Goal: Navigation & Orientation: Find specific page/section

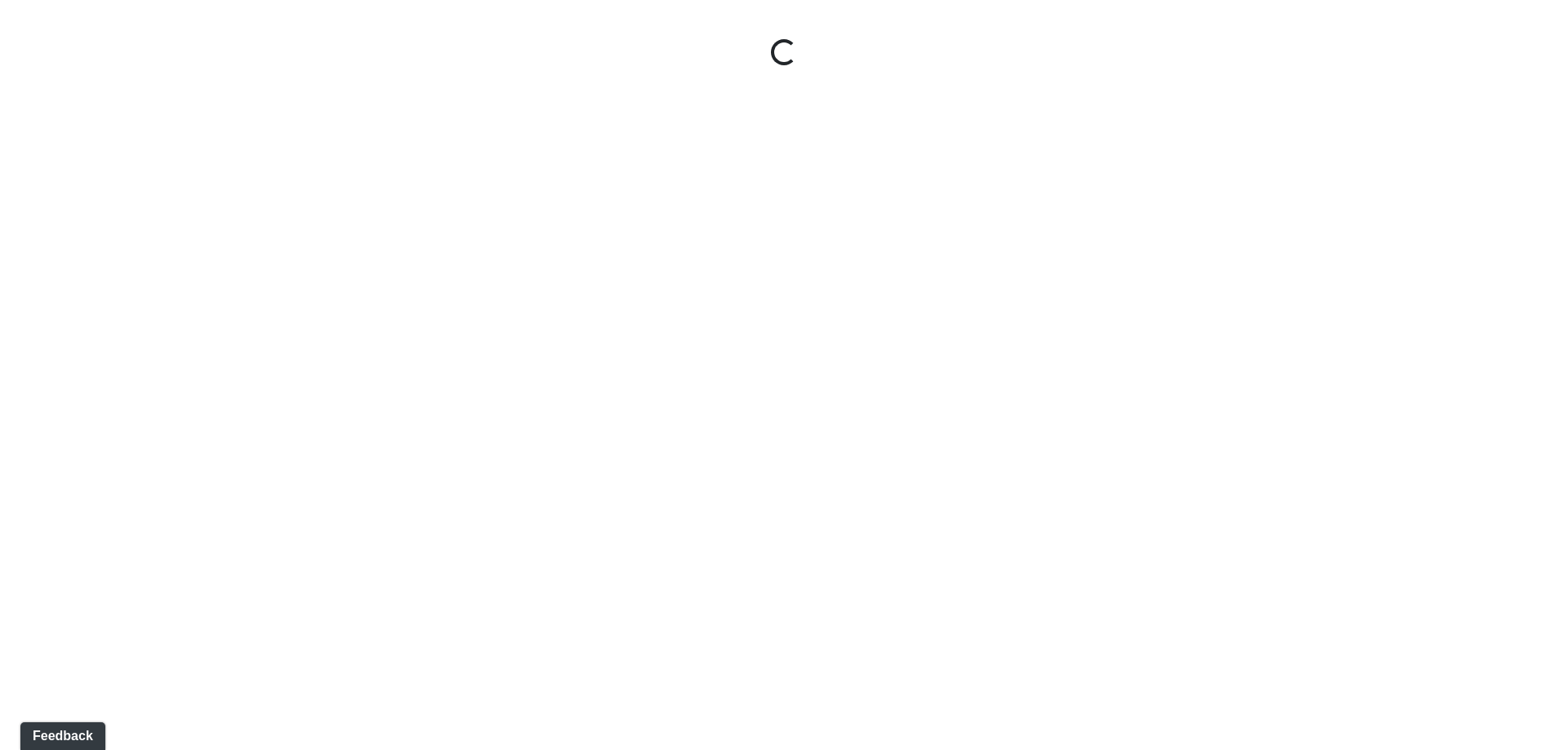
select select "leasing-entrance"
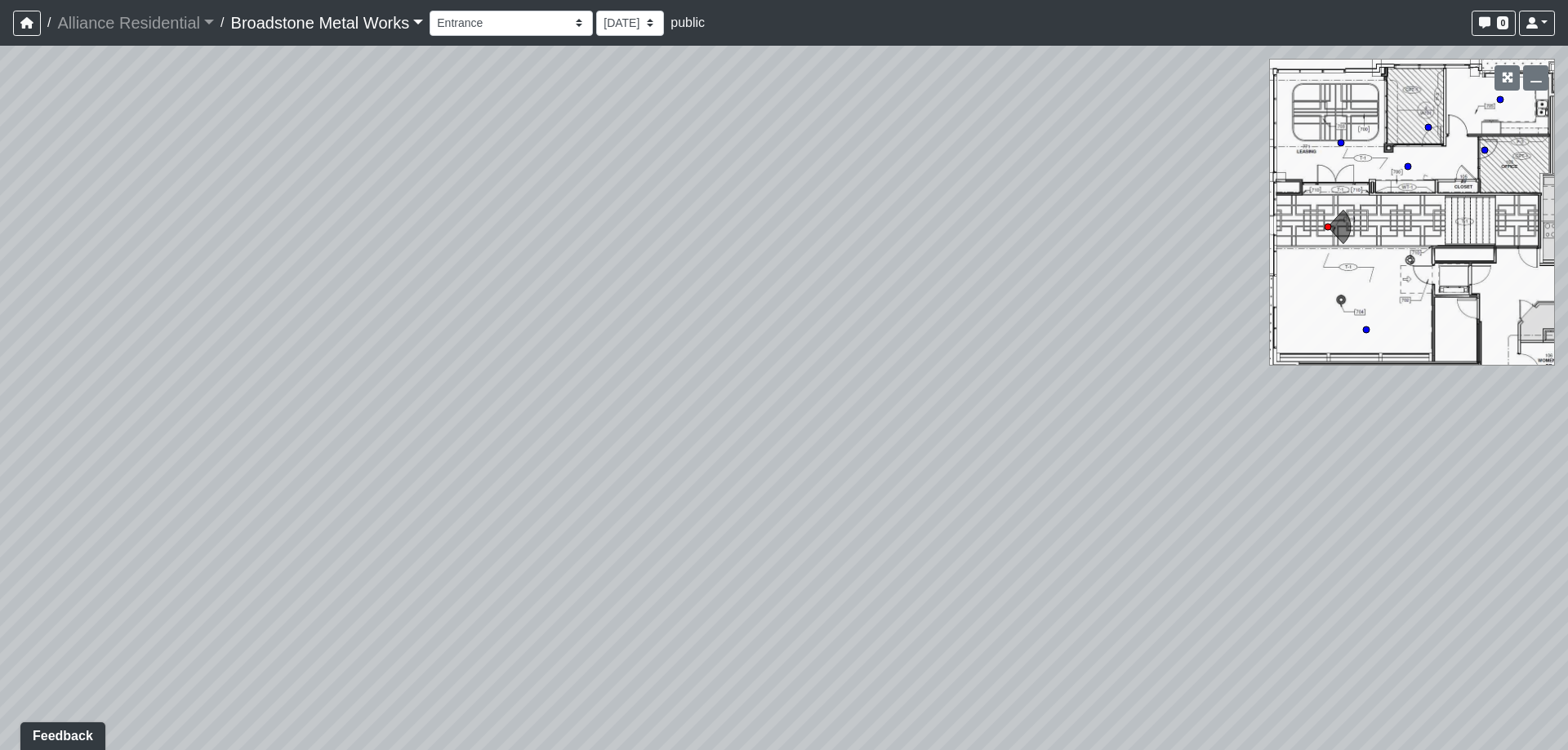
click at [316, 26] on link "Broadstone Metal Works" at bounding box center [326, 22] width 192 height 33
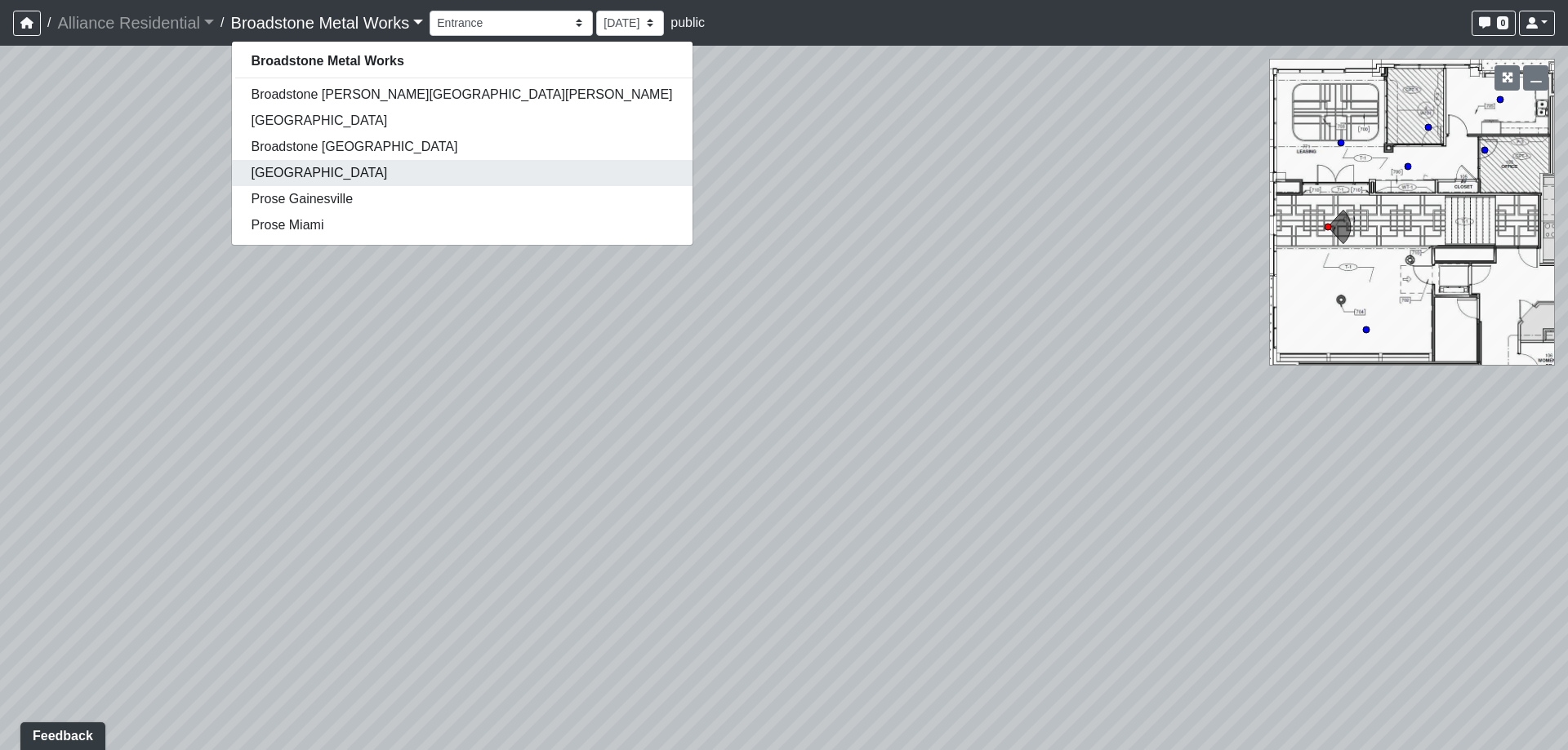
click at [313, 171] on link "[GEOGRAPHIC_DATA]" at bounding box center [461, 173] width 460 height 26
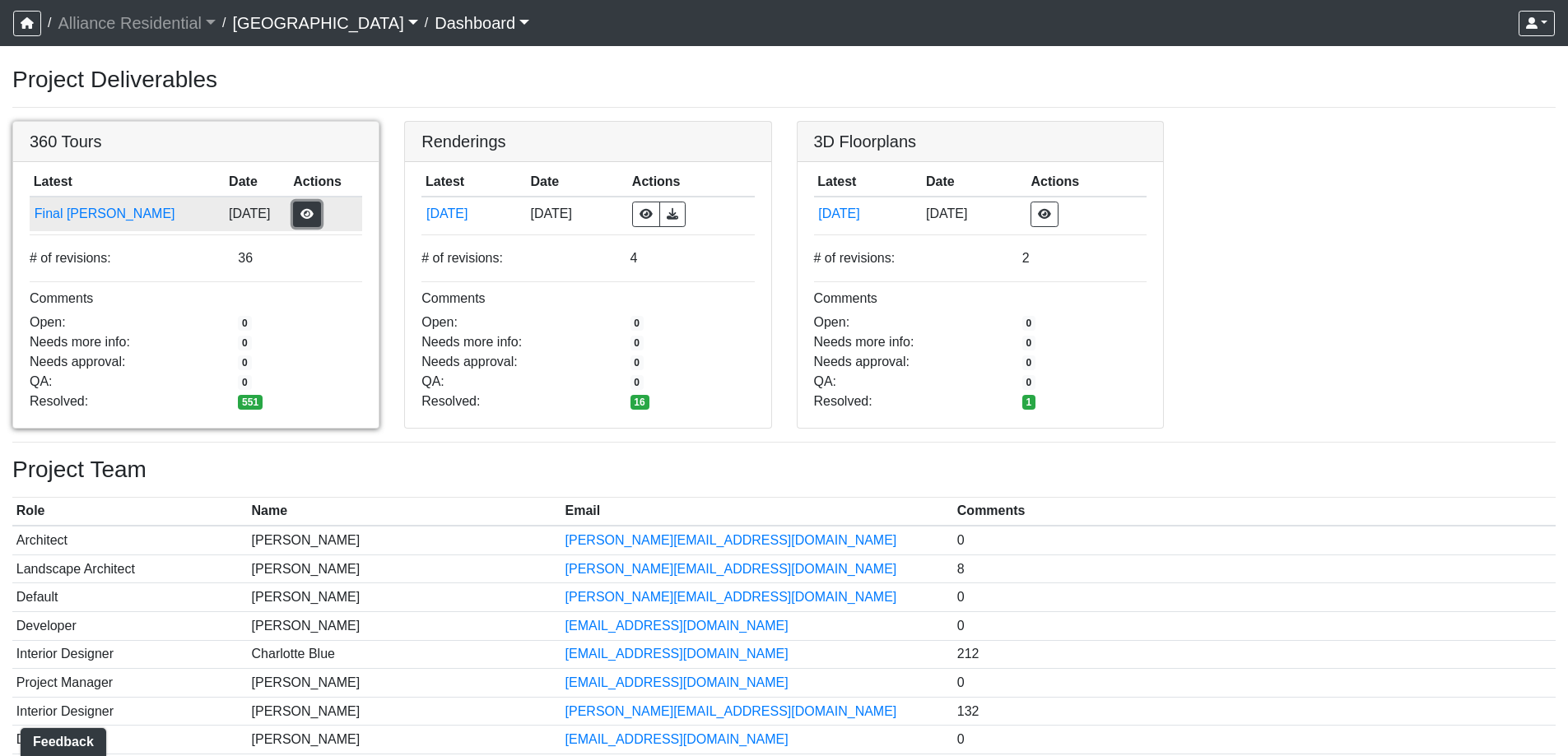
click at [293, 217] on button "button" at bounding box center [307, 214] width 28 height 26
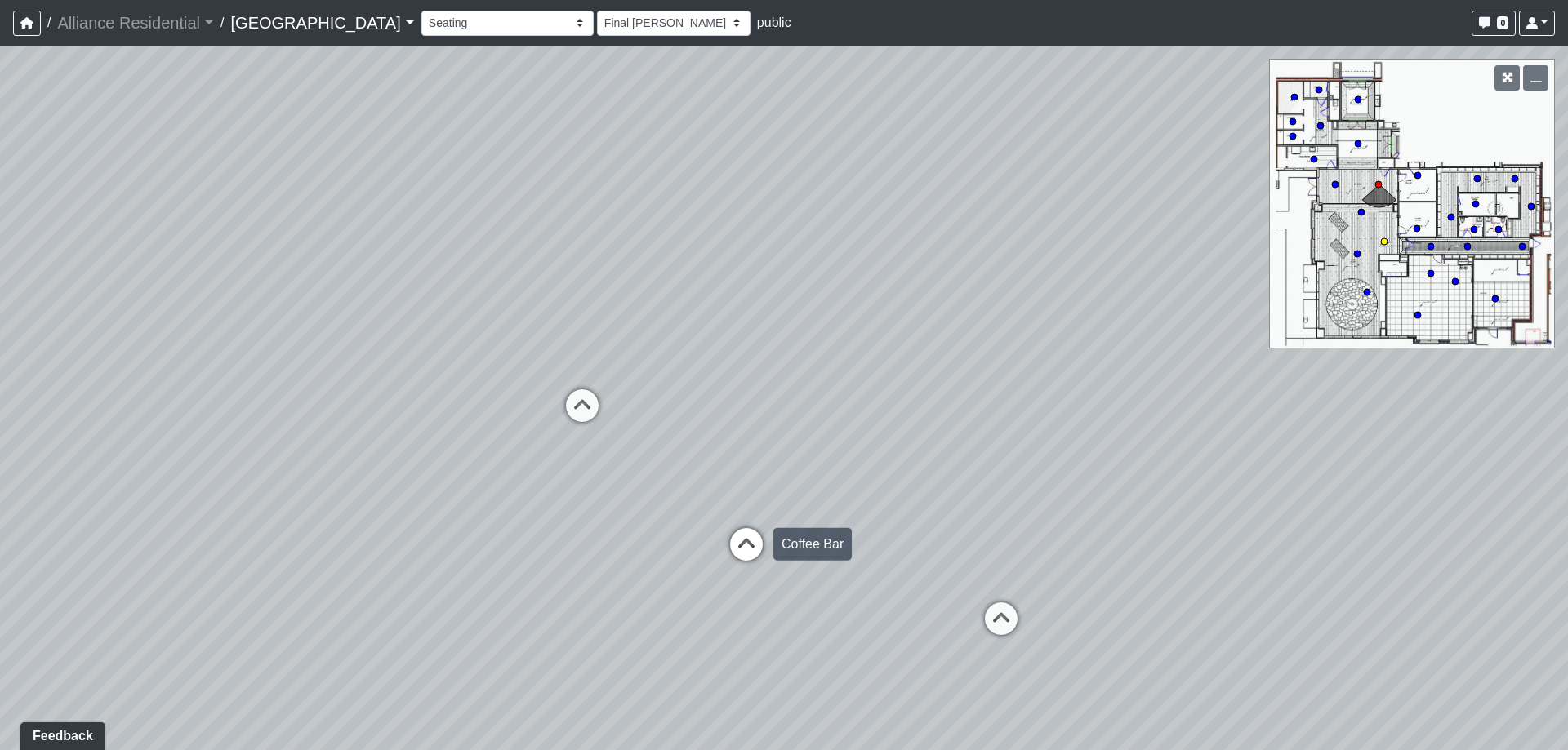
click at [746, 556] on icon at bounding box center [746, 552] width 49 height 49
select select "vXdVFWKVF6nhnqiRAV1Pxn"
drag, startPoint x: 324, startPoint y: 277, endPoint x: 610, endPoint y: 377, distance: 303.0
click at [1139, 431] on div "Loading... Vestibule 1 Loading... Office 2 Loading... Office 1 Loading... Coffe…" at bounding box center [784, 398] width 1568 height 704
drag, startPoint x: 332, startPoint y: 393, endPoint x: 974, endPoint y: 307, distance: 647.7
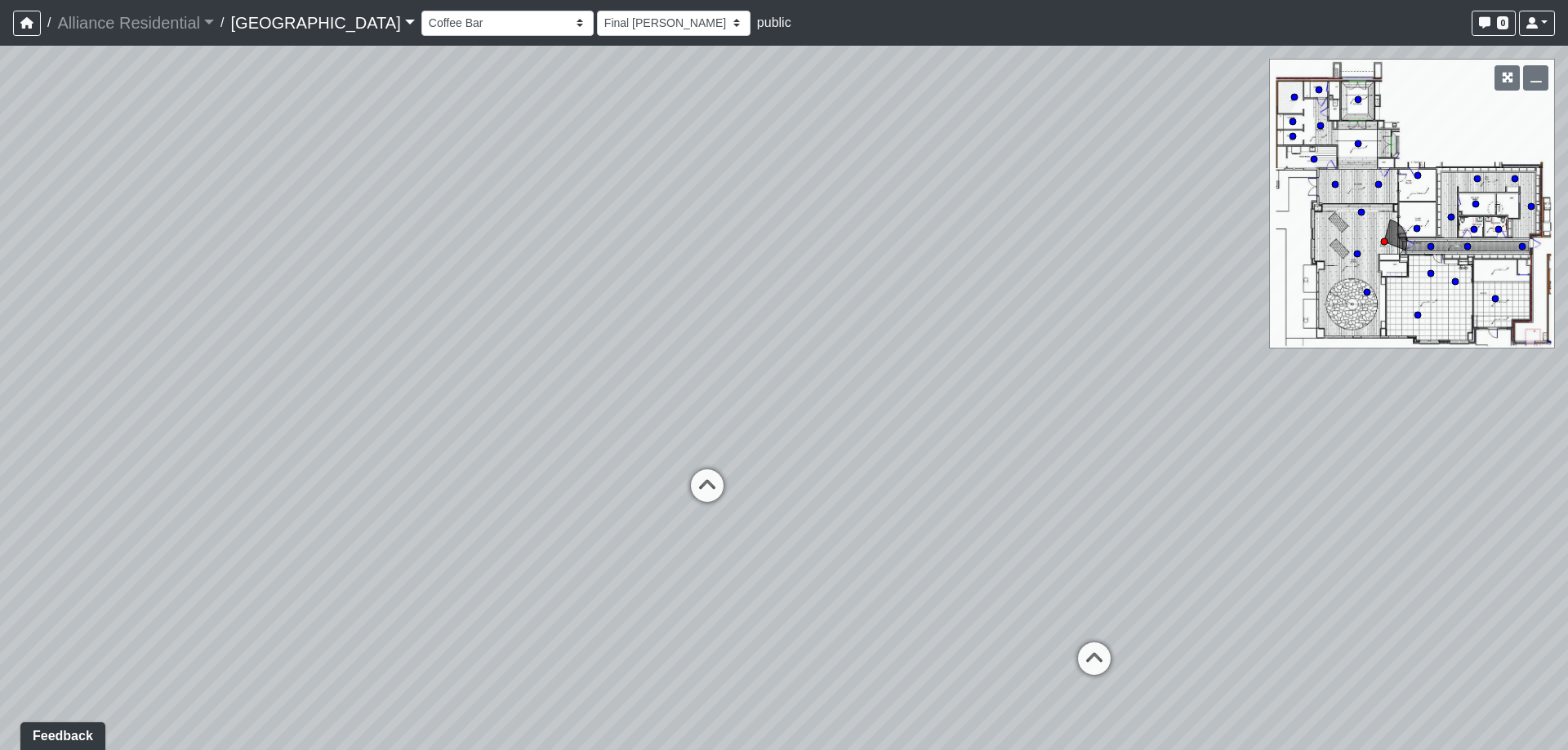
click at [1047, 317] on div "Loading... Vestibule 1 Loading... Office 2 Loading... Office 1 Loading... Coffe…" at bounding box center [784, 398] width 1568 height 704
drag, startPoint x: 744, startPoint y: 318, endPoint x: 970, endPoint y: 207, distance: 251.8
click at [970, 207] on div "Loading... Vestibule 1 Loading... Office 2 Loading... Office 1 Loading... Coffe…" at bounding box center [784, 398] width 1568 height 704
click at [329, 25] on link "Broadstone West End" at bounding box center [323, 22] width 184 height 33
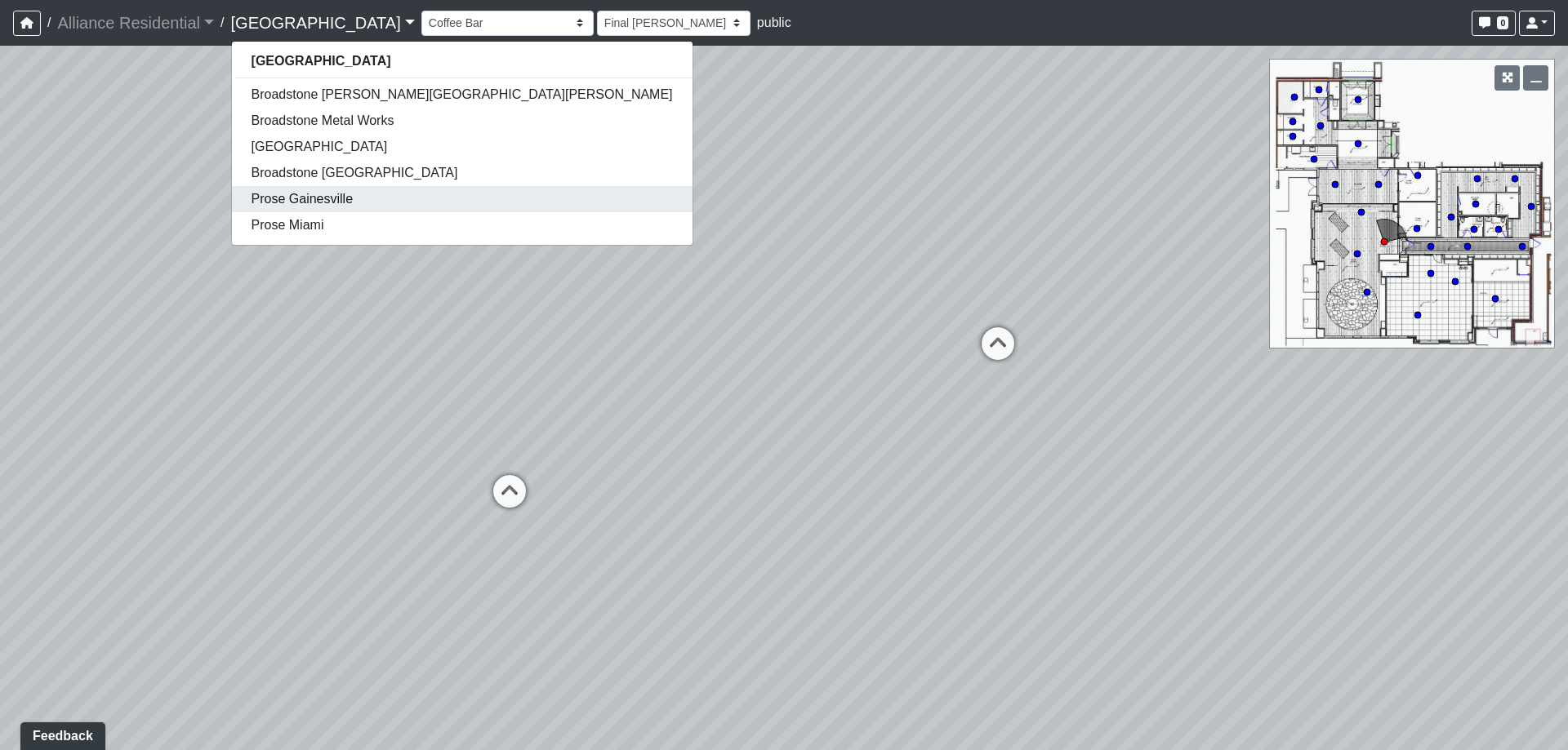
click at [347, 199] on link "Prose Gainesville" at bounding box center [461, 200] width 460 height 26
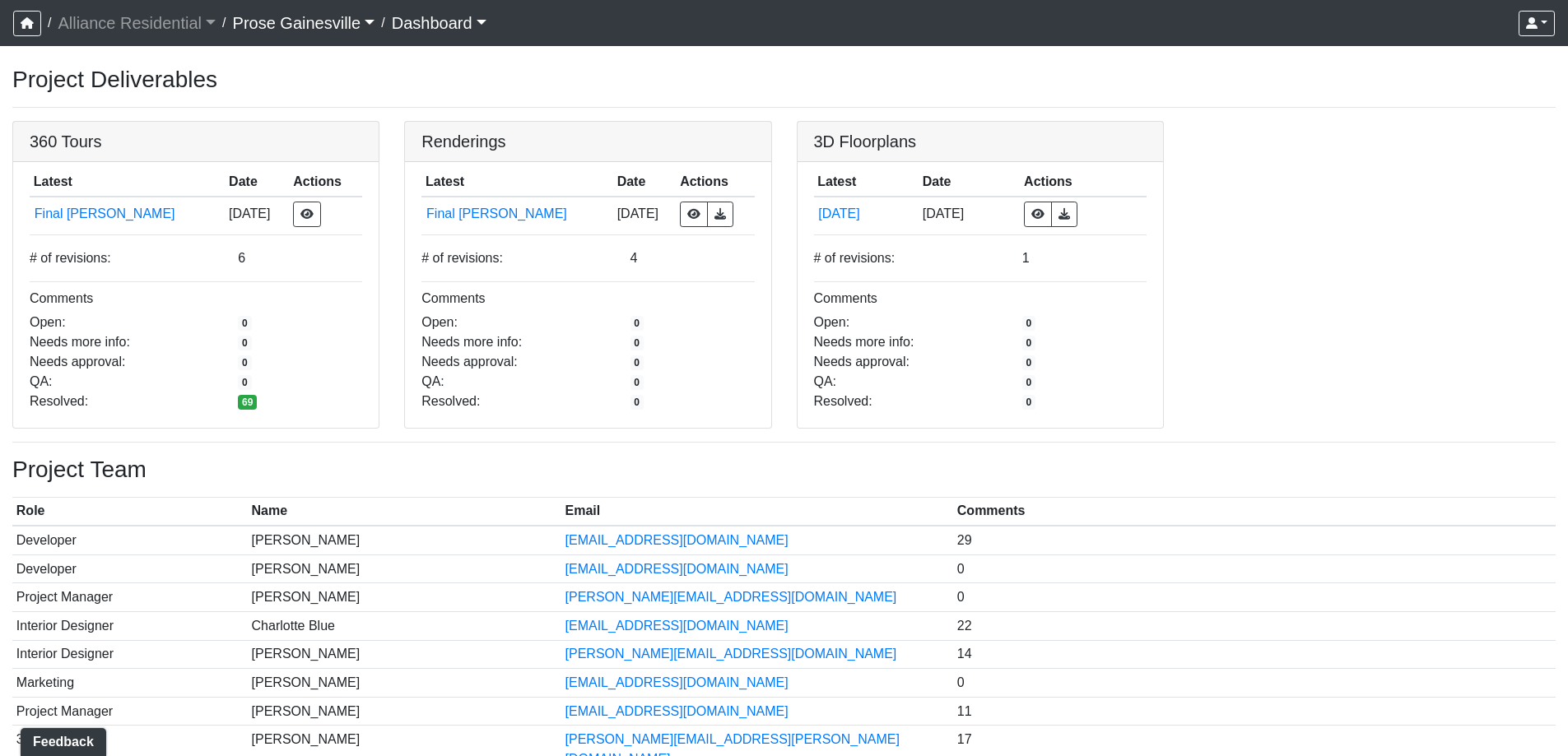
click at [444, 22] on link "Dashboard" at bounding box center [439, 23] width 95 height 33
click at [25, 15] on button "button" at bounding box center [27, 23] width 28 height 26
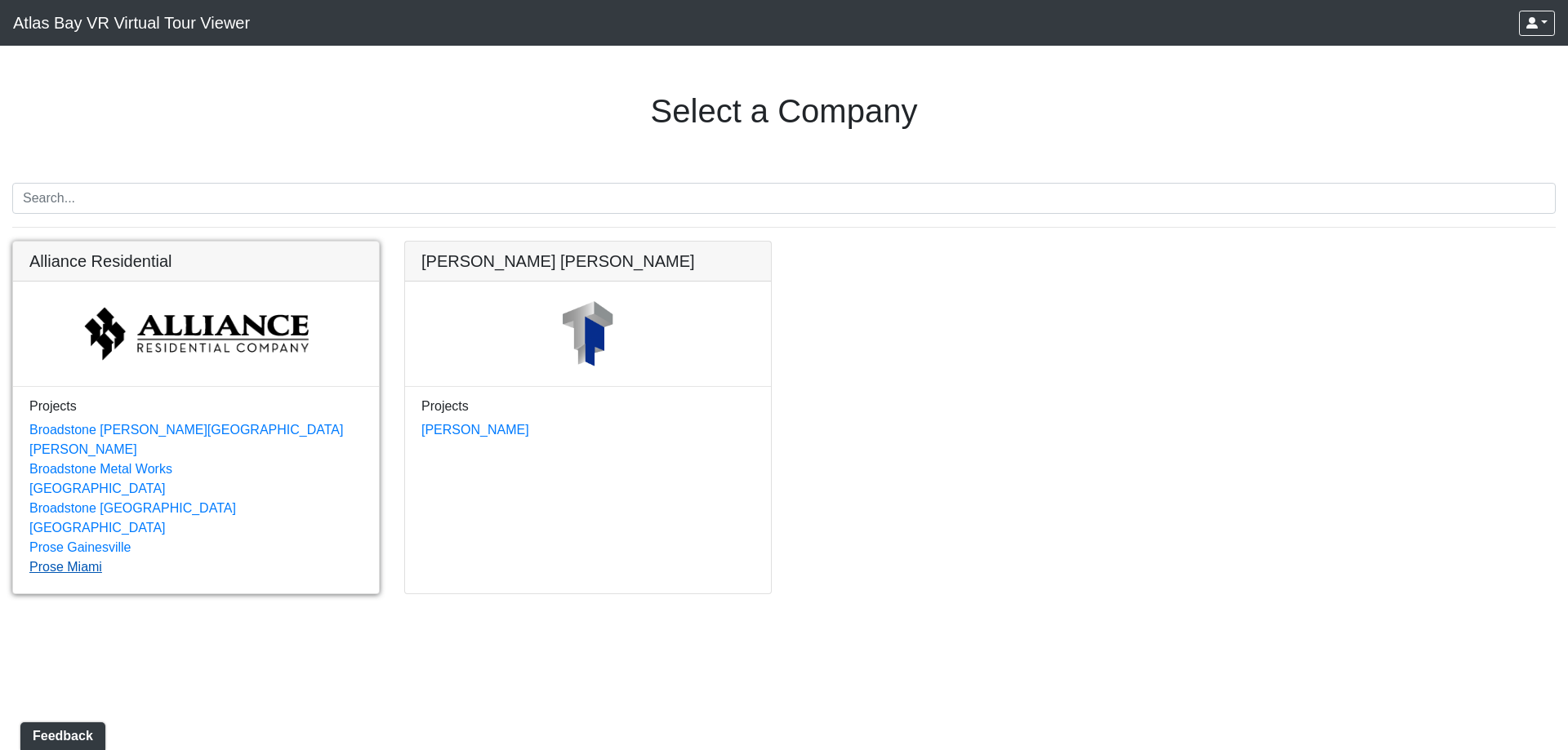
click at [80, 560] on link "Prose Miami" at bounding box center [65, 566] width 72 height 14
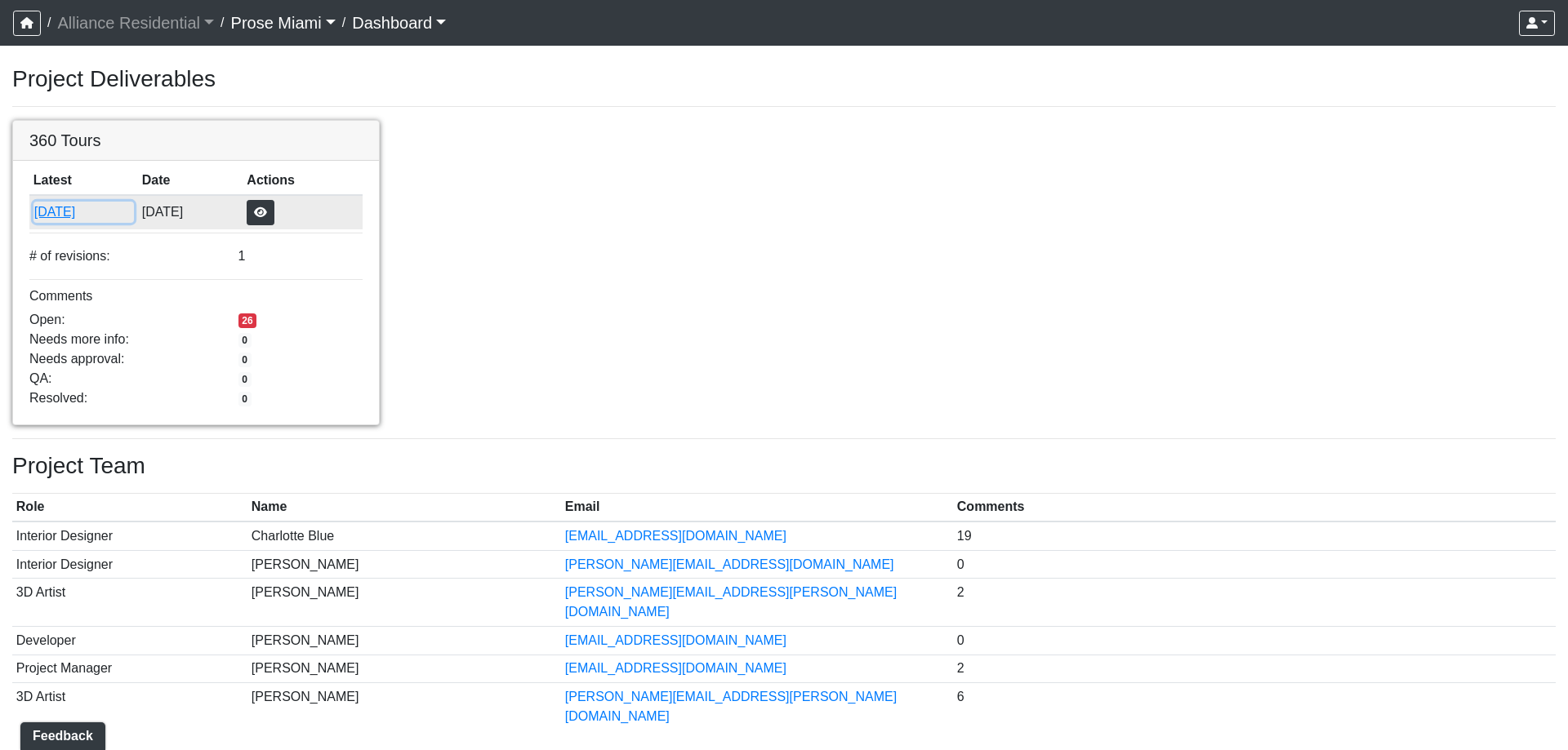
click at [134, 223] on button "7/25/2025" at bounding box center [83, 212] width 100 height 22
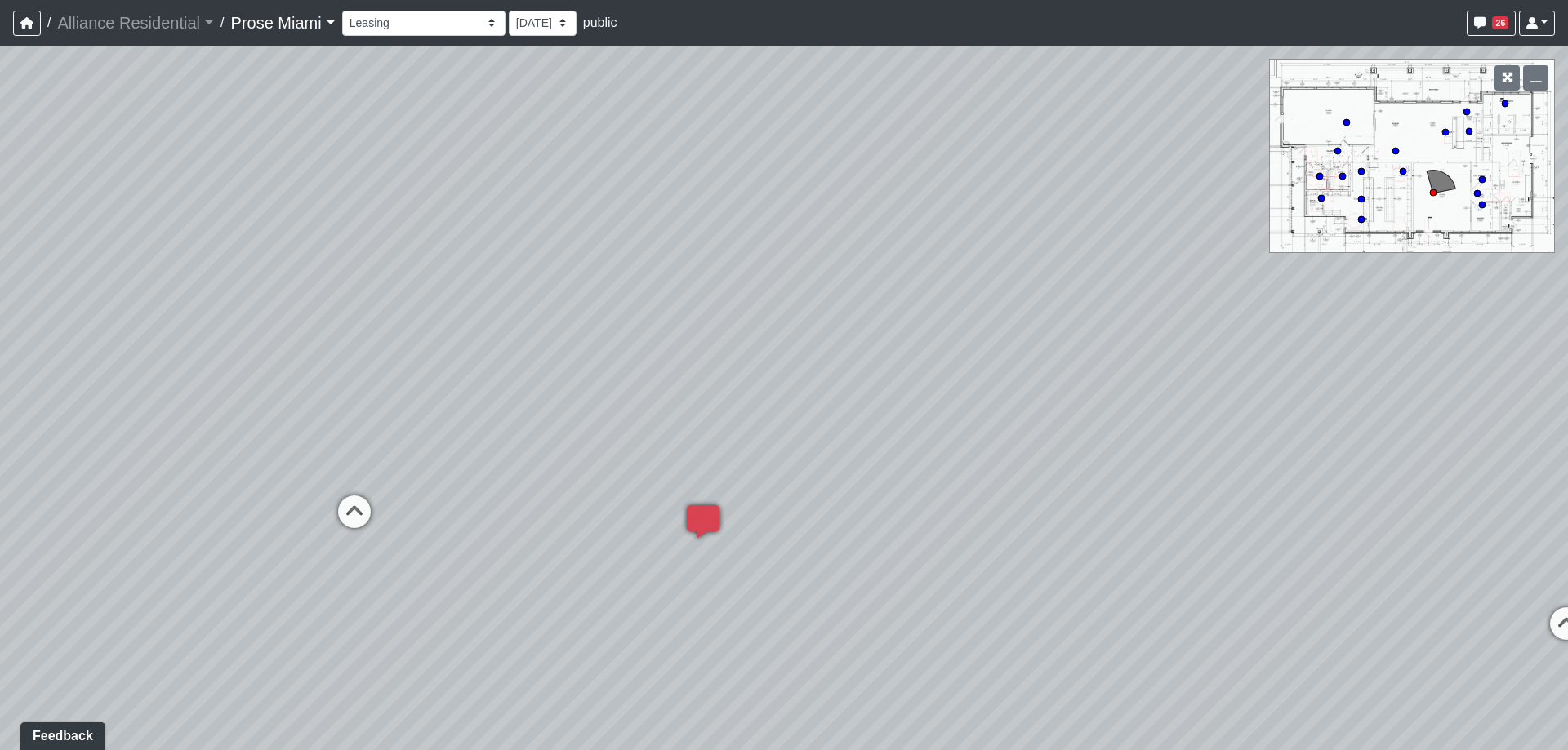
drag, startPoint x: 1024, startPoint y: 278, endPoint x: 1247, endPoint y: 293, distance: 223.5
click at [1269, 288] on div "Loading... Office Hallway Loading... Lobby 1 Loading... Created by Charlotte Bl…" at bounding box center [784, 398] width 1568 height 704
drag, startPoint x: 780, startPoint y: 308, endPoint x: 1112, endPoint y: 281, distance: 333.1
click at [1112, 281] on div "Loading... Office Hallway Loading... Lobby 1 Loading... Created by Charlotte Bl…" at bounding box center [784, 398] width 1568 height 704
click at [825, 430] on icon at bounding box center [815, 428] width 49 height 49
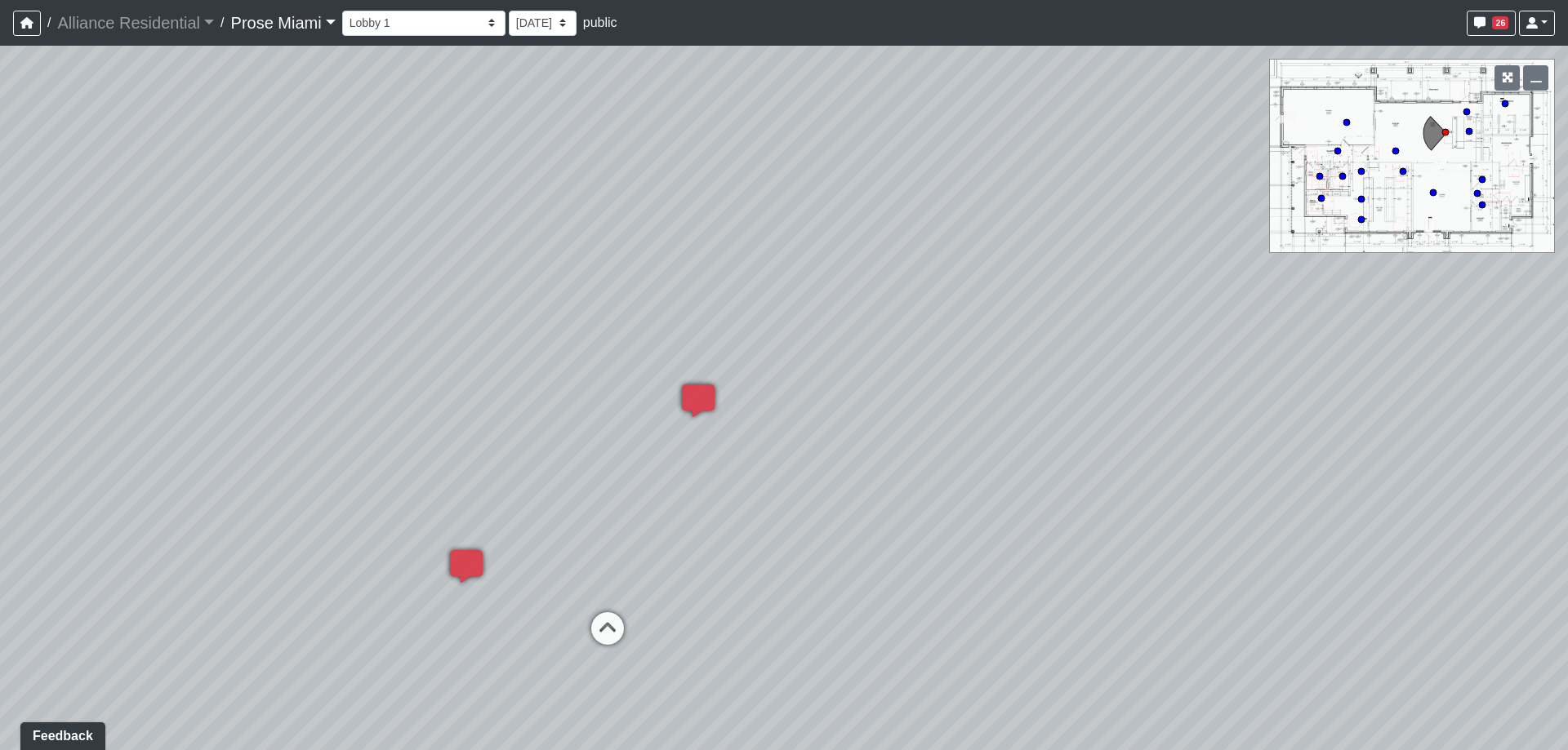
drag, startPoint x: 494, startPoint y: 346, endPoint x: 900, endPoint y: 450, distance: 419.1
click at [1374, 494] on div "Loading... Office Hallway Loading... Lobby 1 Loading... Created by Charlotte Bl…" at bounding box center [784, 398] width 1568 height 704
drag, startPoint x: 408, startPoint y: 360, endPoint x: 527, endPoint y: 275, distance: 146.2
click at [527, 275] on div "Loading... Office Hallway Loading... Lobby 1 Loading... Created by Charlotte Bl…" at bounding box center [784, 398] width 1568 height 704
drag, startPoint x: 579, startPoint y: 372, endPoint x: 450, endPoint y: 367, distance: 129.1
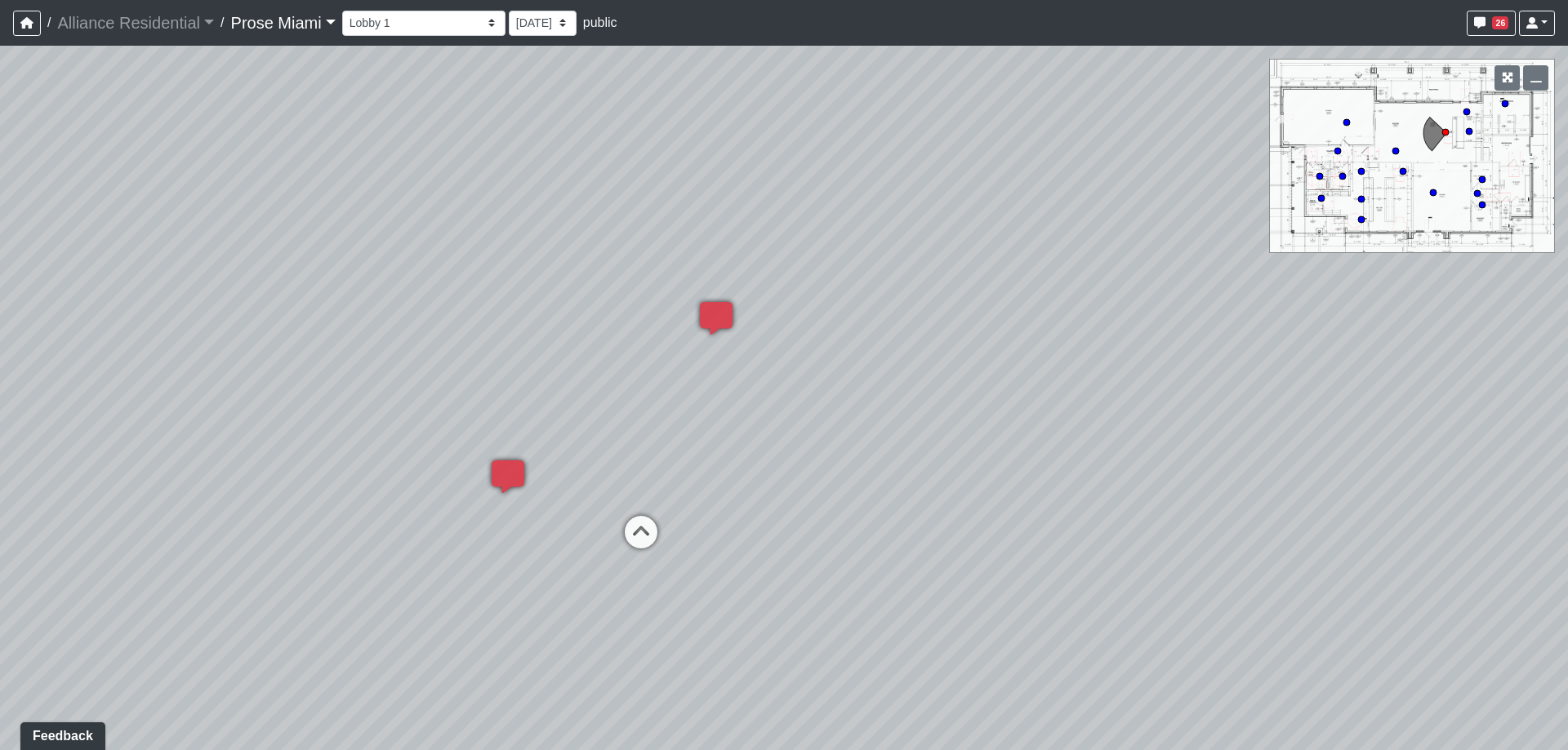
click at [450, 367] on div "Loading... Office Hallway Loading... Lobby 1 Loading... Created by Charlotte Bl…" at bounding box center [784, 398] width 1568 height 704
drag, startPoint x: 242, startPoint y: 199, endPoint x: 438, endPoint y: 201, distance: 196.0
click at [438, 201] on div "Loading... Office Hallway Loading... Lobby 1 Loading... Created by Charlotte Bl…" at bounding box center [784, 398] width 1568 height 704
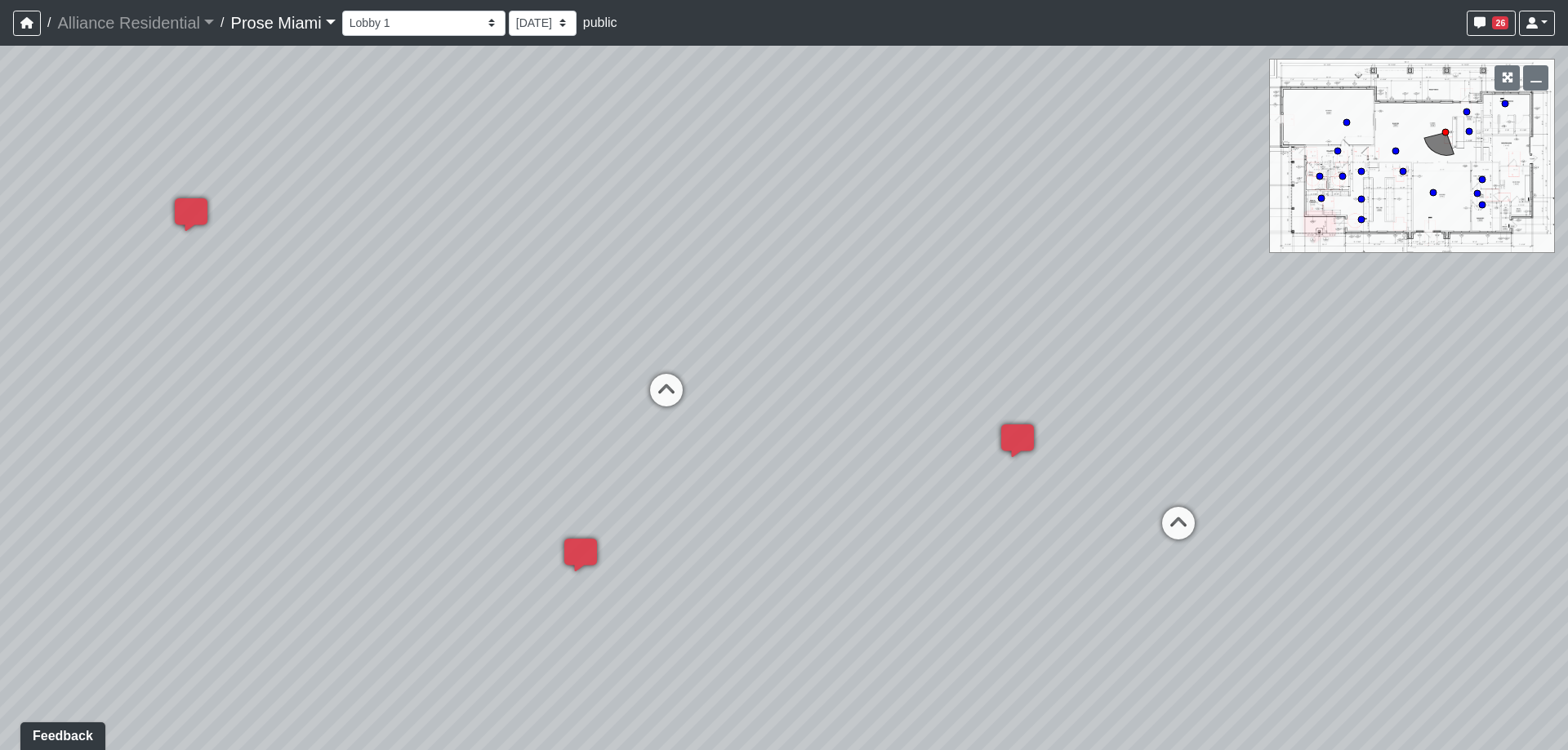
drag, startPoint x: 1114, startPoint y: 218, endPoint x: 1395, endPoint y: 217, distance: 281.0
click at [1409, 217] on div "Loading... Office Hallway Loading... Lobby 1 Loading... Created by Charlotte Bl…" at bounding box center [784, 398] width 1568 height 704
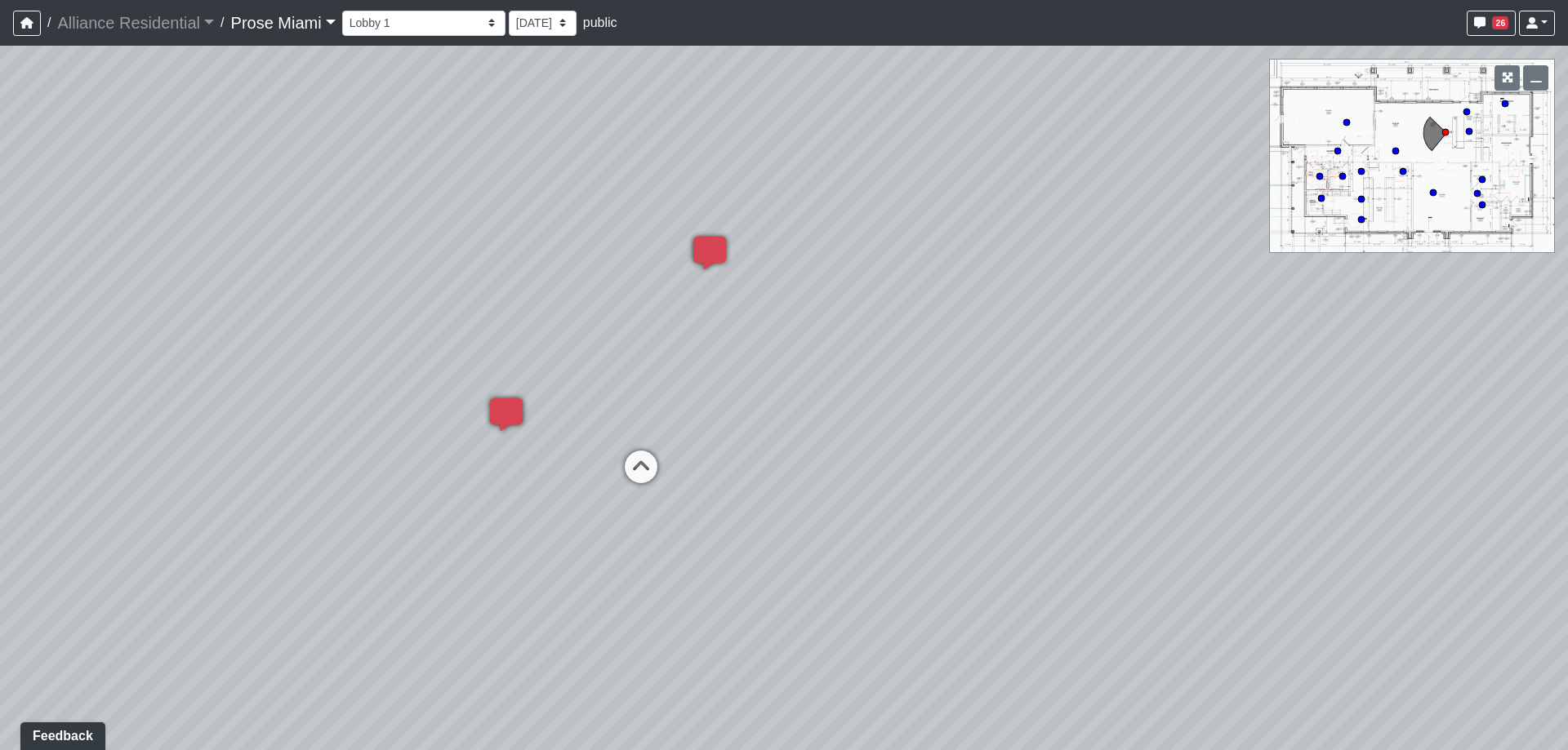
drag, startPoint x: 889, startPoint y: 253, endPoint x: 168, endPoint y: 238, distance: 721.2
click at [168, 238] on div "Loading... Office Hallway Loading... Lobby 1 Loading... Created by Charlotte Bl…" at bounding box center [784, 398] width 1568 height 704
drag, startPoint x: 443, startPoint y: 260, endPoint x: 474, endPoint y: 291, distance: 43.8
click at [474, 291] on div "Loading... Office Hallway Loading... Lobby 1 Loading... Created by Charlotte Bl…" at bounding box center [784, 398] width 1568 height 704
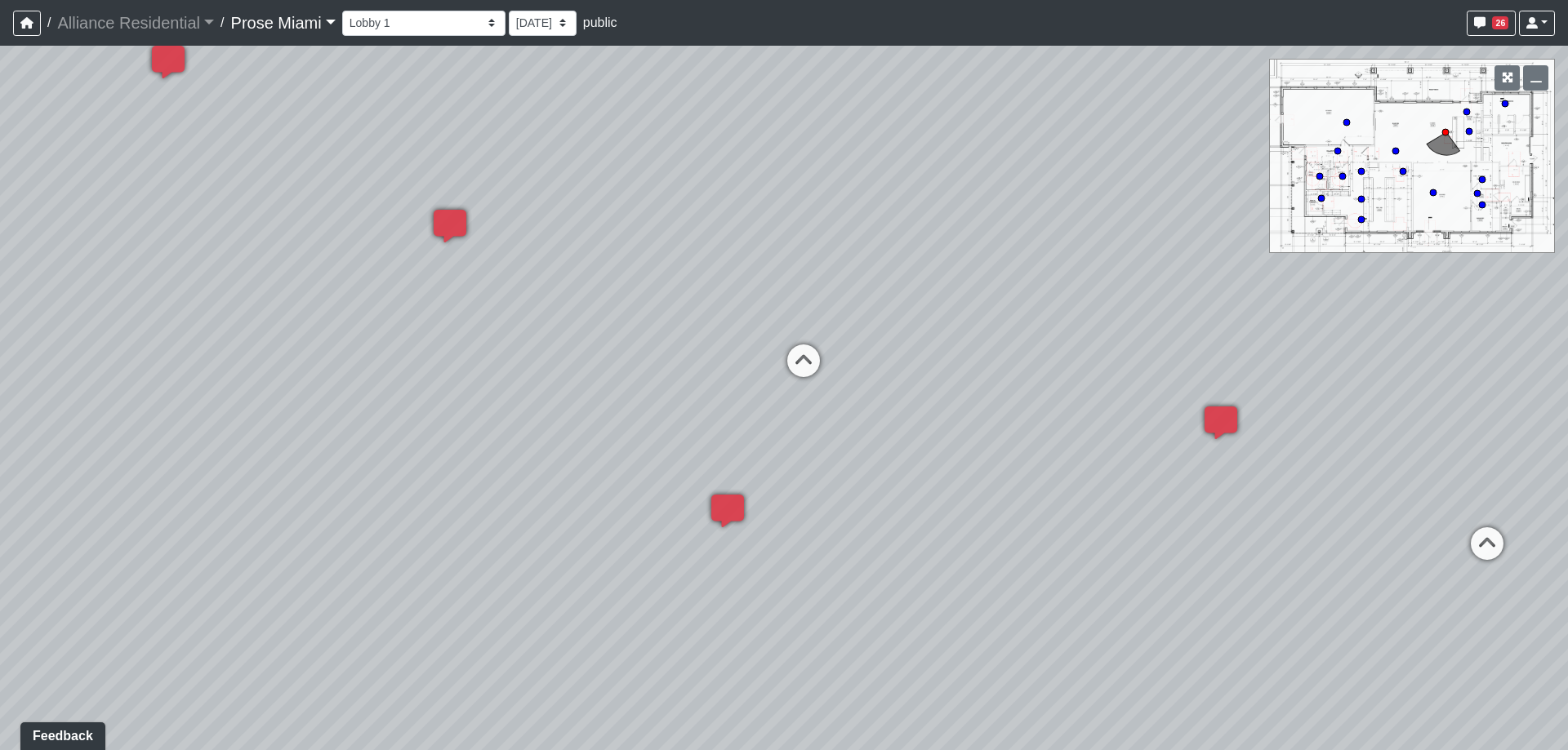
drag, startPoint x: 258, startPoint y: 461, endPoint x: 1184, endPoint y: 430, distance: 926.5
click at [1184, 430] on div "Loading... Office Hallway Loading... Lobby 1 Loading... Created by Charlotte Bl…" at bounding box center [784, 398] width 1568 height 704
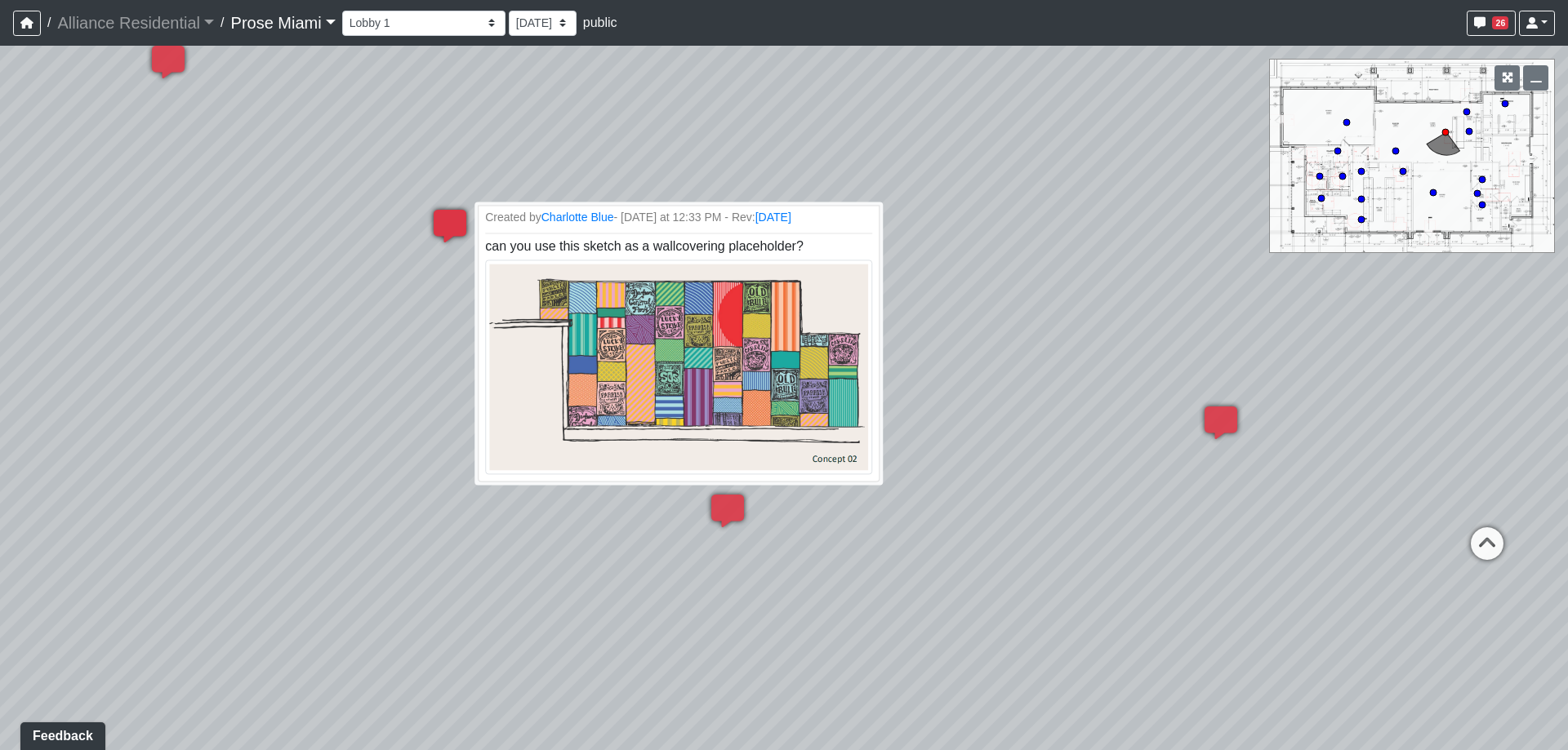
click at [452, 218] on icon at bounding box center [450, 234] width 49 height 49
click at [593, 335] on img at bounding box center [679, 368] width 393 height 218
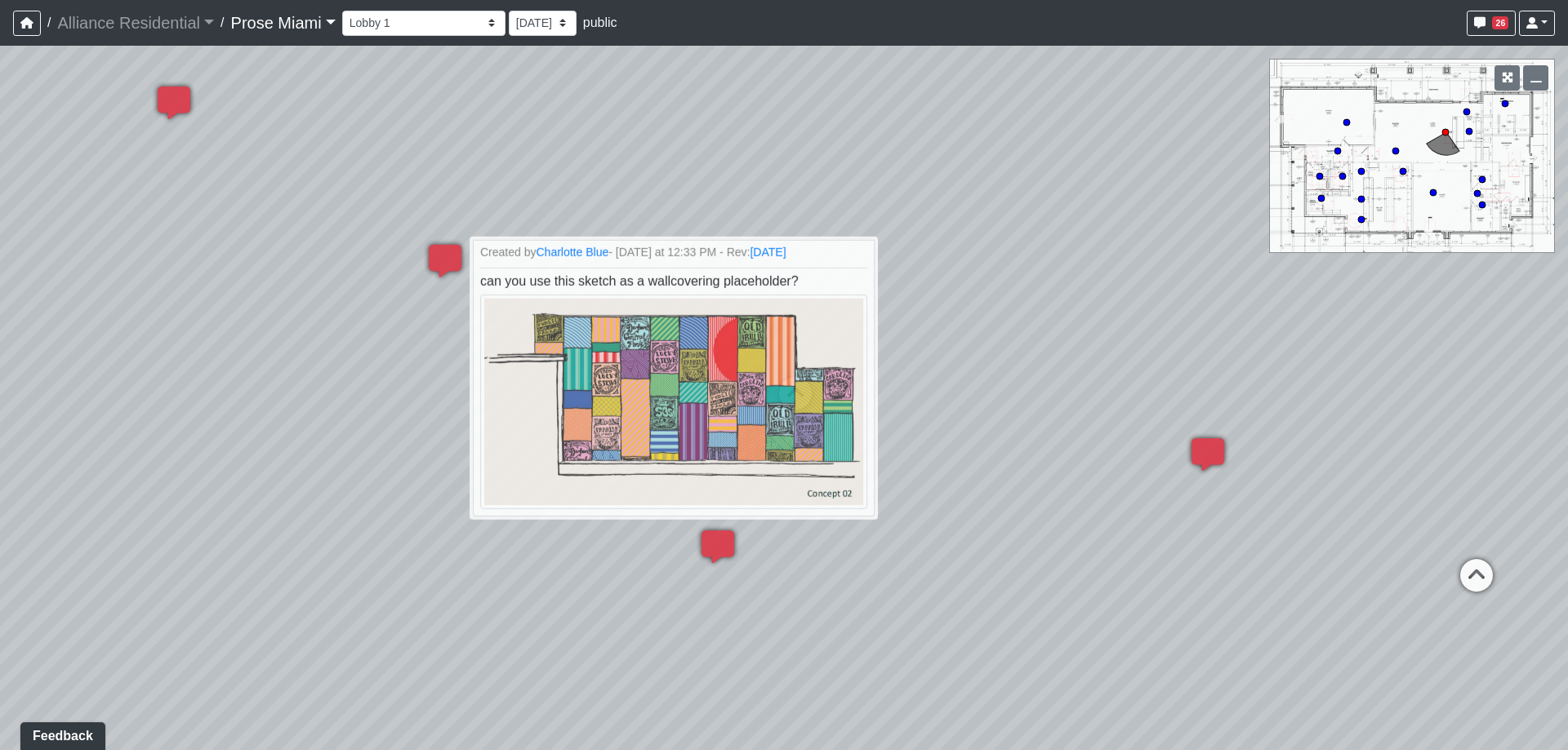
drag, startPoint x: 1045, startPoint y: 173, endPoint x: 1031, endPoint y: 215, distance: 44.3
click at [1031, 215] on div "Loading... Office Hallway Loading... Lobby 1 Loading... Created by [PERSON_NAME…" at bounding box center [784, 398] width 1568 height 704
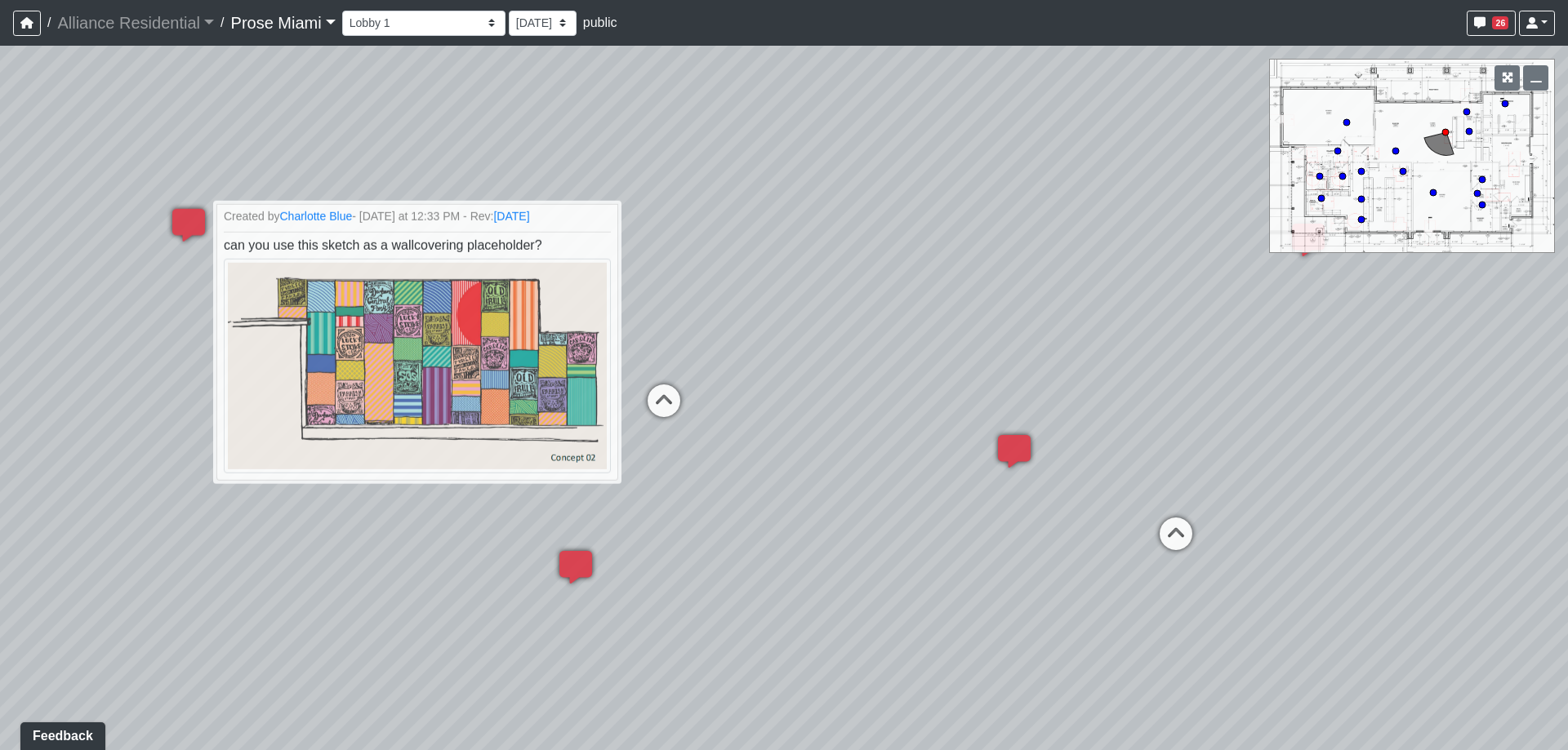
drag, startPoint x: 1088, startPoint y: 172, endPoint x: 876, endPoint y: 181, distance: 212.2
click at [876, 181] on div "Loading... Office Hallway Loading... Lobby 1 Loading... Created by [PERSON_NAME…" at bounding box center [784, 398] width 1568 height 704
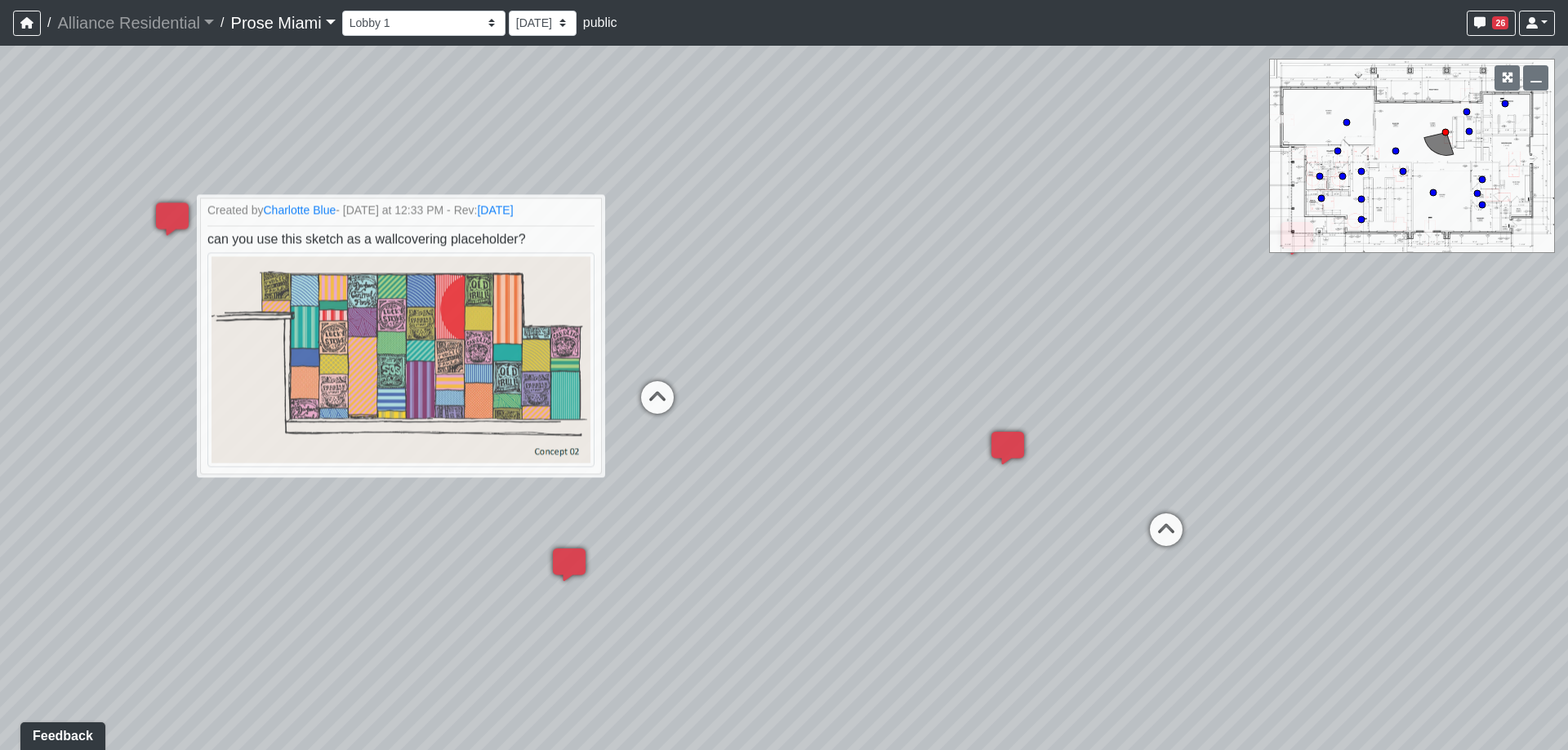
drag, startPoint x: 841, startPoint y: 219, endPoint x: 831, endPoint y: 216, distance: 10.4
click at [831, 216] on div "Loading... Office Hallway Loading... Lobby 1 Loading... Created by [PERSON_NAME…" at bounding box center [784, 398] width 1568 height 704
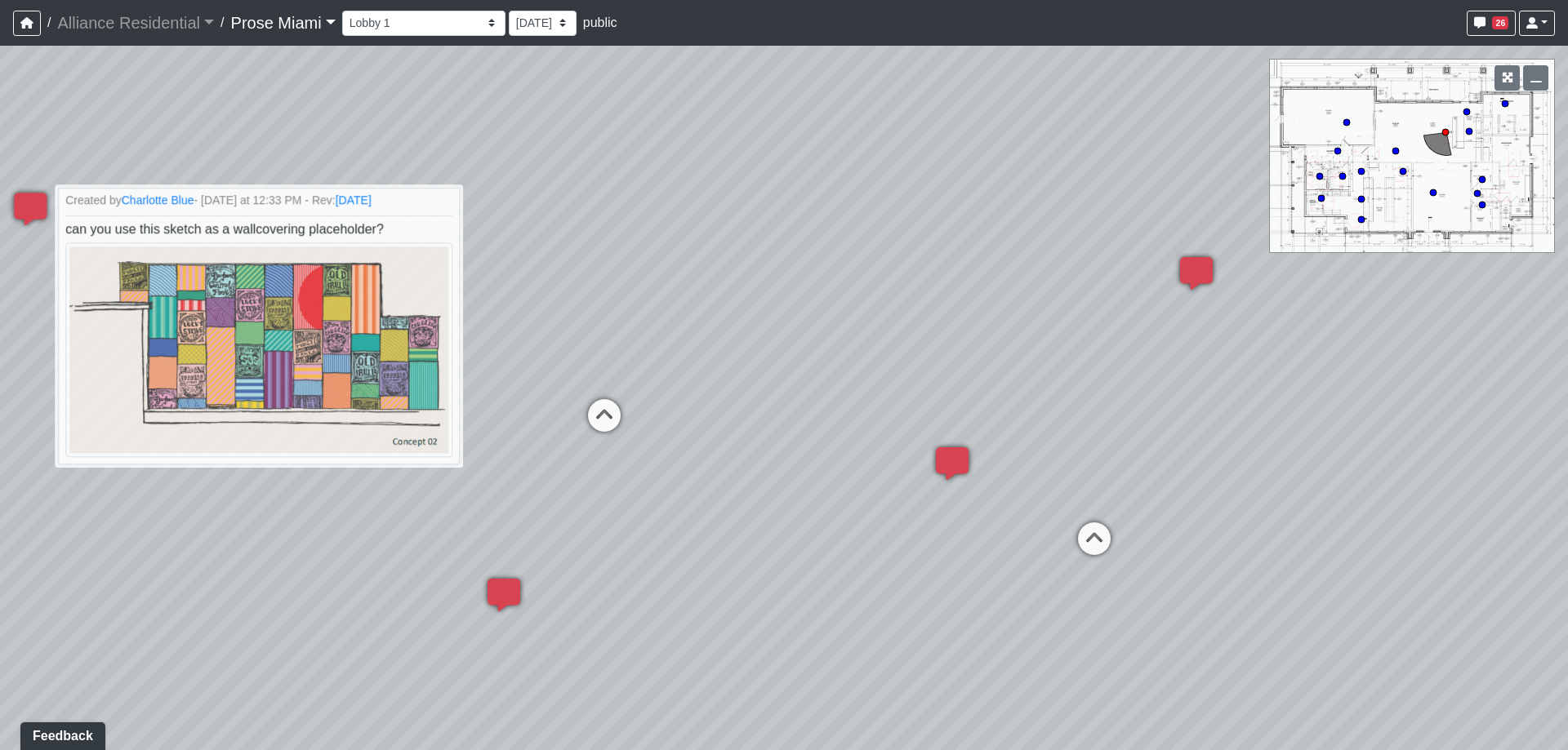
drag, startPoint x: 843, startPoint y: 485, endPoint x: 765, endPoint y: 505, distance: 80.5
click at [765, 505] on div "Loading... Office Hallway Loading... Lobby 1 Loading... Created by [PERSON_NAME…" at bounding box center [784, 398] width 1568 height 704
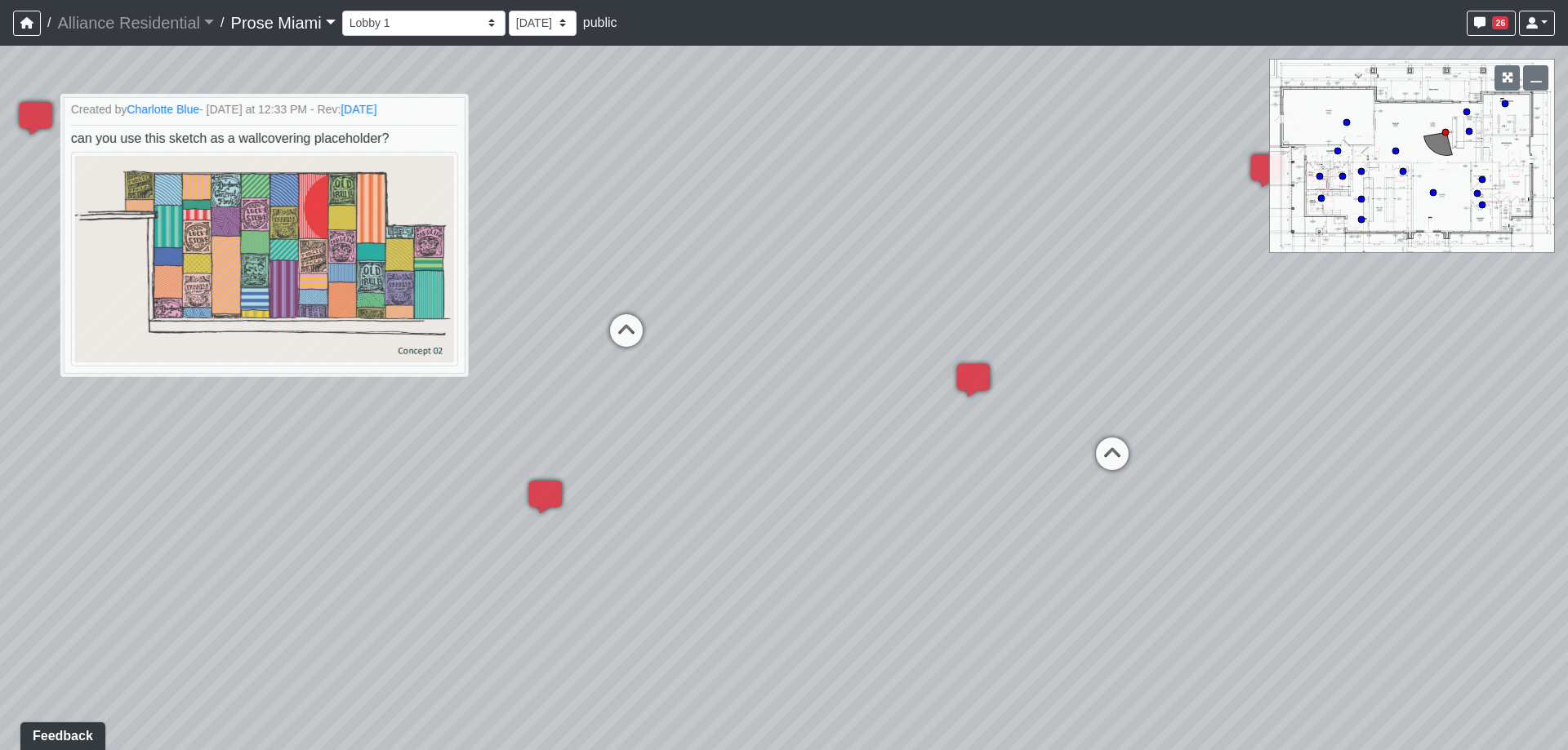
drag, startPoint x: 927, startPoint y: 338, endPoint x: 960, endPoint y: 238, distance: 105.3
click at [960, 238] on div "Loading... Office Hallway Loading... Lobby 1 Loading... Created by [PERSON_NAME…" at bounding box center [784, 398] width 1568 height 704
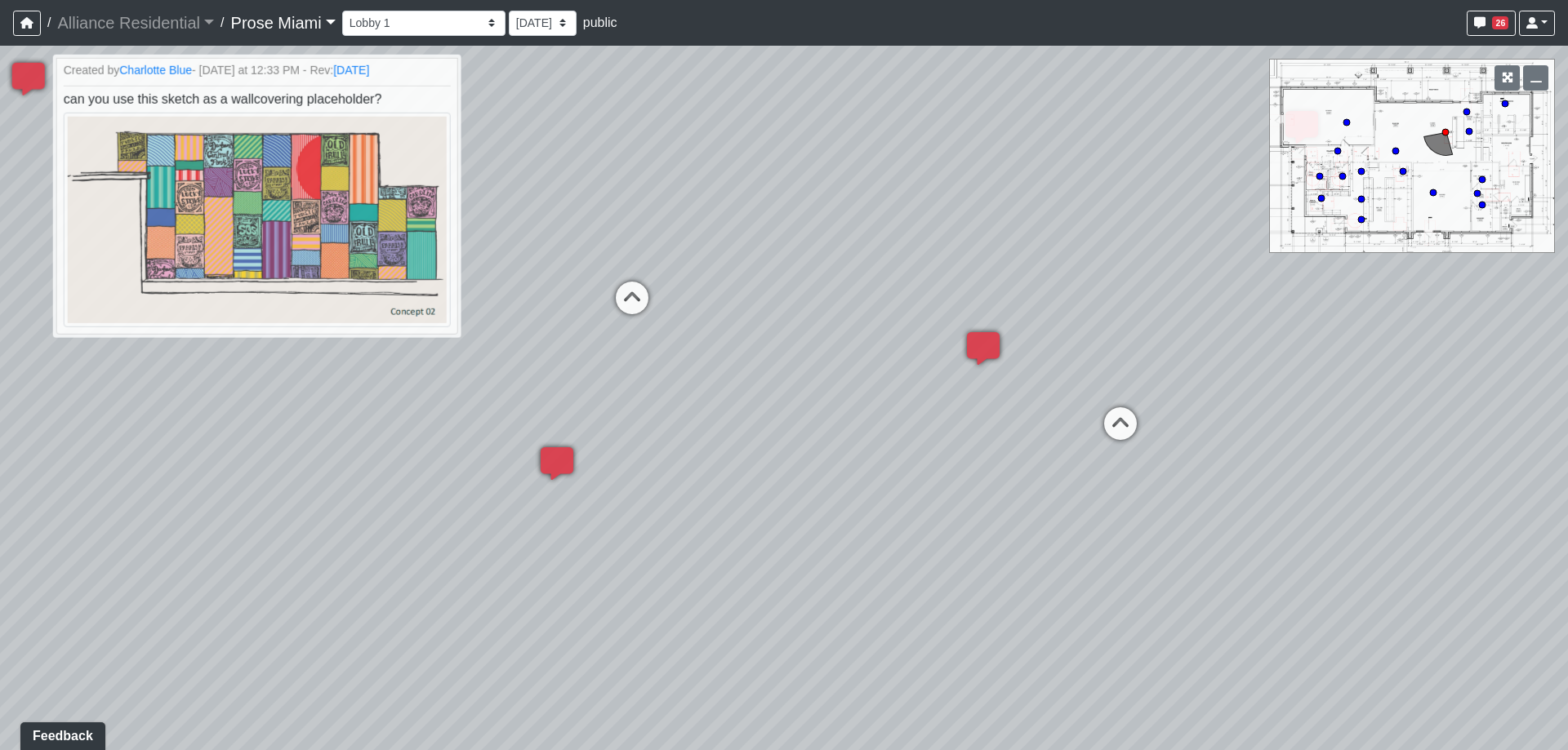
drag, startPoint x: 786, startPoint y: 370, endPoint x: 796, endPoint y: 334, distance: 37.4
click at [796, 334] on div "Loading... Office Hallway Loading... Lobby 1 Loading... Created by [PERSON_NAME…" at bounding box center [784, 398] width 1568 height 704
click at [592, 291] on div "Loading... Office Hallway Loading... Lobby 1 Loading... Created by [PERSON_NAME…" at bounding box center [784, 398] width 1568 height 704
click at [565, 172] on div "Loading... Office Hallway Loading... Lobby 1 Loading... Created by [PERSON_NAME…" at bounding box center [784, 398] width 1568 height 704
click at [514, 190] on div "Loading... Office Hallway Loading... Lobby 1 Loading... Created by [PERSON_NAME…" at bounding box center [784, 398] width 1568 height 704
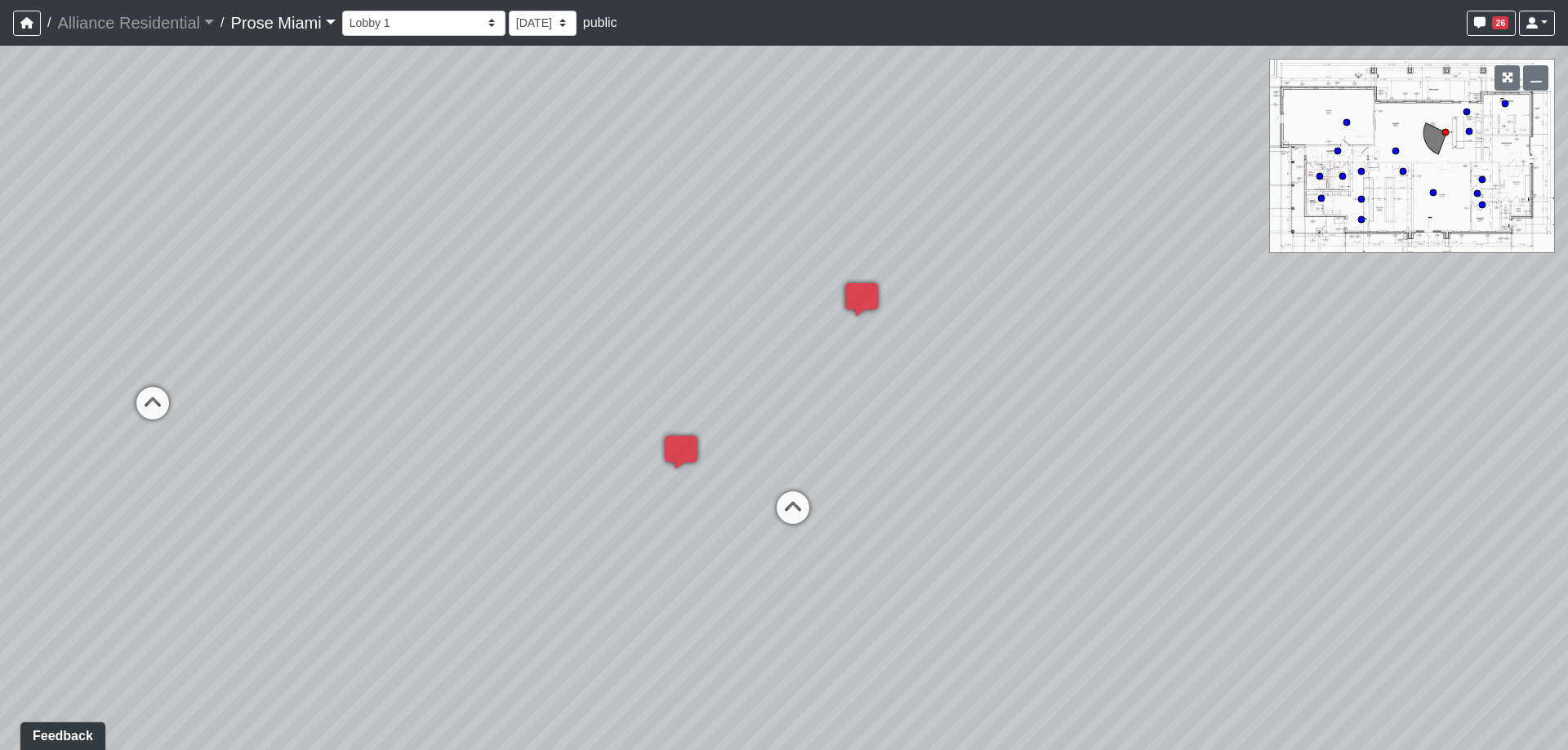
drag, startPoint x: 473, startPoint y: 382, endPoint x: 0, endPoint y: 508, distance: 489.5
click at [0, 508] on div "Loading... Office Hallway Loading... Lobby 1 Loading... Created by [PERSON_NAME…" at bounding box center [784, 398] width 1568 height 704
drag, startPoint x: 1087, startPoint y: 319, endPoint x: 762, endPoint y: 300, distance: 325.6
click at [762, 300] on div "Loading... Office Hallway Loading... Lobby 1 Loading... Created by [PERSON_NAME…" at bounding box center [784, 398] width 1568 height 704
drag, startPoint x: 357, startPoint y: 204, endPoint x: 395, endPoint y: 173, distance: 49.0
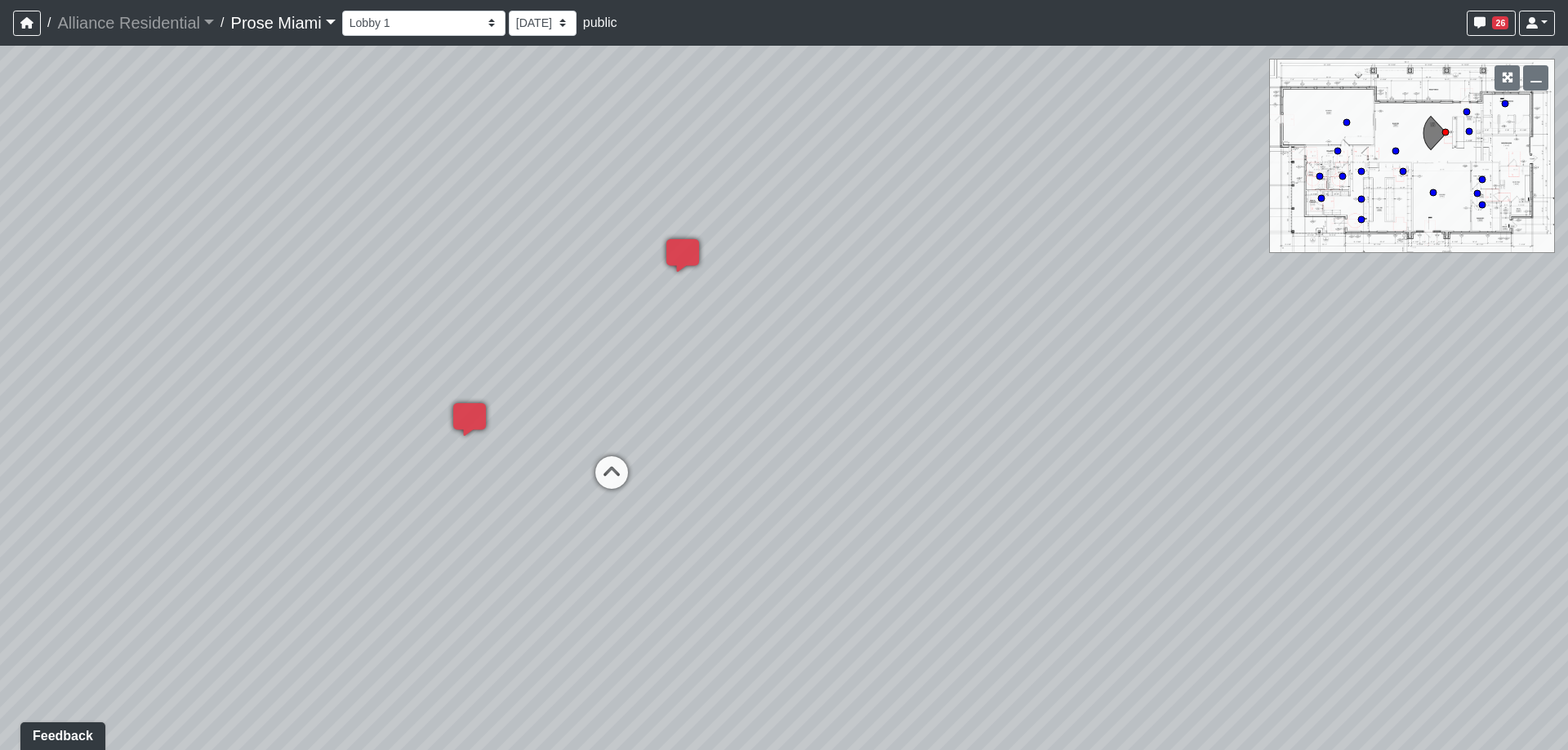
click at [395, 173] on div "Loading... Office Hallway Loading... Lobby 1 Loading... Created by [PERSON_NAME…" at bounding box center [784, 398] width 1568 height 704
drag, startPoint x: 354, startPoint y: 212, endPoint x: 342, endPoint y: 210, distance: 12.2
click at [342, 210] on div "Loading... Office Hallway Loading... Lobby 1 Loading... Created by [PERSON_NAME…" at bounding box center [784, 398] width 1568 height 704
drag, startPoint x: 376, startPoint y: 188, endPoint x: 384, endPoint y: 178, distance: 12.8
click at [380, 180] on div "Loading... Office Hallway Loading... Lobby 1 Loading... Created by [PERSON_NAME…" at bounding box center [784, 398] width 1568 height 704
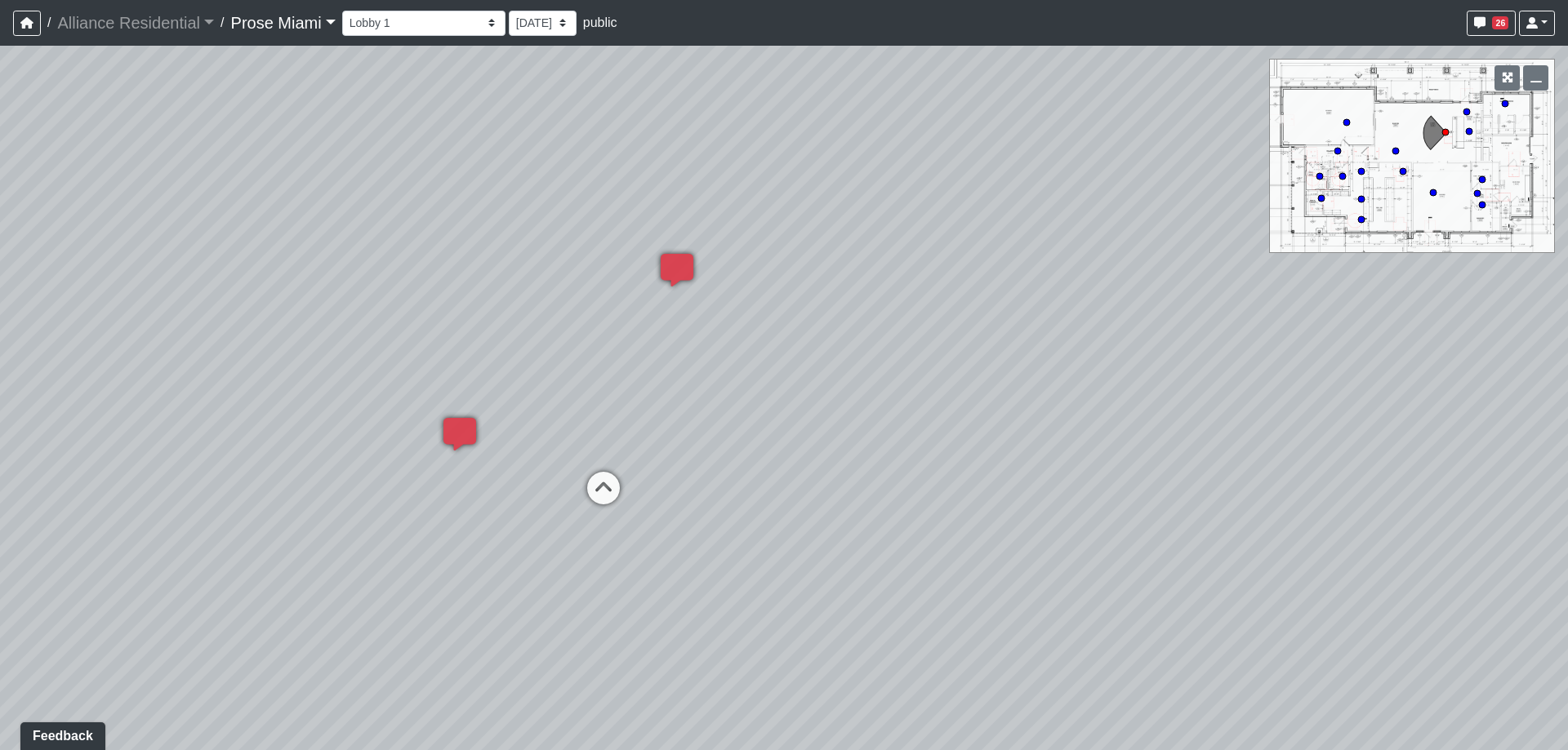
drag, startPoint x: 790, startPoint y: 195, endPoint x: 869, endPoint y: 225, distance: 84.5
click at [869, 225] on div "Loading... Office Hallway Loading... Lobby 1 Loading... Created by [PERSON_NAME…" at bounding box center [784, 398] width 1568 height 704
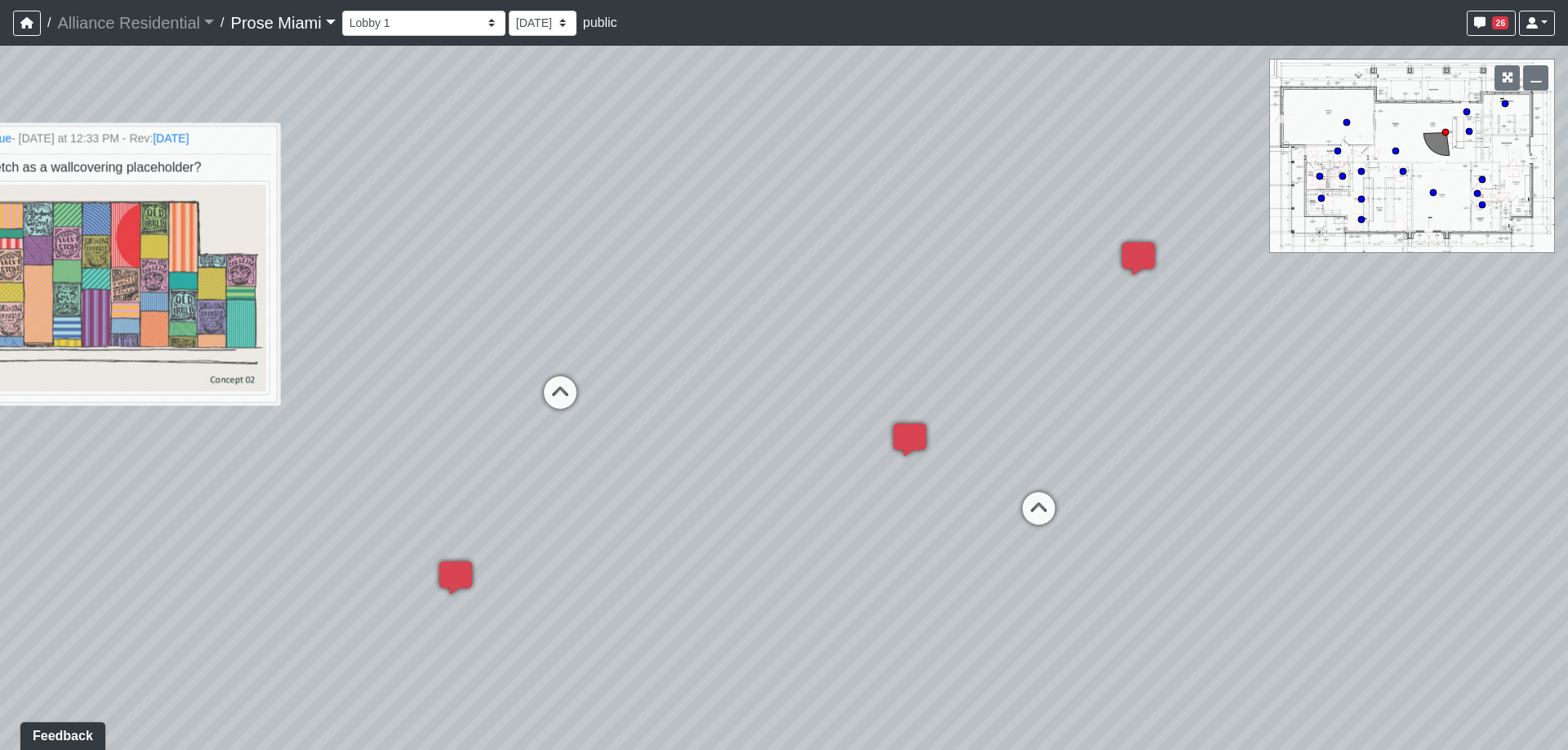
drag, startPoint x: 281, startPoint y: 139, endPoint x: 949, endPoint y: 155, distance: 668.2
click at [949, 155] on div "Loading... Office Hallway Loading... Lobby 1 Loading... Created by [PERSON_NAME…" at bounding box center [784, 398] width 1568 height 704
click at [557, 387] on icon at bounding box center [560, 400] width 49 height 49
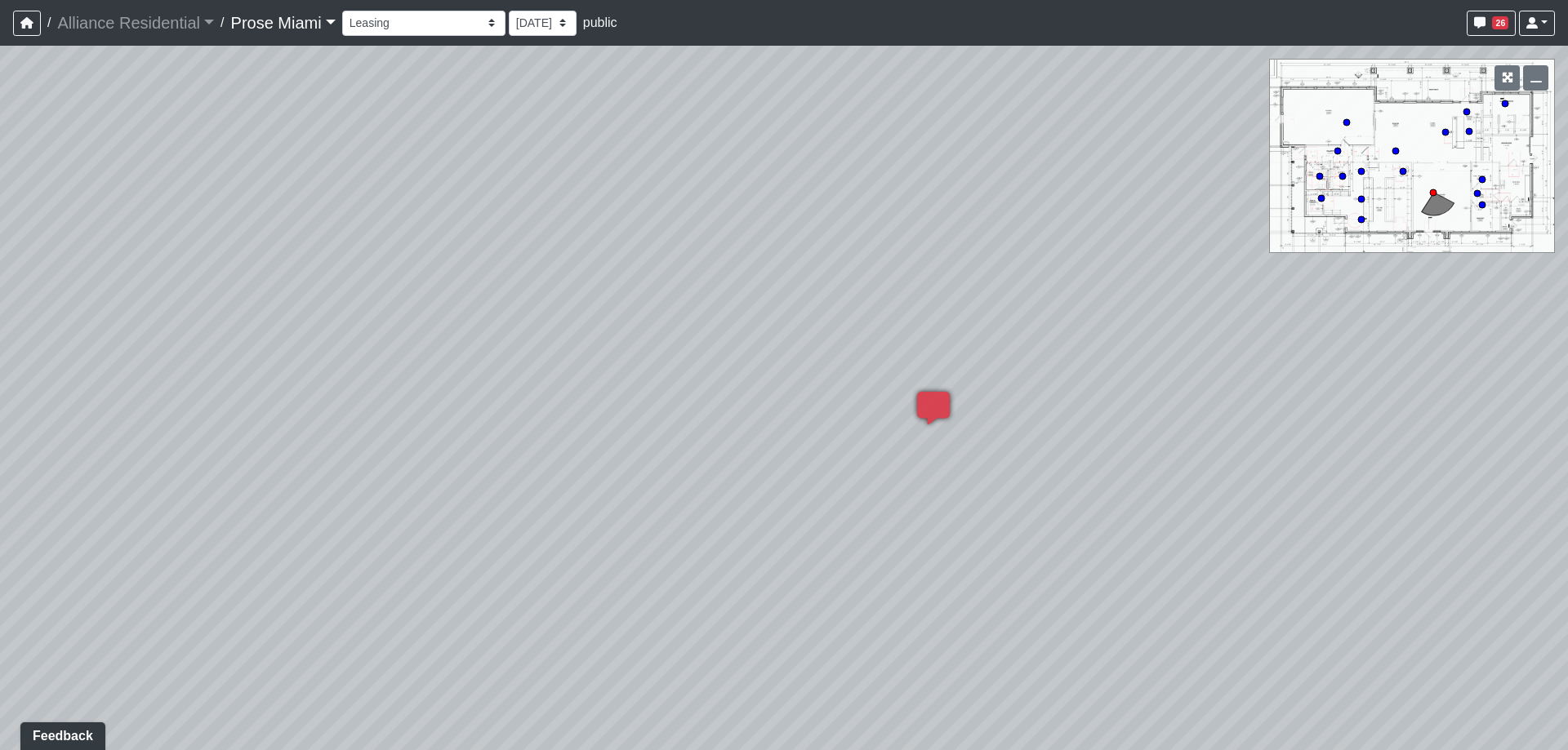
drag, startPoint x: 299, startPoint y: 237, endPoint x: 1022, endPoint y: 304, distance: 726.1
click at [1022, 304] on div "Loading... Office Hallway Loading... Lobby 1 Loading... Created by [PERSON_NAME…" at bounding box center [784, 398] width 1568 height 704
drag, startPoint x: 376, startPoint y: 361, endPoint x: 1153, endPoint y: 431, distance: 780.1
click at [1153, 431] on div "Loading... Office Hallway Loading... Lobby 1 Loading... Created by [PERSON_NAME…" at bounding box center [784, 398] width 1568 height 704
drag, startPoint x: 580, startPoint y: 419, endPoint x: 878, endPoint y: 738, distance: 436.5
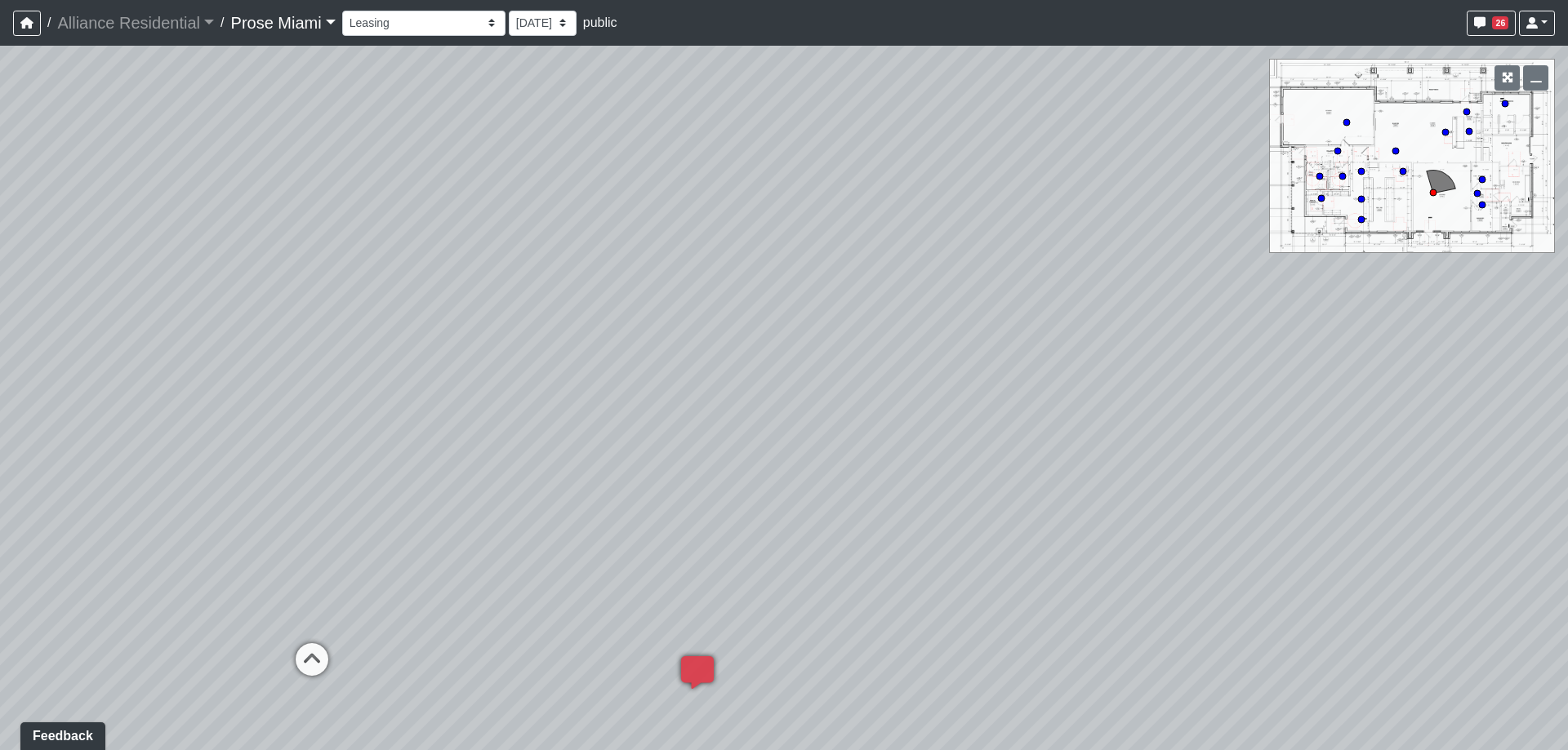
click at [1355, 522] on div "Loading... Office Hallway Loading... Lobby 1 Loading... Created by [PERSON_NAME…" at bounding box center [784, 398] width 1568 height 704
click at [307, 650] on icon at bounding box center [311, 668] width 49 height 49
select select "clubhouse-lobby-1"
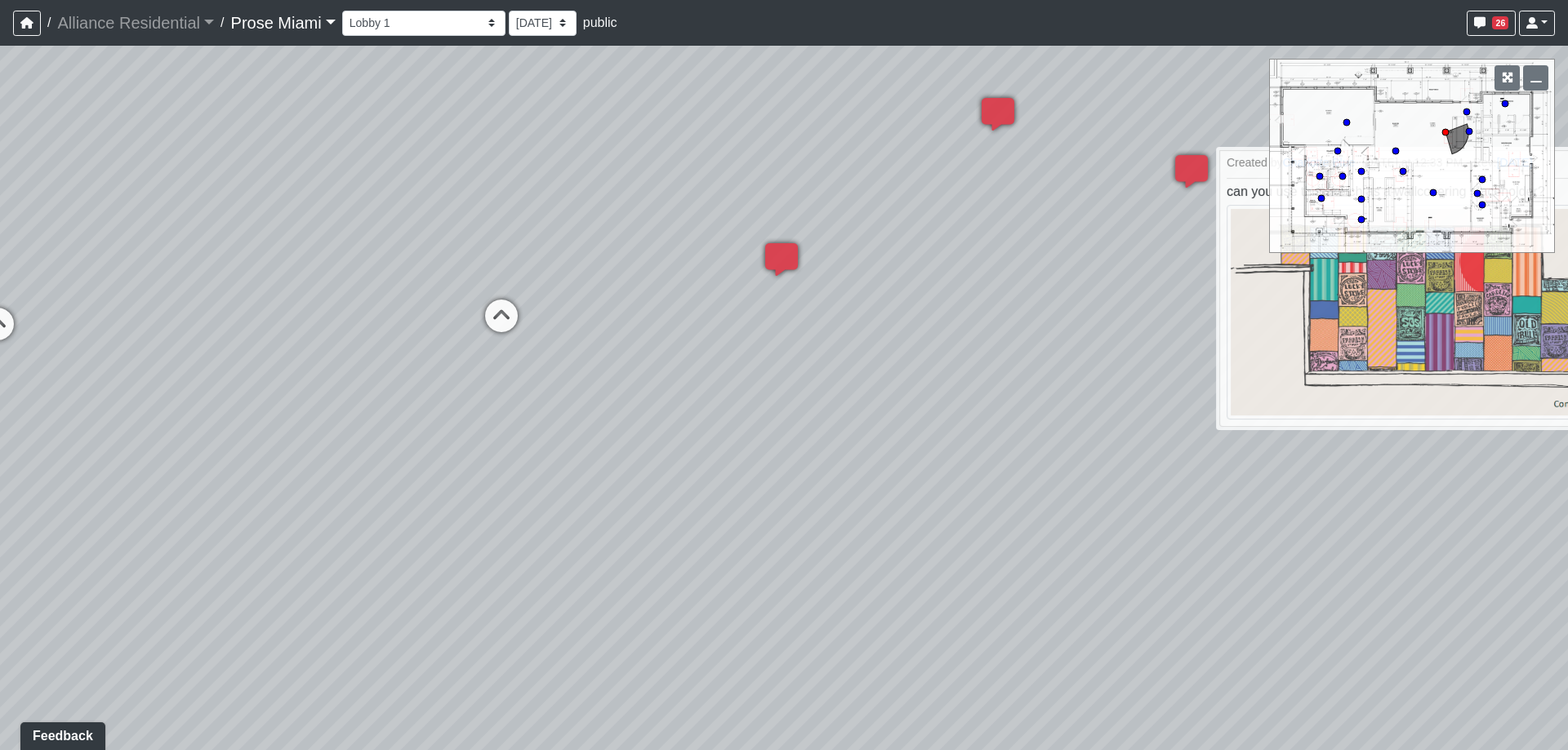
drag, startPoint x: 1147, startPoint y: 349, endPoint x: 37, endPoint y: 149, distance: 1127.9
click at [37, 149] on div "Loading... Office Hallway Loading... Lobby 1 Loading... Created by [PERSON_NAME…" at bounding box center [784, 398] width 1568 height 704
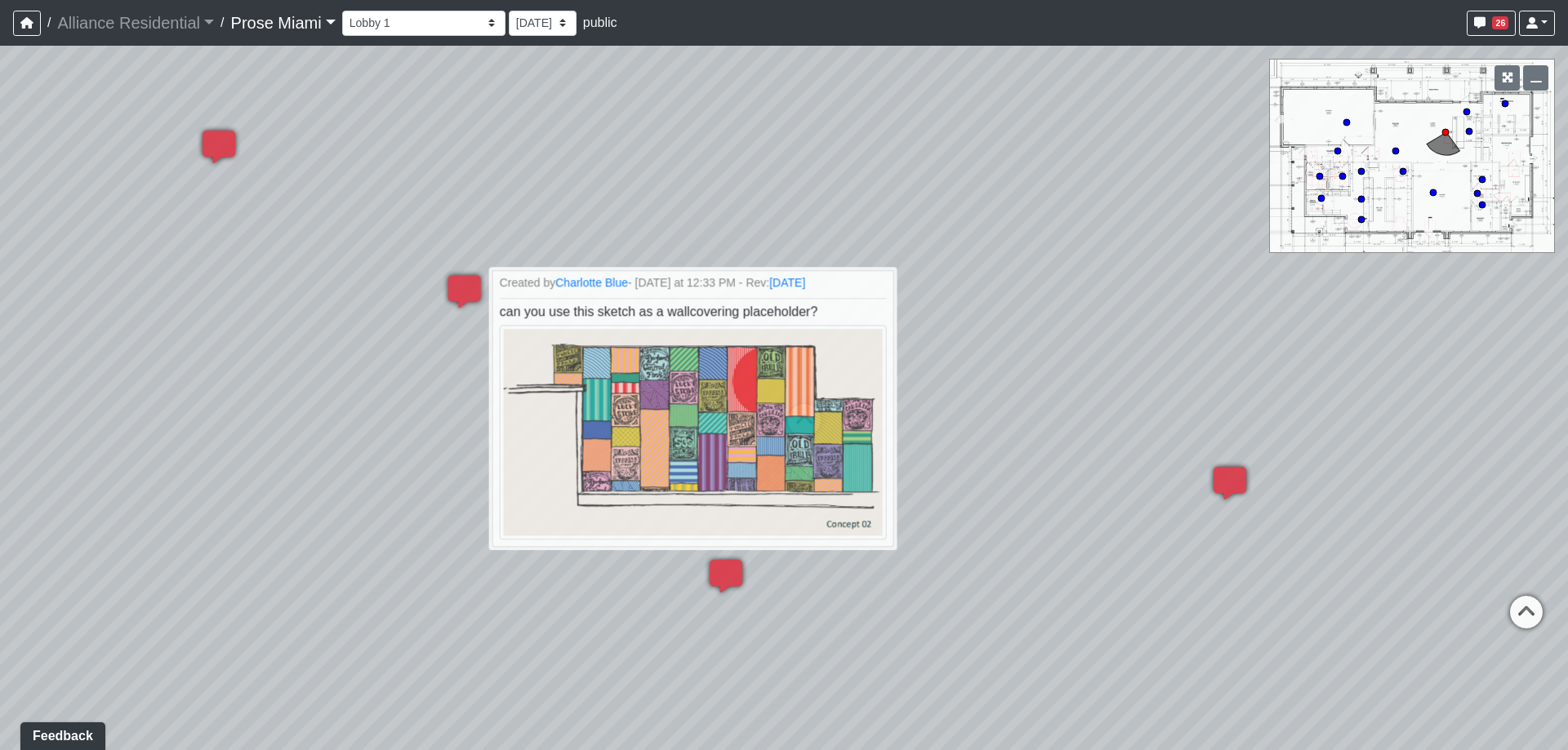
drag, startPoint x: 963, startPoint y: 165, endPoint x: 79, endPoint y: 269, distance: 890.1
click at [2, 266] on div "Loading... Office Hallway Loading... Lobby 1 Loading... Created by [PERSON_NAME…" at bounding box center [784, 398] width 1568 height 704
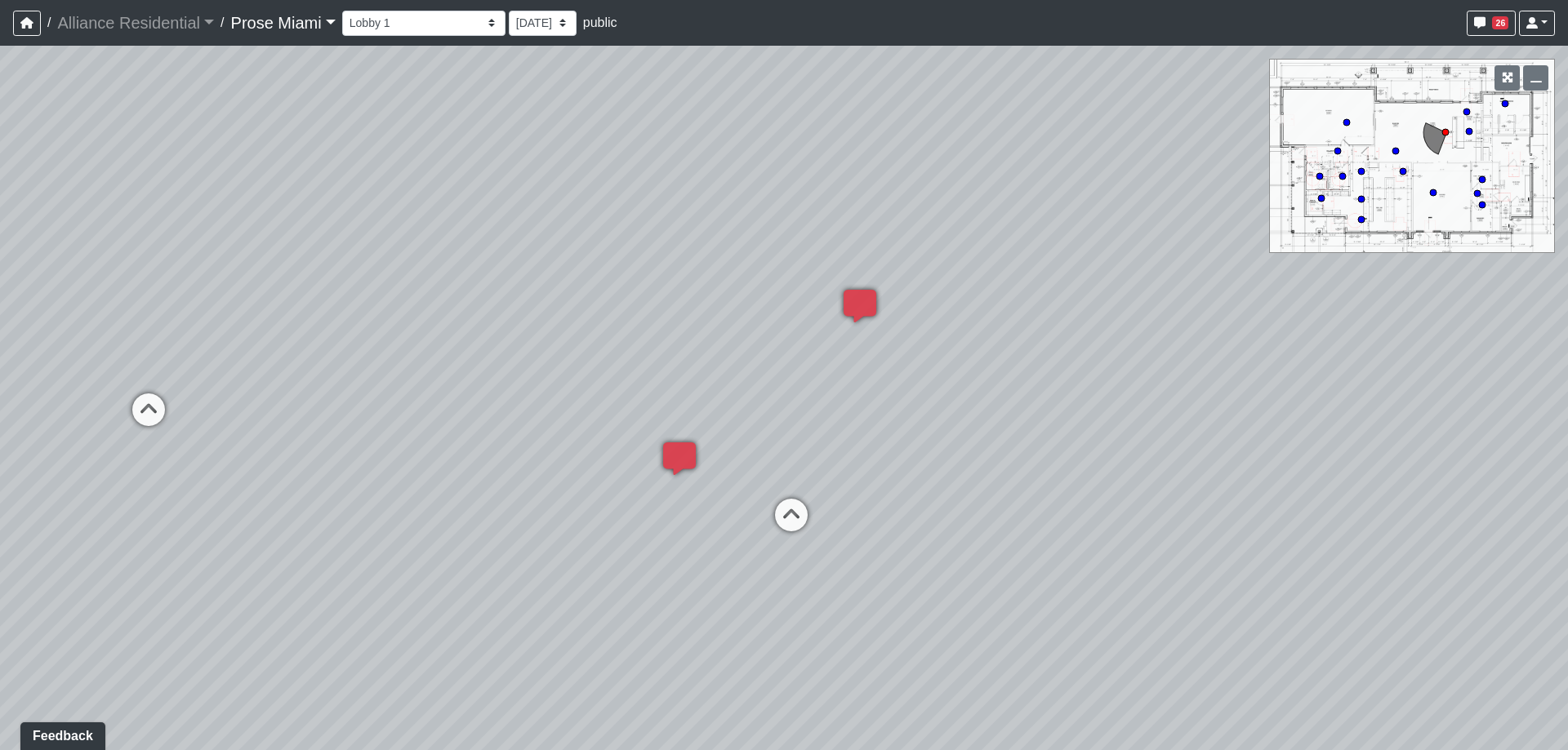
drag, startPoint x: 1235, startPoint y: 375, endPoint x: 489, endPoint y: 366, distance: 746.1
click at [489, 366] on div "Loading... Office Hallway Loading... Lobby 1 Loading... Created by [PERSON_NAME…" at bounding box center [784, 398] width 1568 height 704
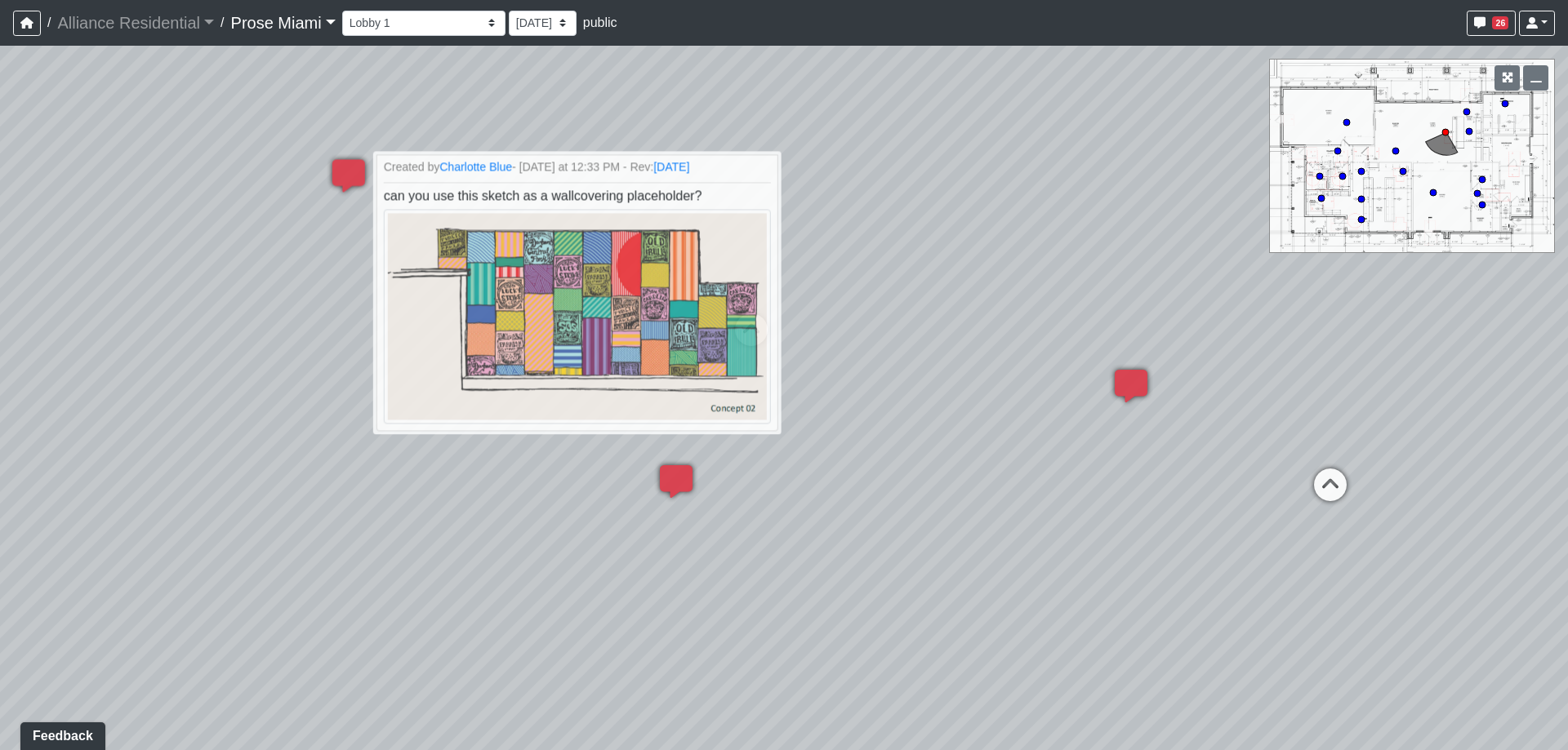
drag, startPoint x: 270, startPoint y: 370, endPoint x: 931, endPoint y: 273, distance: 668.1
click at [931, 273] on div "Loading... Office Hallway Loading... Lobby 1 Loading... Created by [PERSON_NAME…" at bounding box center [784, 398] width 1568 height 704
click at [263, 38] on link "Prose Miami" at bounding box center [282, 22] width 104 height 33
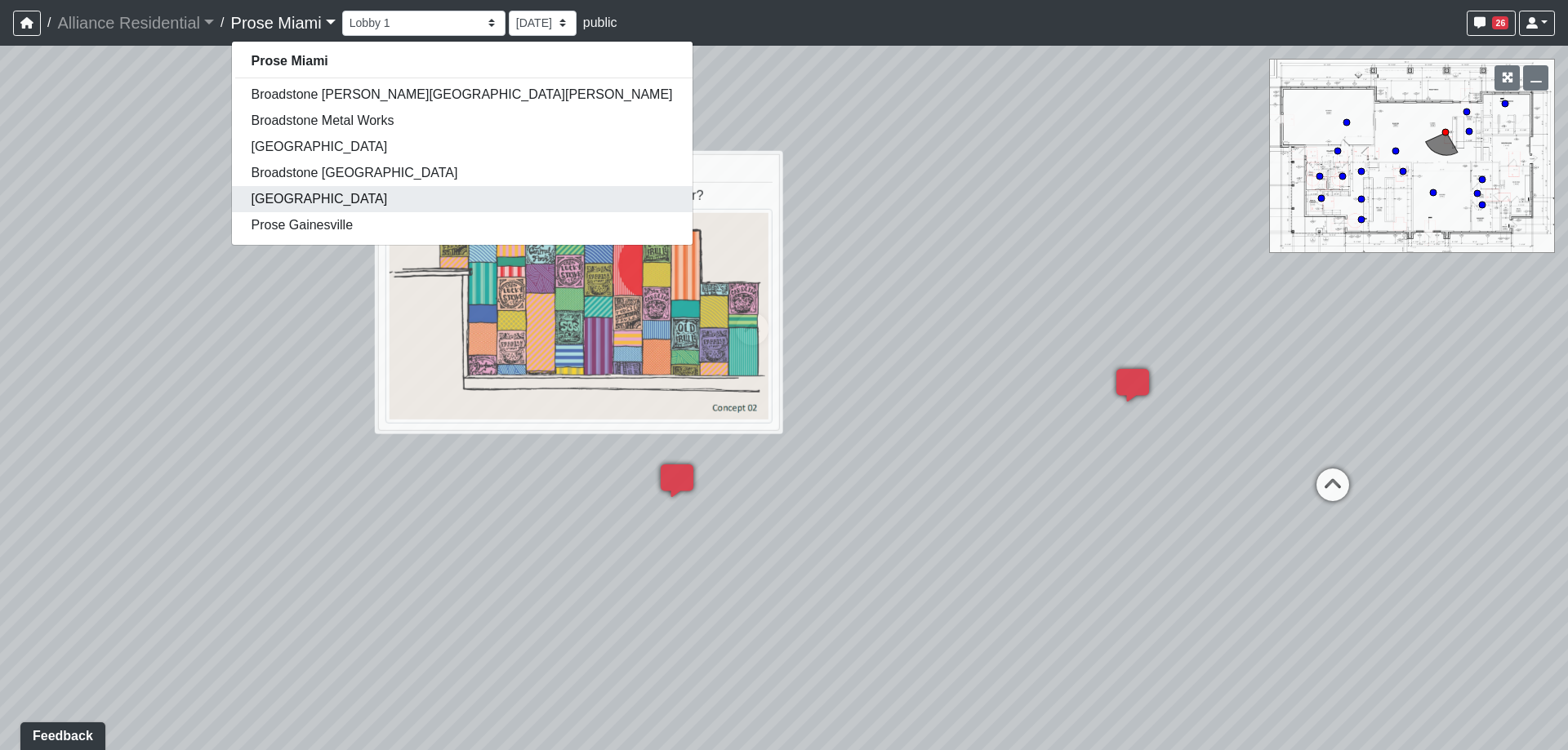
click at [308, 199] on link "Broadstone West End" at bounding box center [461, 200] width 460 height 26
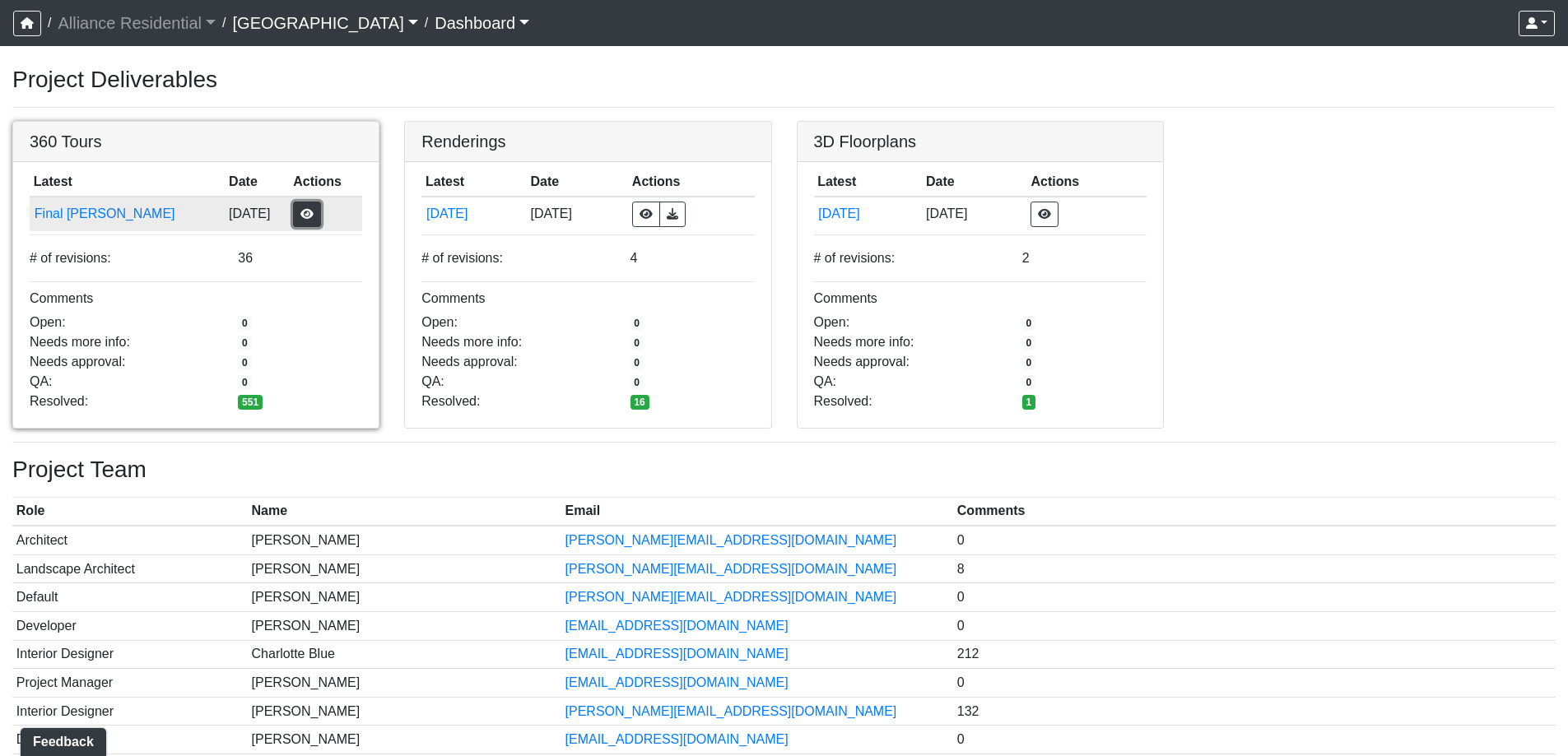
click at [293, 210] on button "button" at bounding box center [307, 214] width 28 height 26
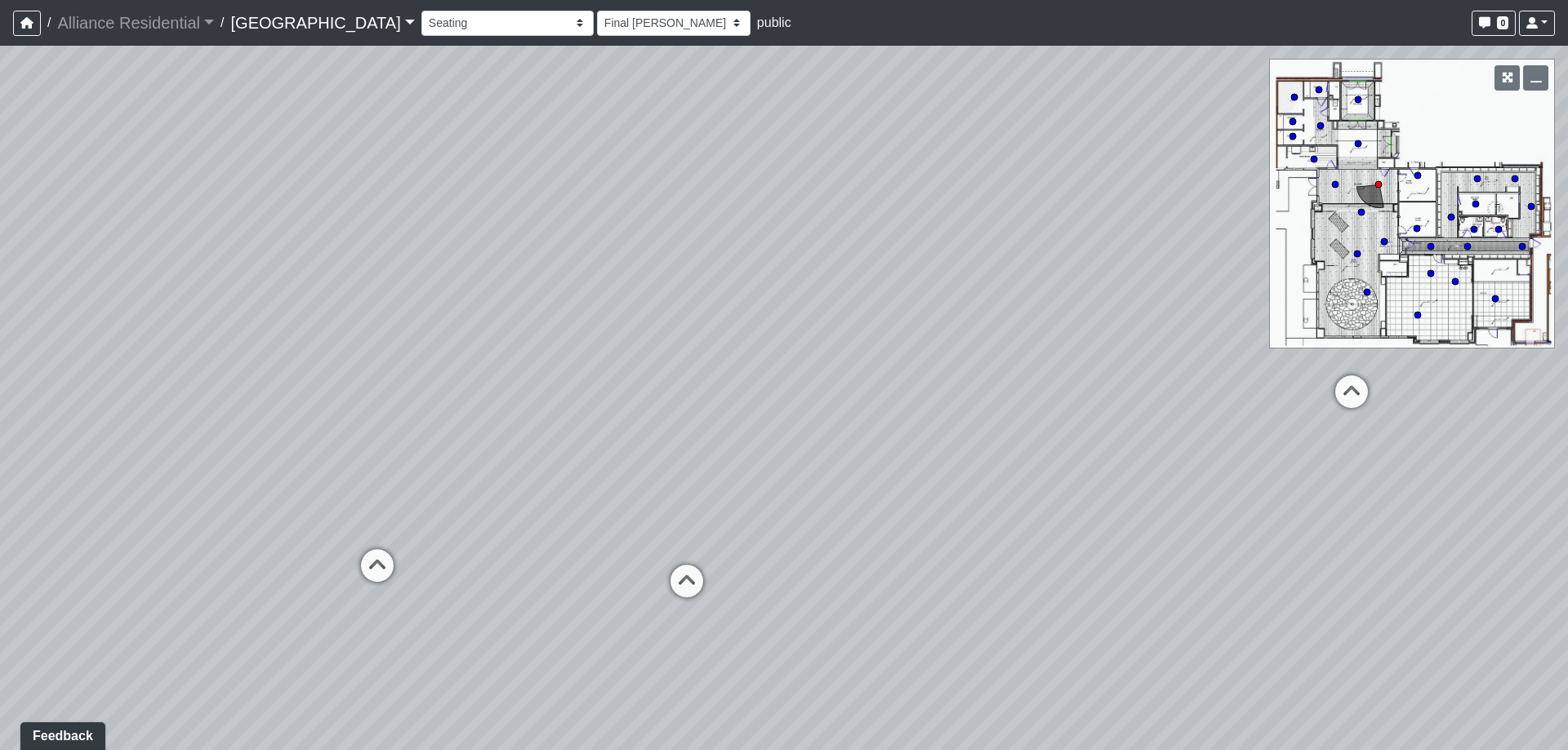
drag, startPoint x: 892, startPoint y: 328, endPoint x: 475, endPoint y: 359, distance: 418.2
click at [432, 328] on div "Loading... Vestibule 1 Loading... Office 2 Loading... Office 1 Loading... Coffe…" at bounding box center [784, 398] width 1568 height 704
click at [694, 591] on icon at bounding box center [686, 590] width 49 height 49
select select "hF2pYDq1WsLgfX4QAxYh4X"
drag, startPoint x: 128, startPoint y: 165, endPoint x: 1218, endPoint y: 362, distance: 1107.7
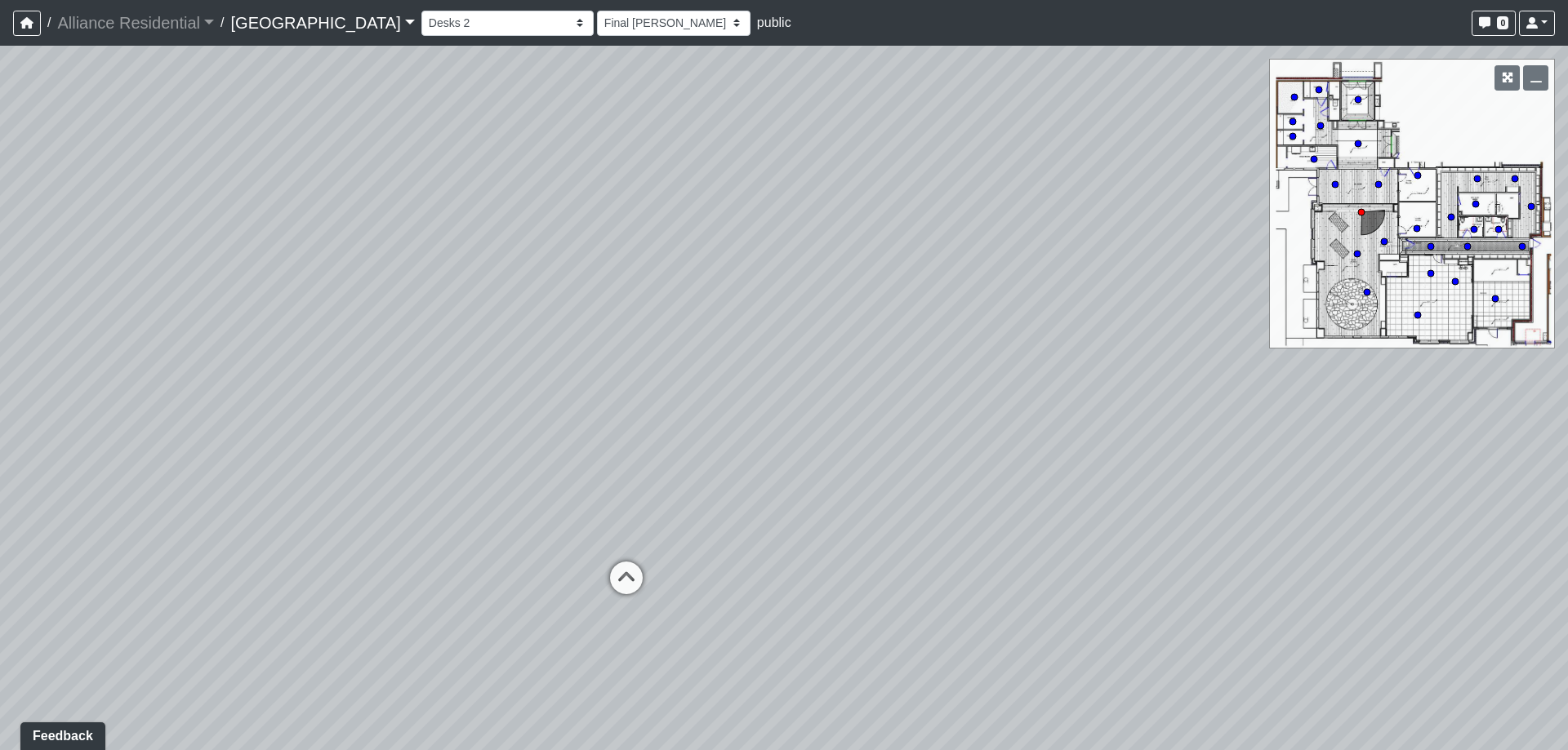
click at [1218, 362] on div "Loading... Vestibule 1 Loading... Office 2 Loading... Office 1 Loading... Coffe…" at bounding box center [784, 398] width 1568 height 704
drag, startPoint x: 287, startPoint y: 427, endPoint x: 141, endPoint y: 252, distance: 227.9
click at [0, 242] on div "Loading... Vestibule 1 Loading... Office 2 Loading... Office 1 Loading... Coffe…" at bounding box center [784, 398] width 1568 height 704
drag, startPoint x: 648, startPoint y: 327, endPoint x: 160, endPoint y: 136, distance: 524.0
click at [143, 94] on div "Loading... Vestibule 1 Loading... Office 2 Loading... Office 1 Loading... Coffe…" at bounding box center [784, 398] width 1568 height 704
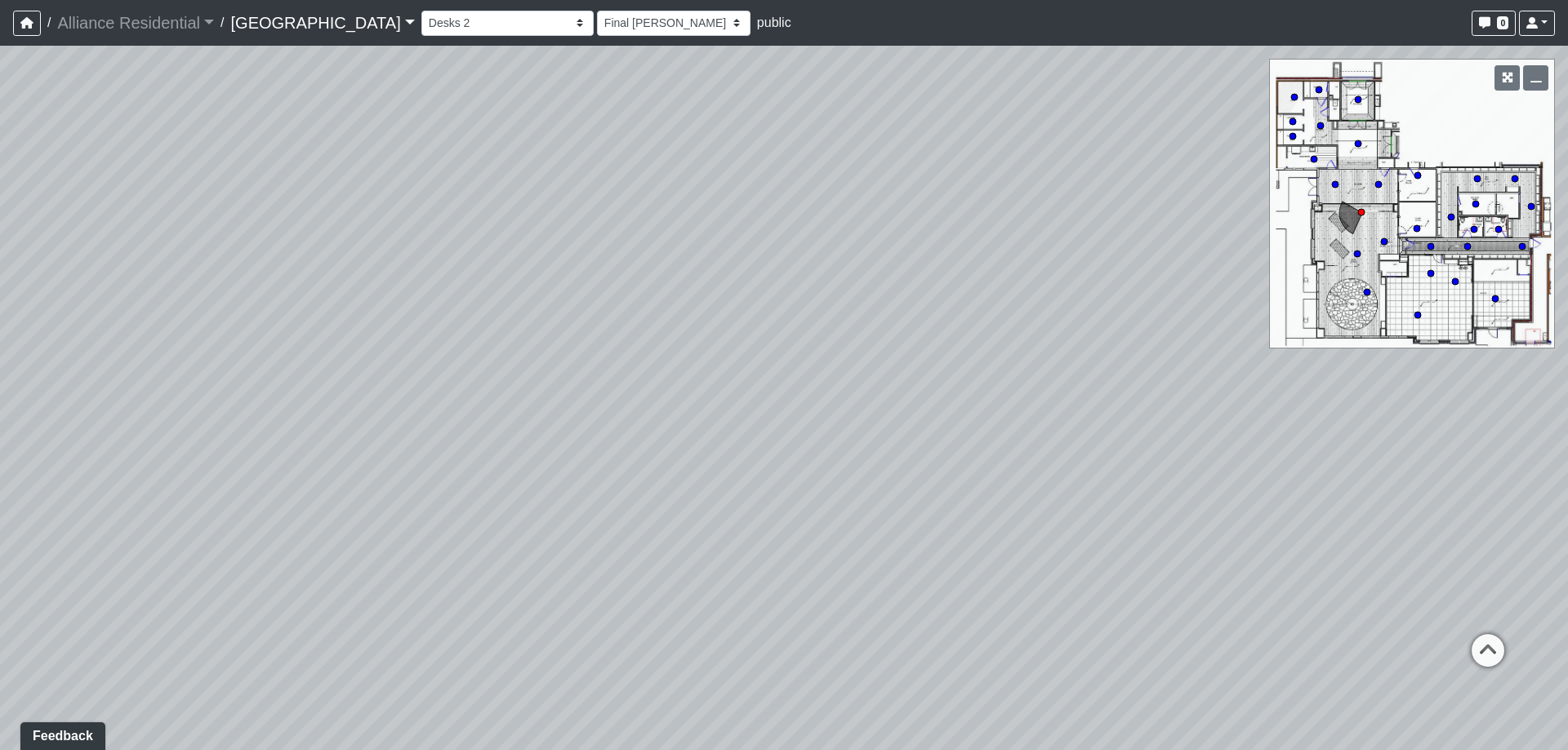
drag, startPoint x: 975, startPoint y: 361, endPoint x: 380, endPoint y: 384, distance: 595.4
click at [380, 384] on div "Loading... Vestibule 1 Loading... Office 2 Loading... Office 1 Loading... Coffe…" at bounding box center [784, 398] width 1568 height 704
drag, startPoint x: 679, startPoint y: 476, endPoint x: 1115, endPoint y: 439, distance: 437.6
click at [1191, 472] on div "Loading... Vestibule 1 Loading... Office 2 Loading... Office 1 Loading... Coffe…" at bounding box center [784, 398] width 1568 height 704
drag, startPoint x: 285, startPoint y: 375, endPoint x: 1203, endPoint y: 570, distance: 938.5
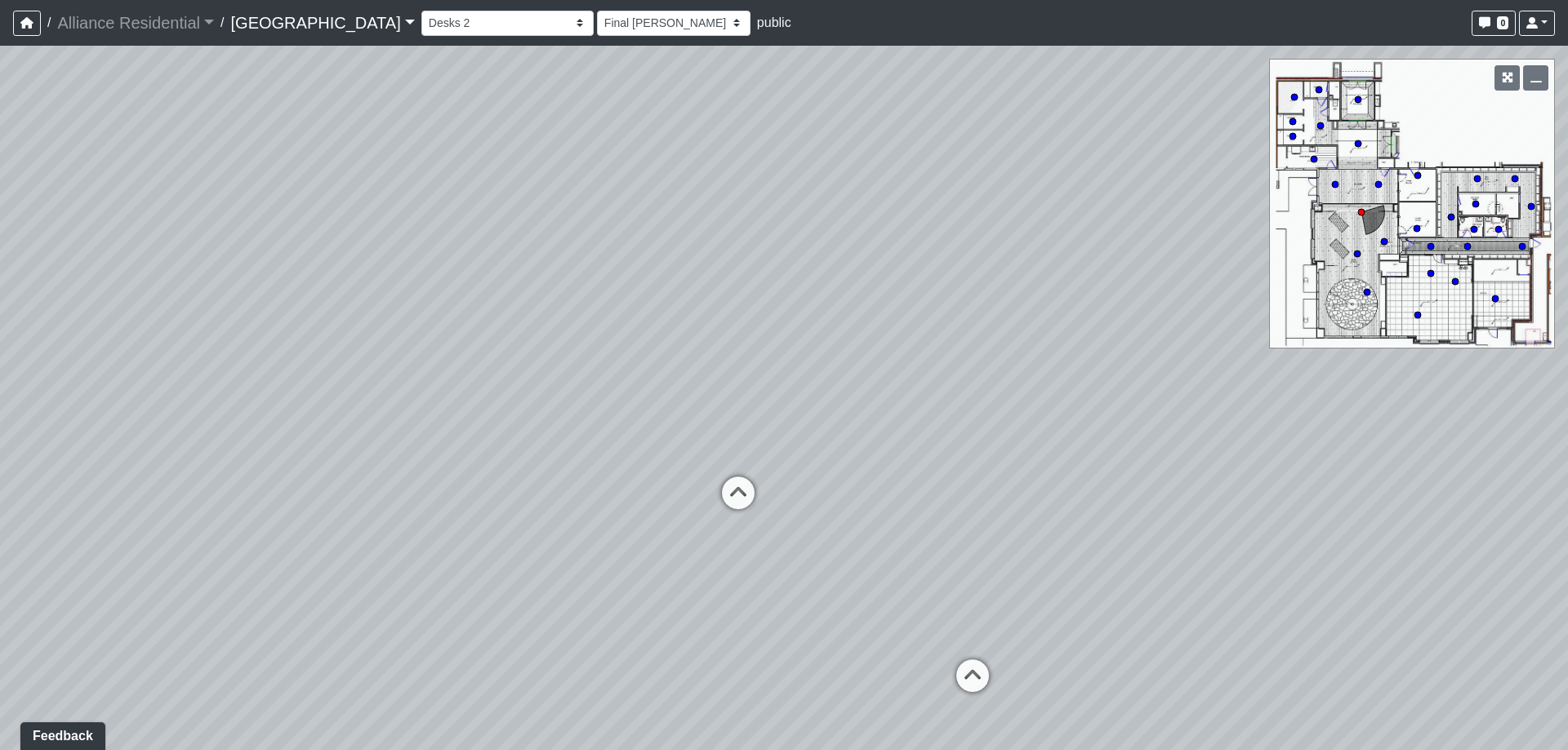
click at [1203, 570] on div "Loading... Vestibule 1 Loading... Office 2 Loading... Office 1 Loading... Coffe…" at bounding box center [784, 398] width 1568 height 704
drag, startPoint x: 112, startPoint y: 502, endPoint x: 1181, endPoint y: 282, distance: 1091.4
click at [1181, 282] on div "Loading... Vestibule 1 Loading... Office 2 Loading... Office 1 Loading... Coffe…" at bounding box center [784, 398] width 1568 height 704
click at [294, 21] on link "Broadstone West End" at bounding box center [323, 22] width 184 height 33
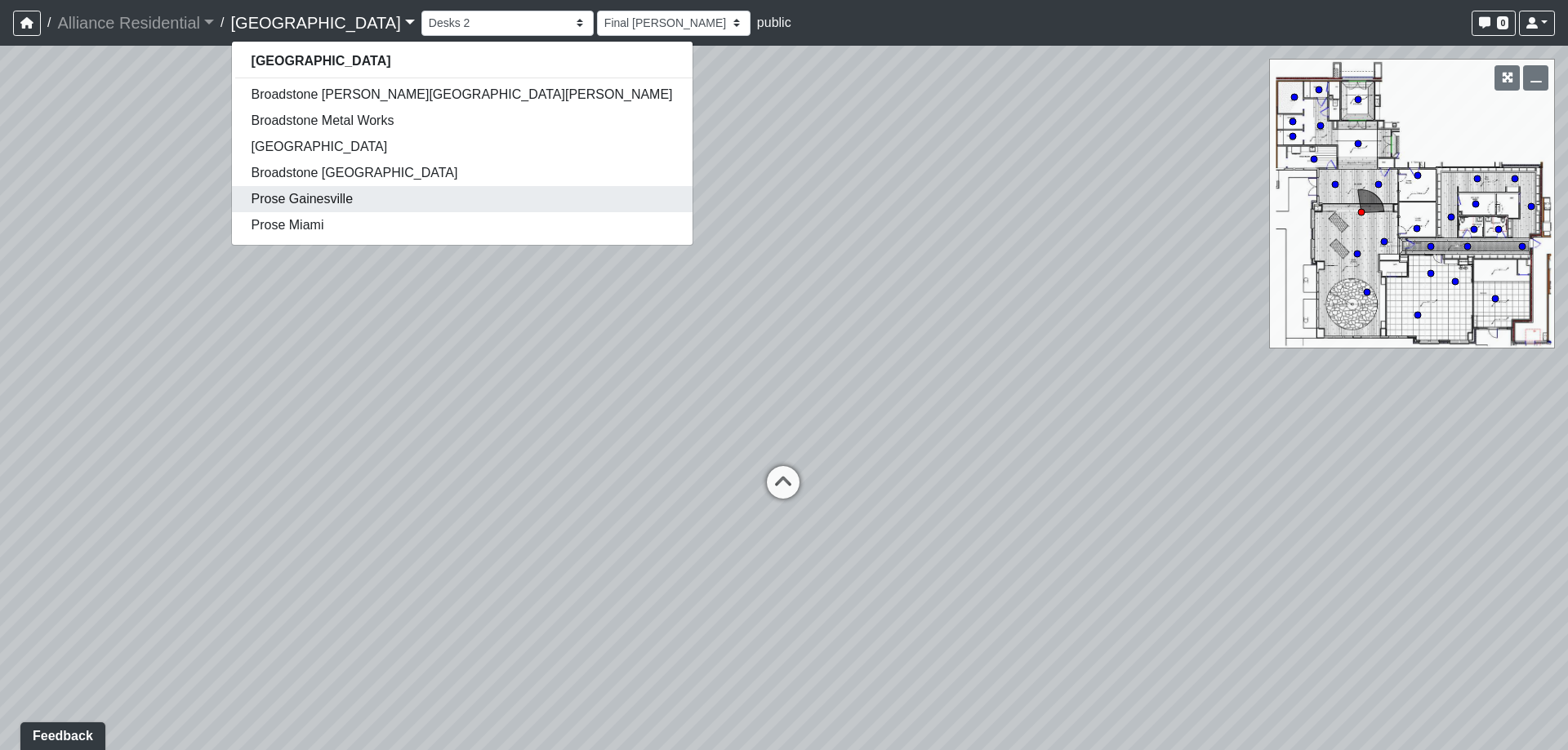
click at [332, 199] on link "Prose Gainesville" at bounding box center [461, 200] width 460 height 26
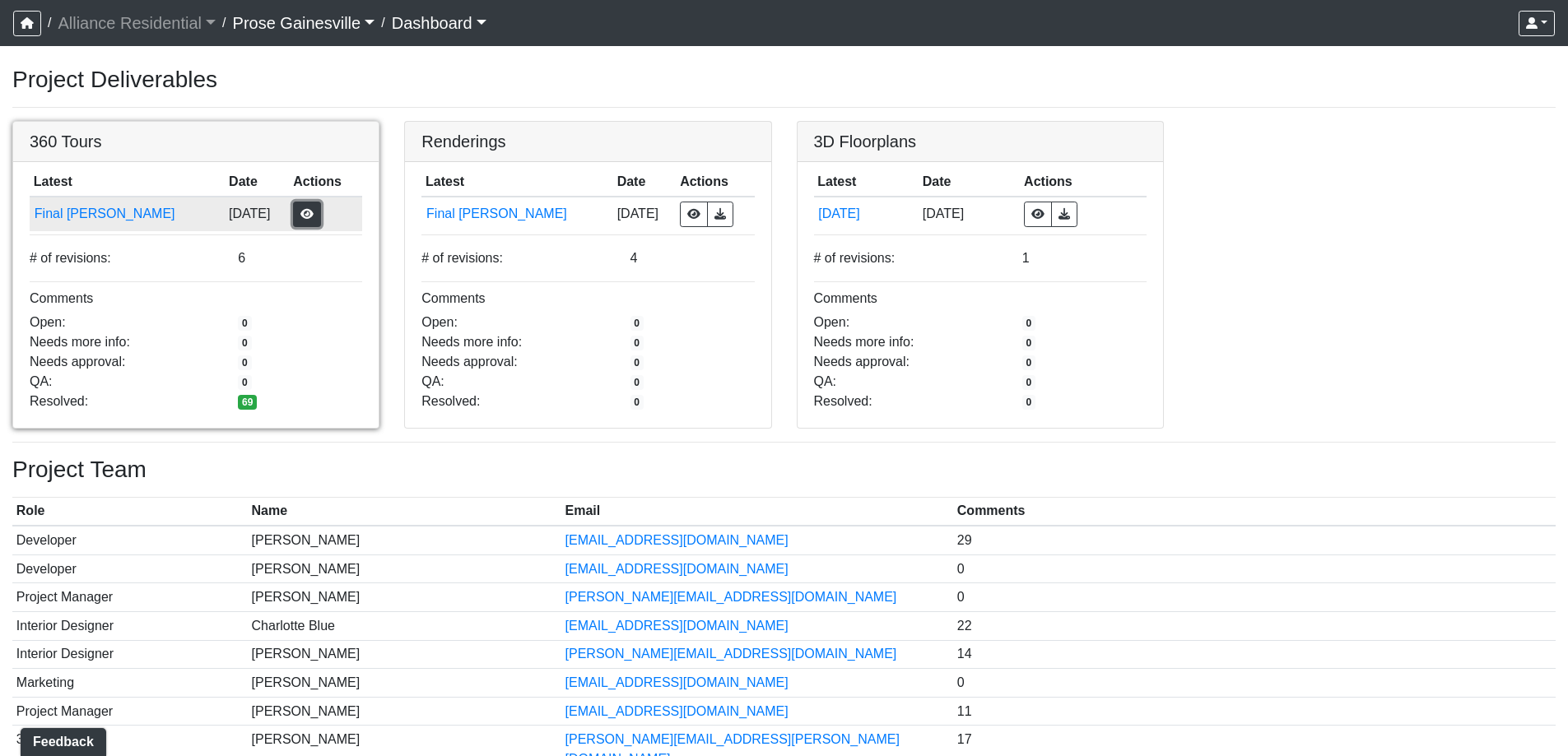
click at [293, 214] on button "button" at bounding box center [307, 214] width 28 height 26
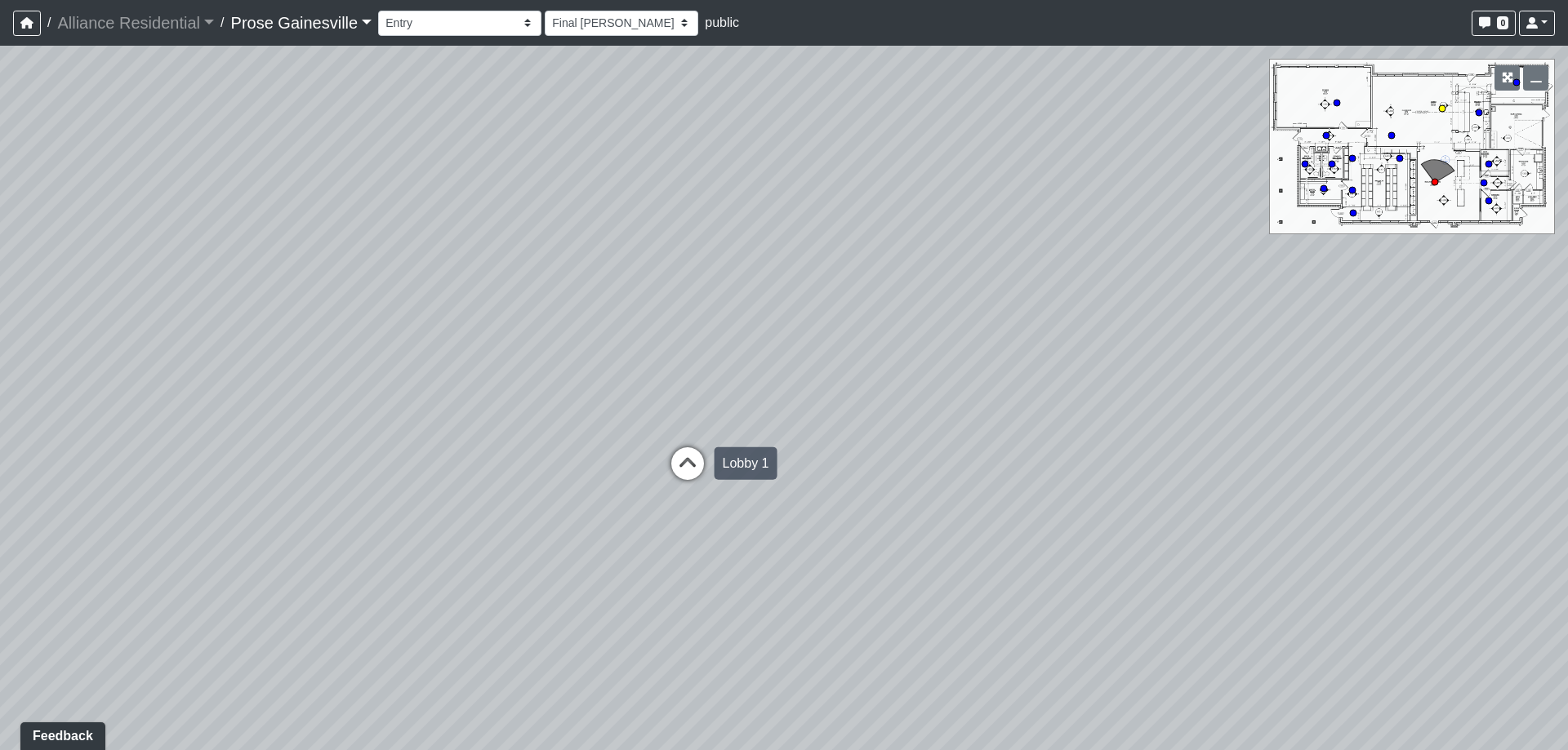
click at [680, 472] on icon at bounding box center [687, 472] width 49 height 49
select select "i8X7cdYpKxJhgCfGXWNGTY"
drag, startPoint x: 434, startPoint y: 321, endPoint x: 935, endPoint y: 374, distance: 503.8
click at [1287, 338] on div "Loading... Office Hallway Loading... Lobby 1 Loading... Lobby 2 Loading... Kitc…" at bounding box center [784, 398] width 1568 height 704
drag, startPoint x: 247, startPoint y: 317, endPoint x: 1258, endPoint y: 246, distance: 1013.5
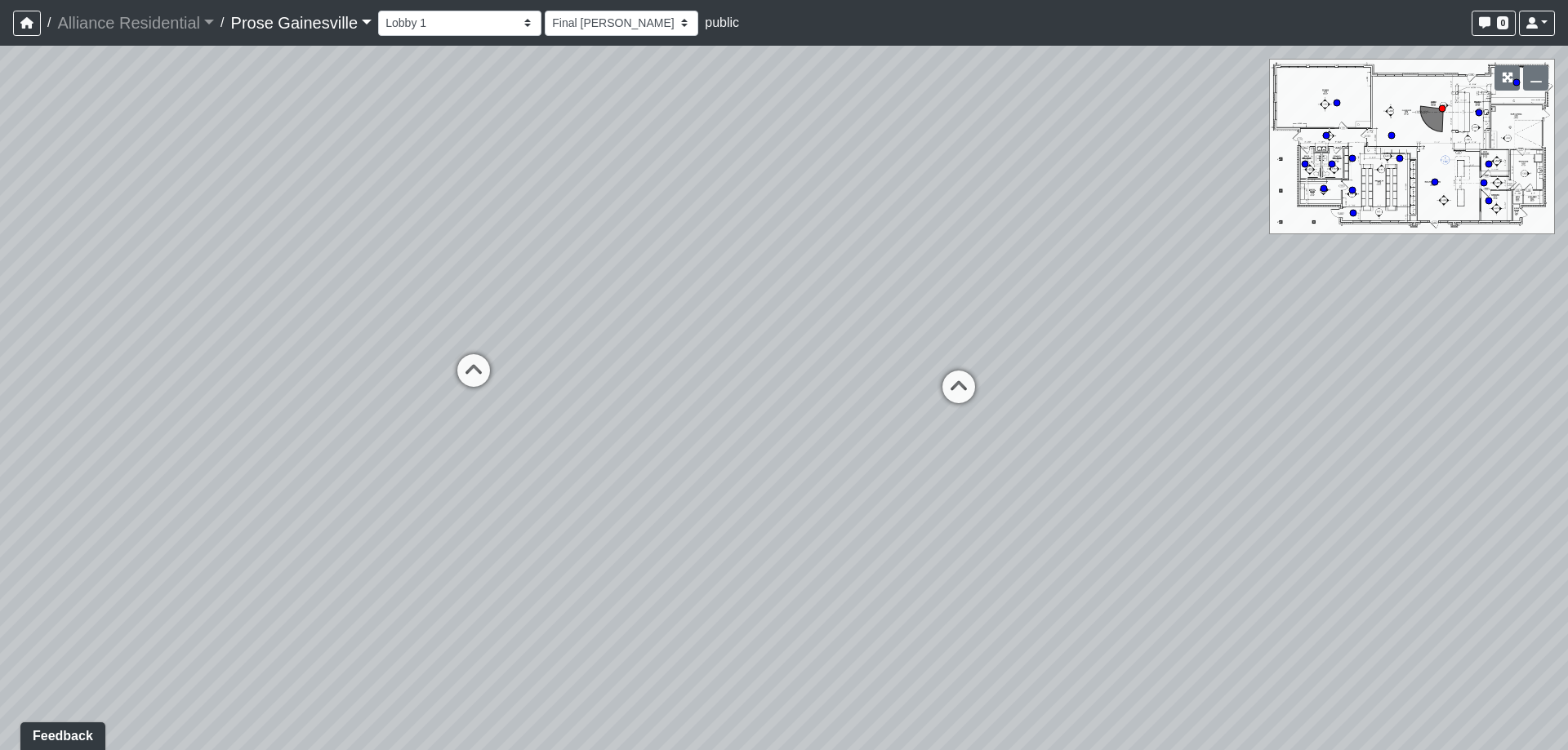
click at [1258, 246] on div "Loading... Office Hallway Loading... Lobby 1 Loading... Lobby 2 Loading... Kitc…" at bounding box center [784, 398] width 1568 height 704
drag, startPoint x: 314, startPoint y: 300, endPoint x: 178, endPoint y: 390, distance: 163.1
click at [178, 390] on div "Loading... Office Hallway Loading... Lobby 1 Loading... Lobby 2 Loading... Kitc…" at bounding box center [784, 398] width 1568 height 704
drag, startPoint x: 1135, startPoint y: 485, endPoint x: 1078, endPoint y: 332, distance: 163.3
click at [1078, 332] on div "Loading... Office Hallway Loading... Lobby 1 Loading... Lobby 2 Loading... Kitc…" at bounding box center [784, 398] width 1568 height 704
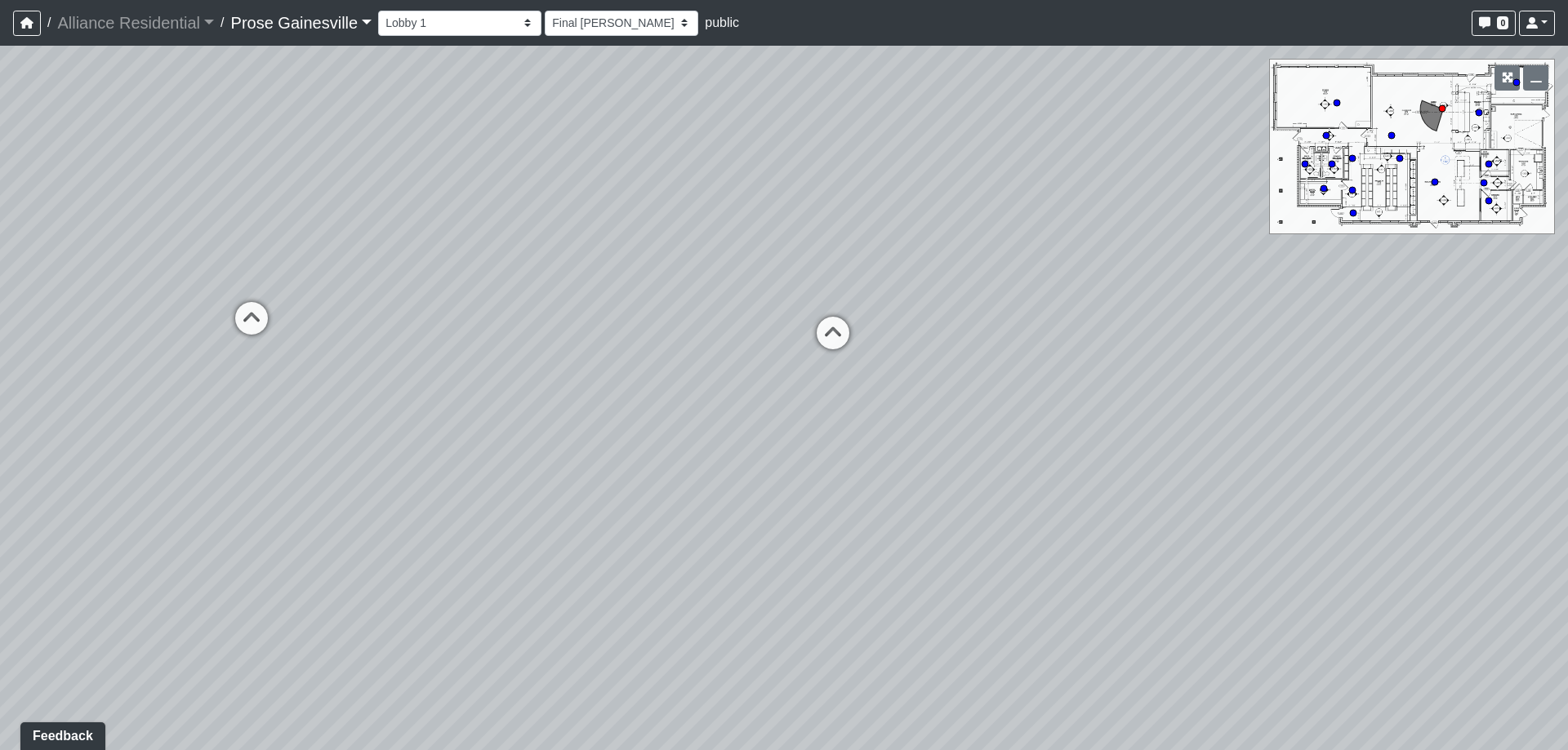
click at [352, 29] on link "Prose Gainesville" at bounding box center [301, 22] width 142 height 33
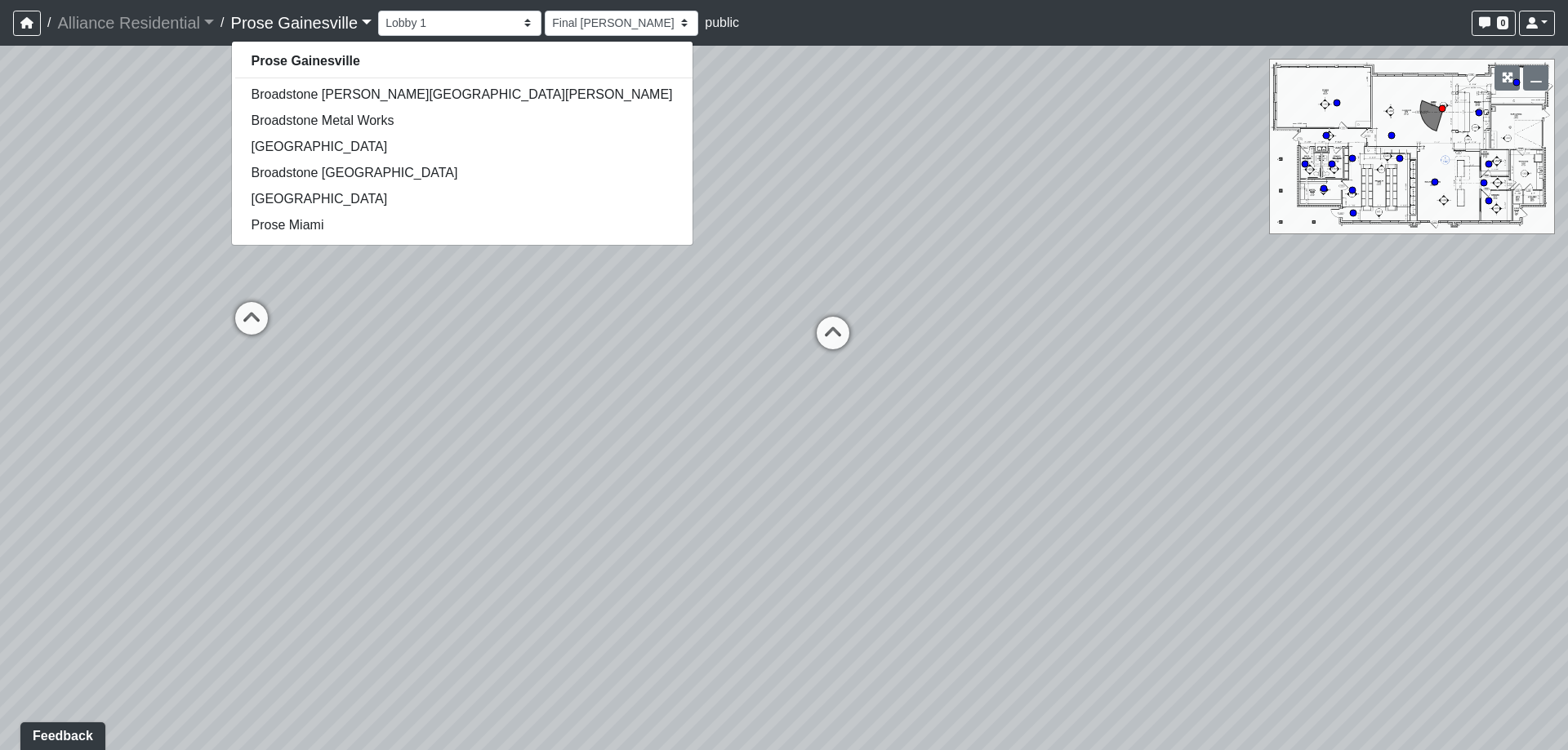
drag, startPoint x: 567, startPoint y: 193, endPoint x: 595, endPoint y: 236, distance: 51.3
click at [567, 194] on div "Loading... Office Hallway Loading... Lobby 1 Loading... Lobby 2 Loading... Kitc…" at bounding box center [784, 398] width 1568 height 704
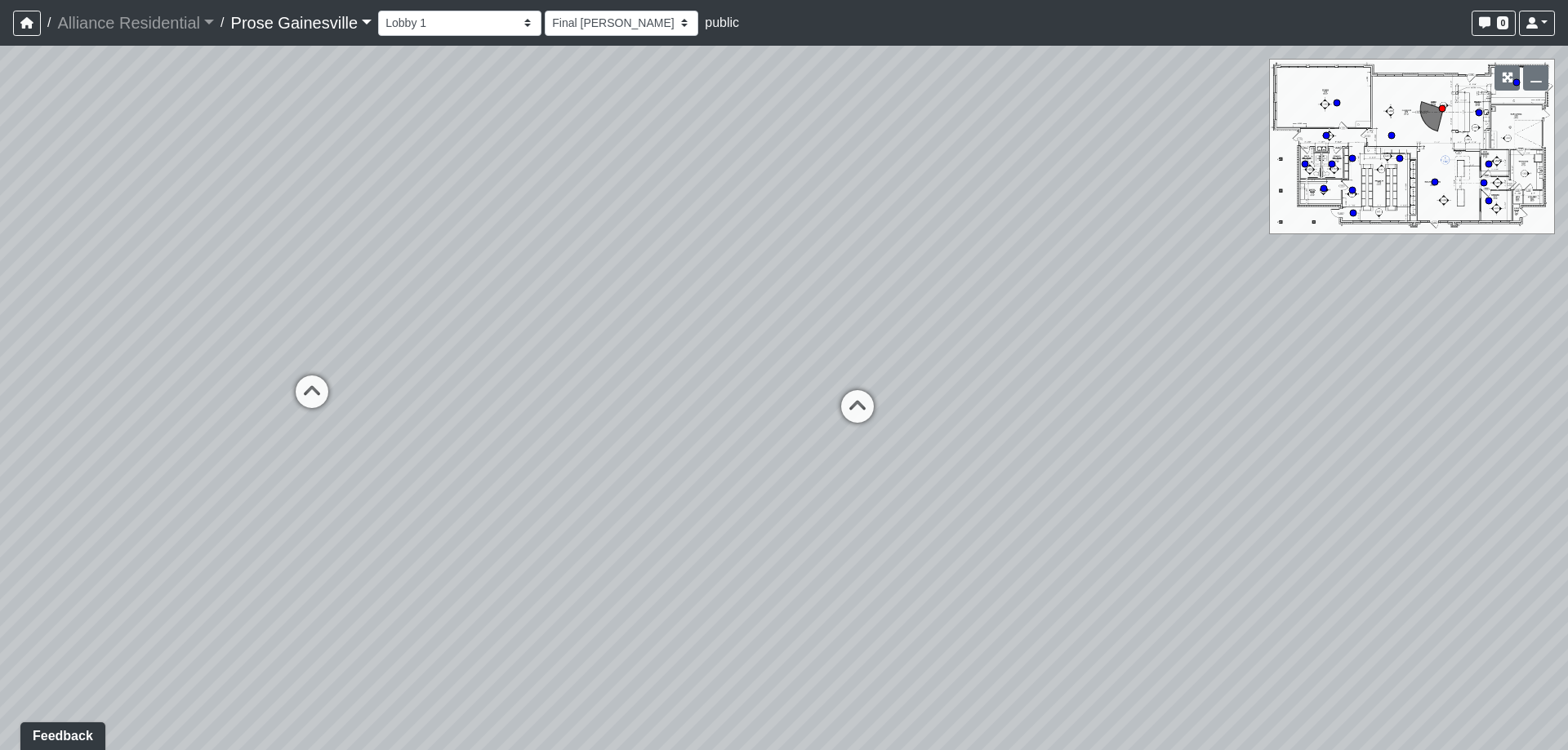
drag, startPoint x: 584, startPoint y: 229, endPoint x: 625, endPoint y: 314, distance: 94.4
click at [625, 314] on div "Loading... Office Hallway Loading... Lobby 1 Loading... Lobby 2 Loading... Kitc…" at bounding box center [784, 398] width 1568 height 704
drag, startPoint x: 1233, startPoint y: 357, endPoint x: 874, endPoint y: 374, distance: 359.4
click at [874, 374] on div "Loading... Office Hallway Loading... Lobby 1 Loading... Lobby 2 Loading... Kitc…" at bounding box center [784, 398] width 1568 height 704
drag, startPoint x: 232, startPoint y: 294, endPoint x: 815, endPoint y: 229, distance: 586.6
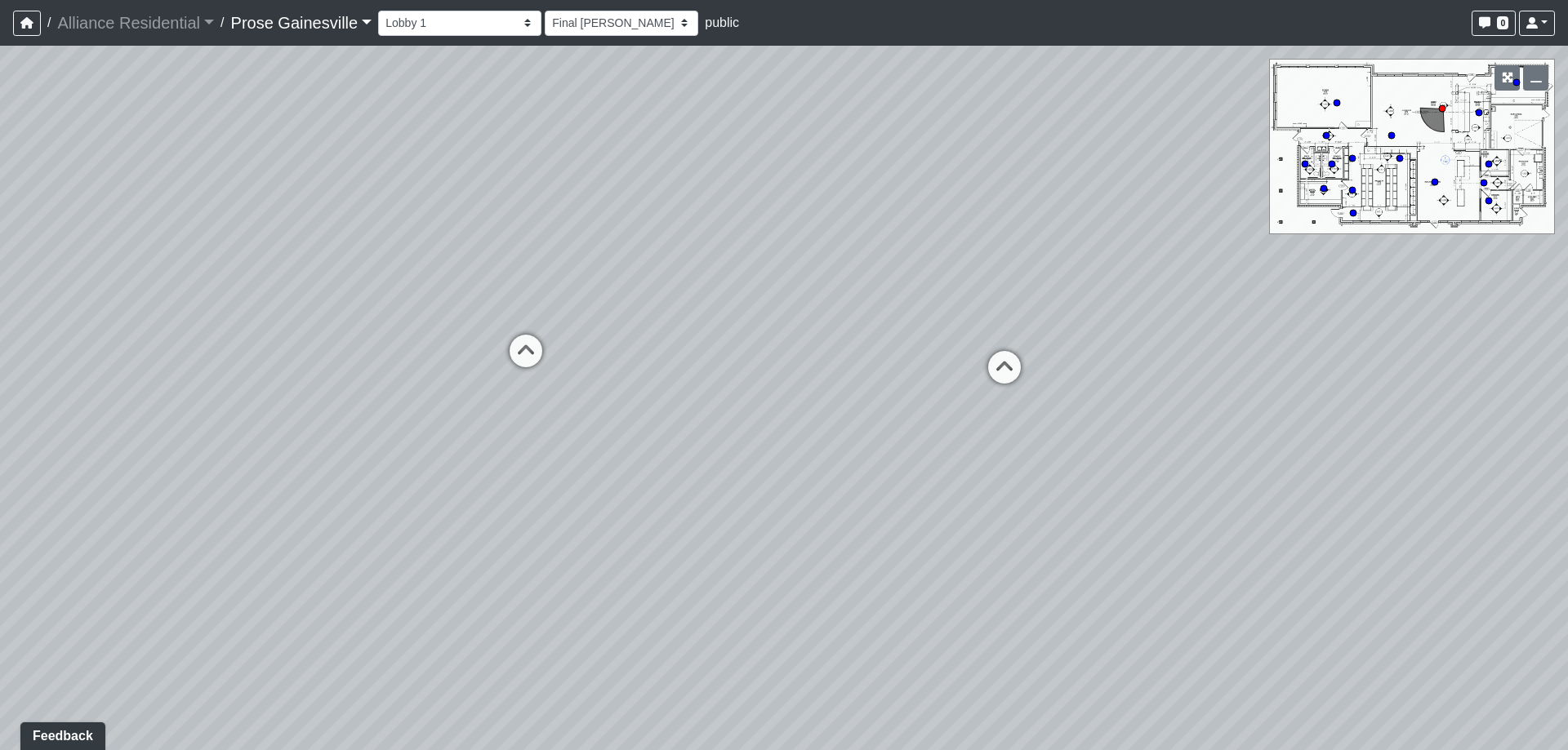
click at [815, 229] on div "Loading... Office Hallway Loading... Lobby 1 Loading... Lobby 2 Loading... Kitc…" at bounding box center [784, 398] width 1568 height 704
drag, startPoint x: 66, startPoint y: 533, endPoint x: 1232, endPoint y: 617, distance: 1169.0
click at [1232, 617] on div "Loading... Office Hallway Loading... Lobby 1 Loading... Lobby 2 Loading... Kitc…" at bounding box center [784, 398] width 1568 height 704
drag, startPoint x: 165, startPoint y: 556, endPoint x: 610, endPoint y: 487, distance: 450.3
click at [284, 519] on div "Loading... Office Hallway Loading... Lobby 1 Loading... Lobby 2 Loading... Kitc…" at bounding box center [784, 398] width 1568 height 704
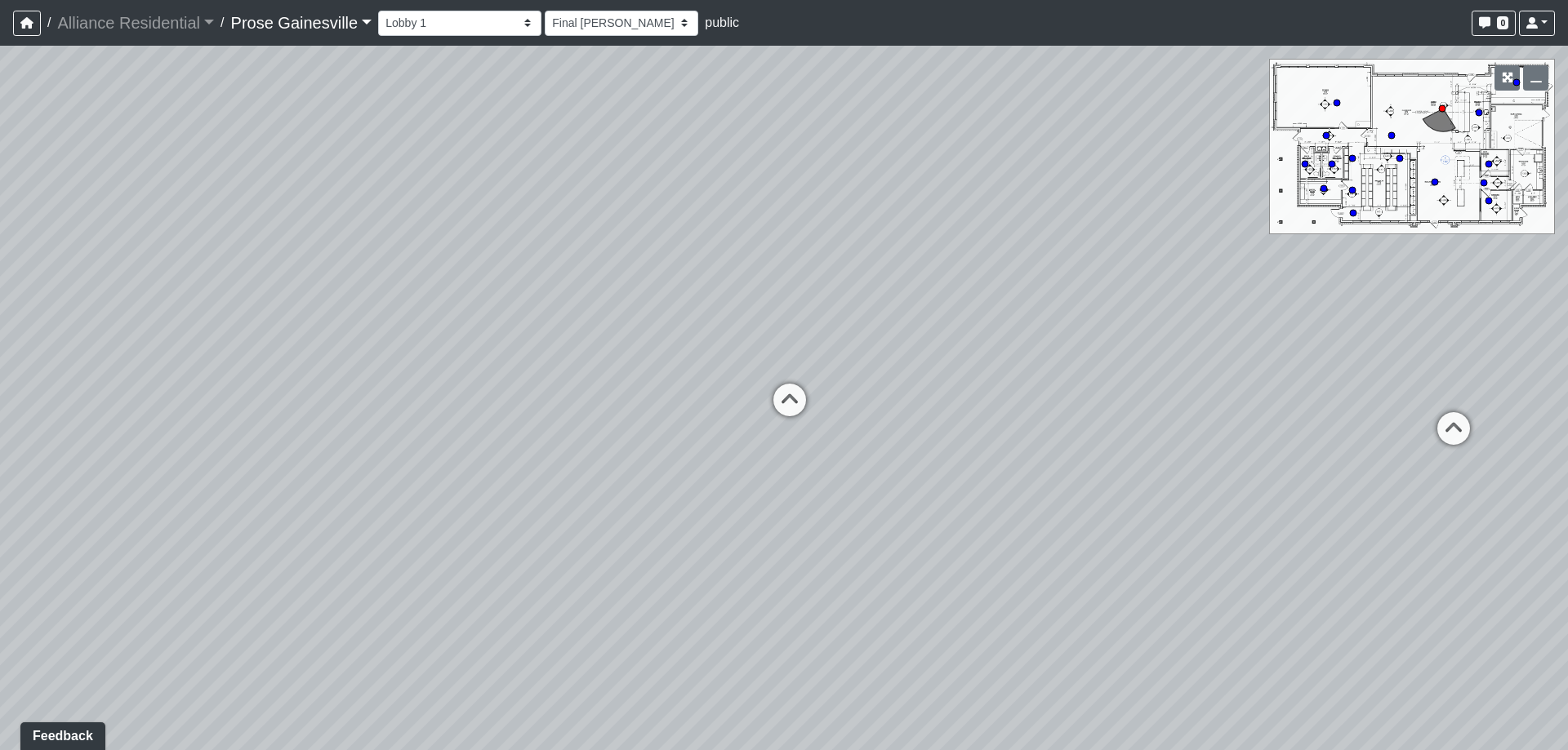
drag, startPoint x: 704, startPoint y: 428, endPoint x: 132, endPoint y: 461, distance: 573.0
click at [132, 461] on div "Loading... Office Hallway Loading... Lobby 1 Loading... Lobby 2 Loading... Kitc…" at bounding box center [784, 398] width 1568 height 704
drag, startPoint x: 963, startPoint y: 413, endPoint x: 780, endPoint y: 412, distance: 183.0
click at [780, 412] on div "Loading... Office Hallway Loading... Lobby 1 Loading... Lobby 2 Loading... Kitc…" at bounding box center [784, 398] width 1568 height 704
click at [258, 22] on link "Prose Gainesville" at bounding box center [301, 22] width 142 height 33
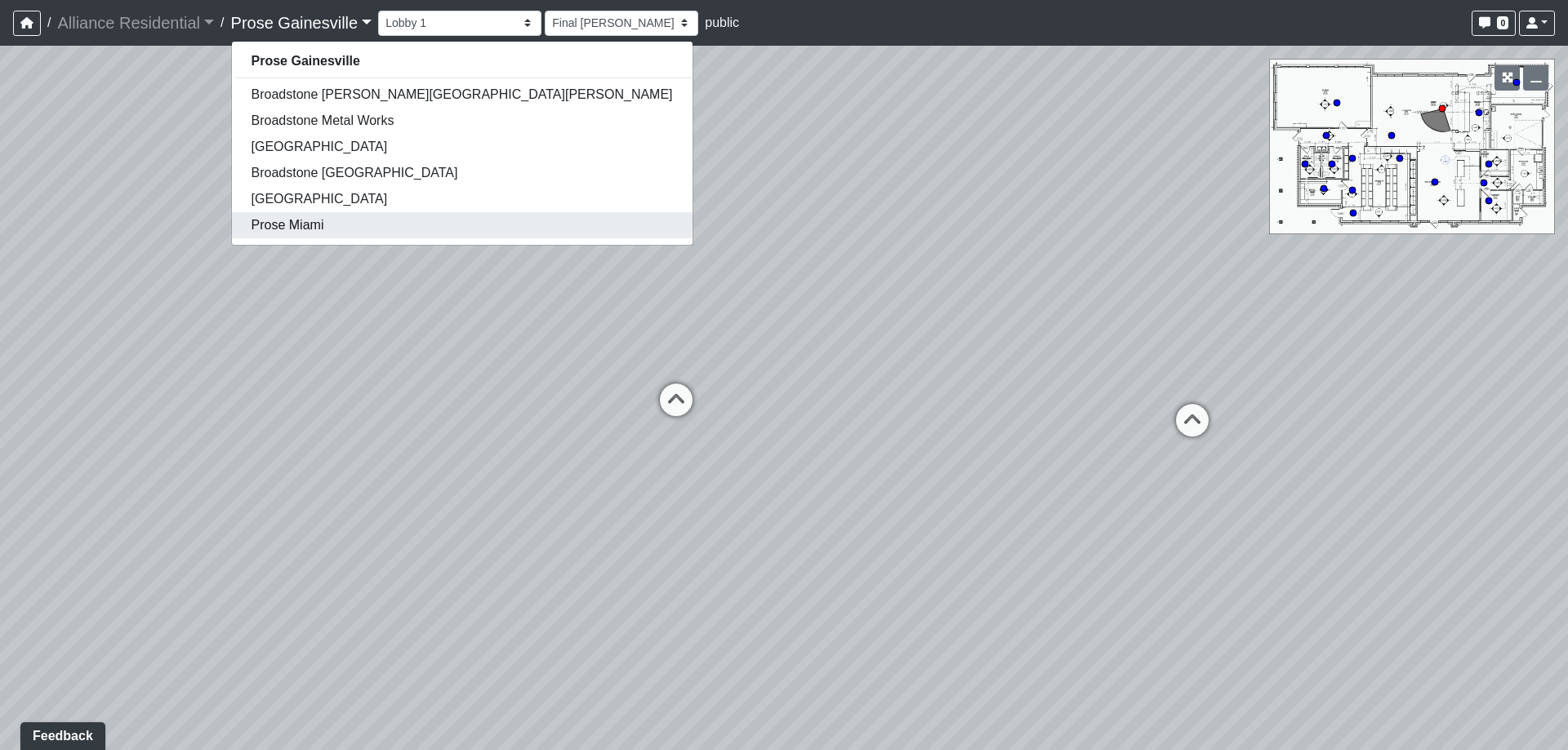
click at [294, 229] on link "Prose Miami" at bounding box center [461, 225] width 460 height 26
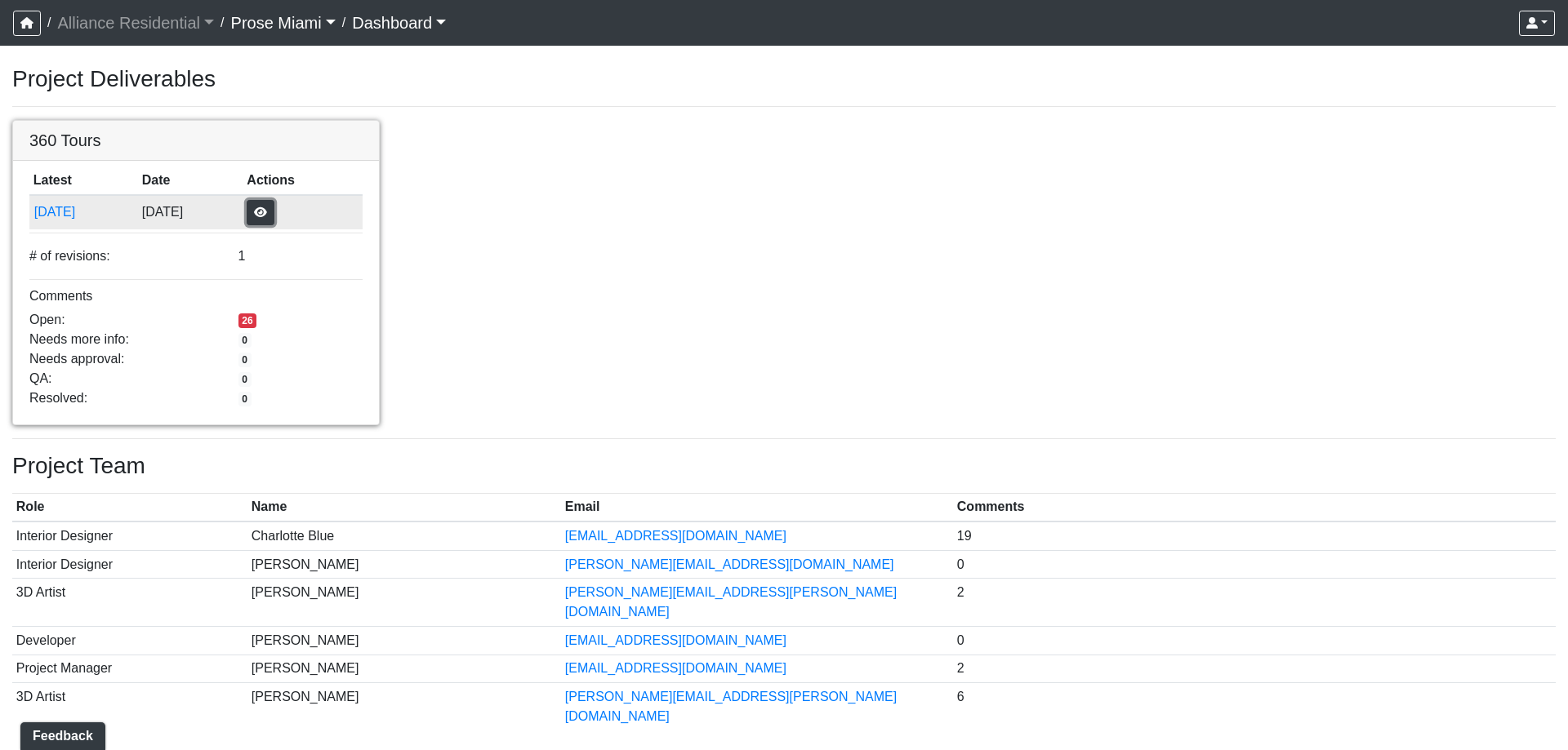
click at [275, 215] on button "button" at bounding box center [261, 212] width 28 height 25
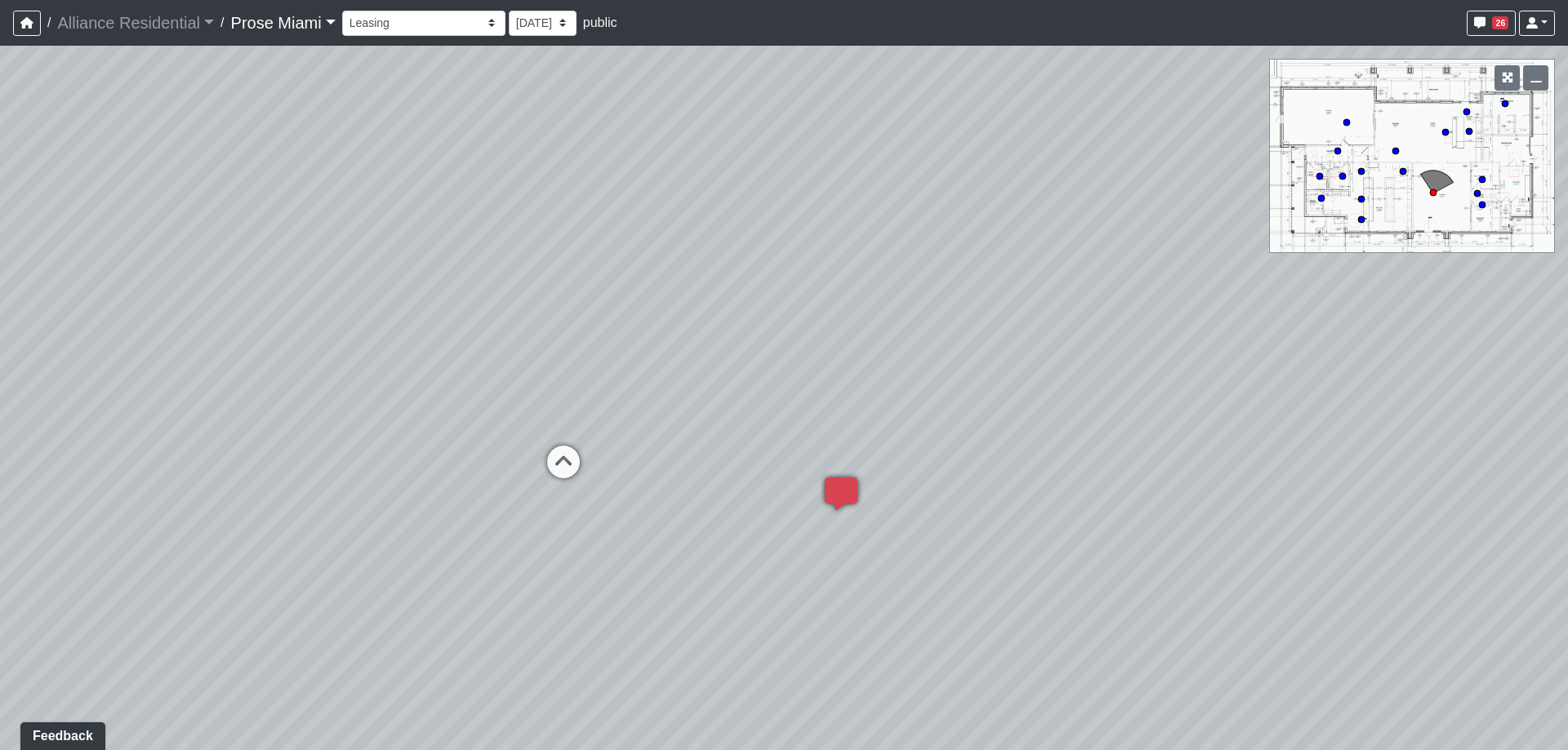
drag, startPoint x: 291, startPoint y: 284, endPoint x: 797, endPoint y: 237, distance: 508.2
click at [797, 237] on div "Loading... Office Hallway Loading... Lobby 1 Loading... Created by [PERSON_NAME…" at bounding box center [784, 398] width 1568 height 704
click at [567, 455] on icon at bounding box center [564, 470] width 49 height 49
drag, startPoint x: 839, startPoint y: 396, endPoint x: 358, endPoint y: 372, distance: 481.6
click at [220, 392] on div "Loading... Office Hallway Loading... Lobby 1 Loading... Created by [PERSON_NAME…" at bounding box center [784, 398] width 1568 height 704
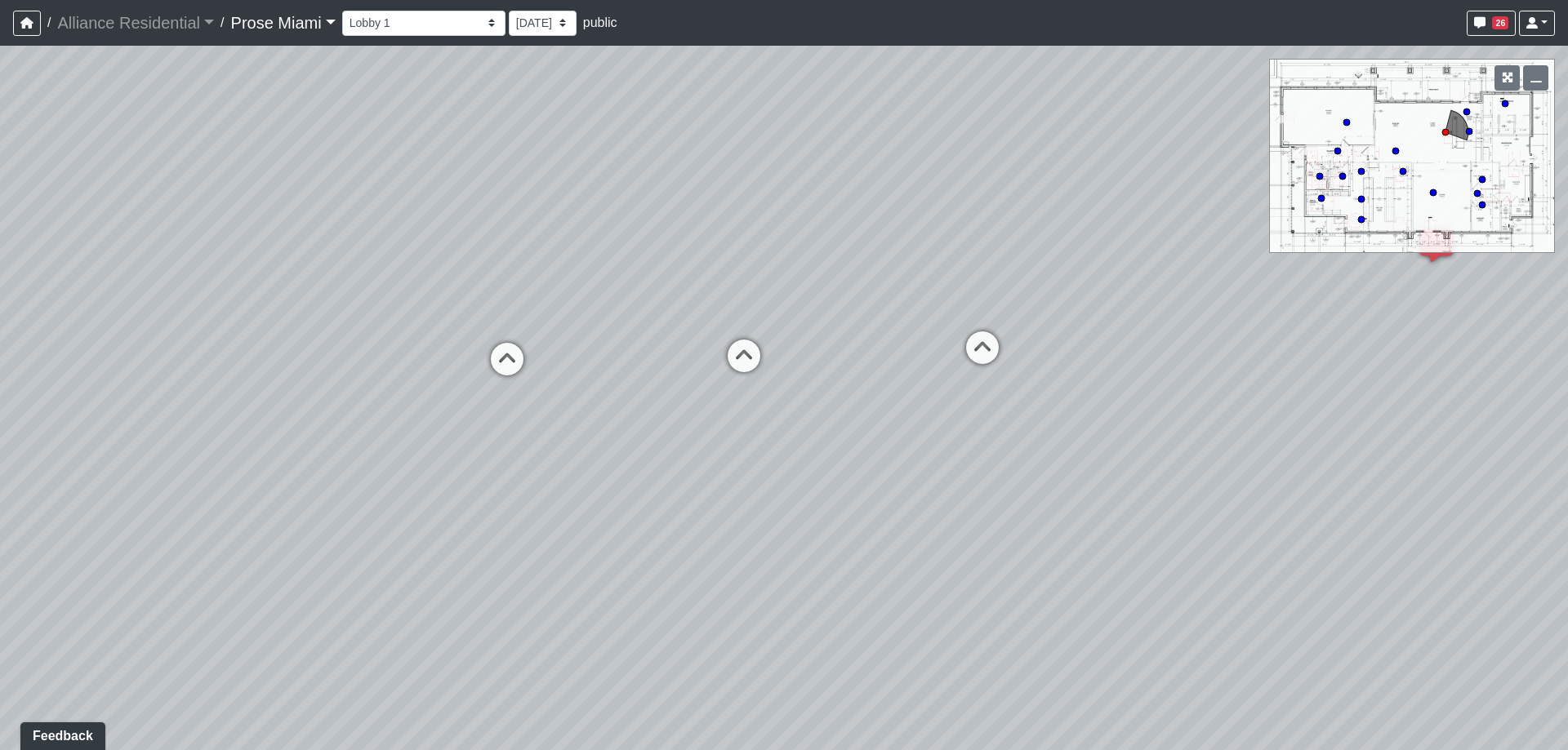
drag, startPoint x: 1048, startPoint y: 325, endPoint x: 69, endPoint y: 315, distance: 979.1
click at [70, 317] on div "Loading... Office Hallway Loading... Lobby 1 Loading... Created by [PERSON_NAME…" at bounding box center [784, 398] width 1568 height 704
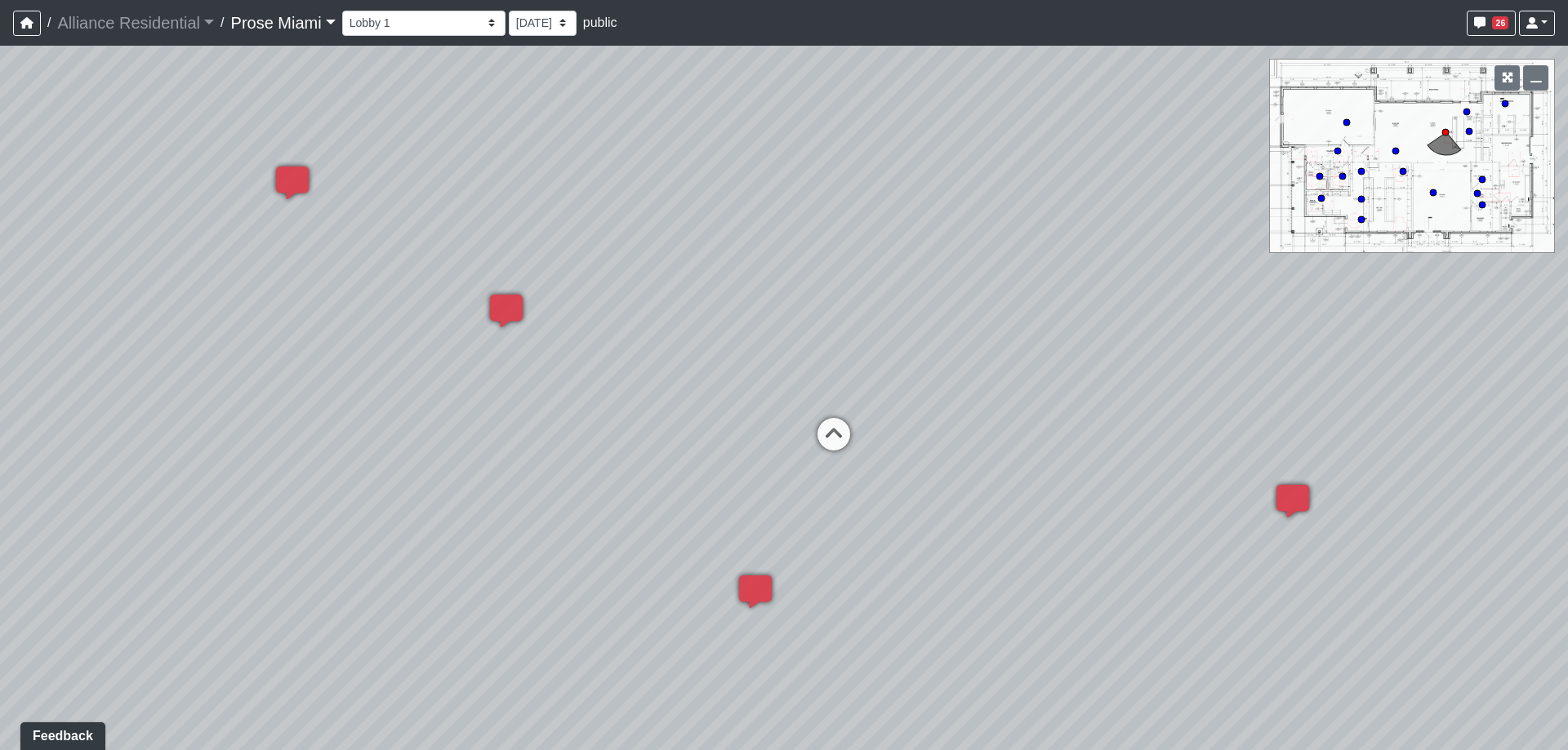
drag, startPoint x: 689, startPoint y: 285, endPoint x: 136, endPoint y: 365, distance: 558.8
click at [136, 365] on div "Loading... Office Hallway Loading... Lobby 1 Loading... Created by [PERSON_NAME…" at bounding box center [784, 398] width 1568 height 704
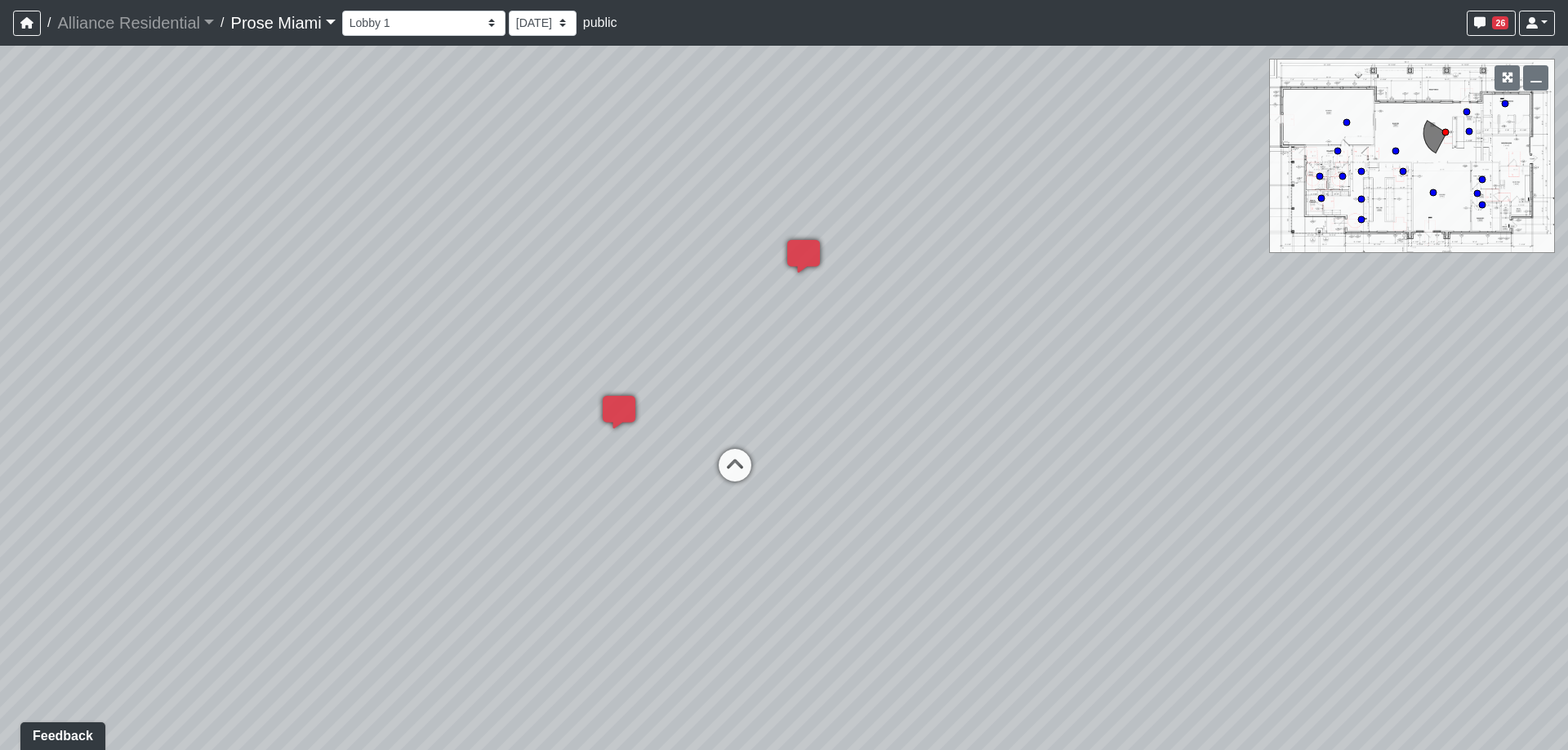
drag, startPoint x: 837, startPoint y: 353, endPoint x: 375, endPoint y: 259, distance: 471.5
click at [375, 259] on div "Loading... Office Hallway Loading... Lobby 1 Loading... Created by [PERSON_NAME…" at bounding box center [784, 398] width 1568 height 704
drag, startPoint x: 589, startPoint y: 676, endPoint x: 456, endPoint y: 264, distance: 432.9
click at [197, 178] on div "Loading... Office Hallway Loading... Lobby 1 Loading... Created by [PERSON_NAME…" at bounding box center [784, 398] width 1568 height 704
drag, startPoint x: 591, startPoint y: 225, endPoint x: 582, endPoint y: 598, distance: 373.1
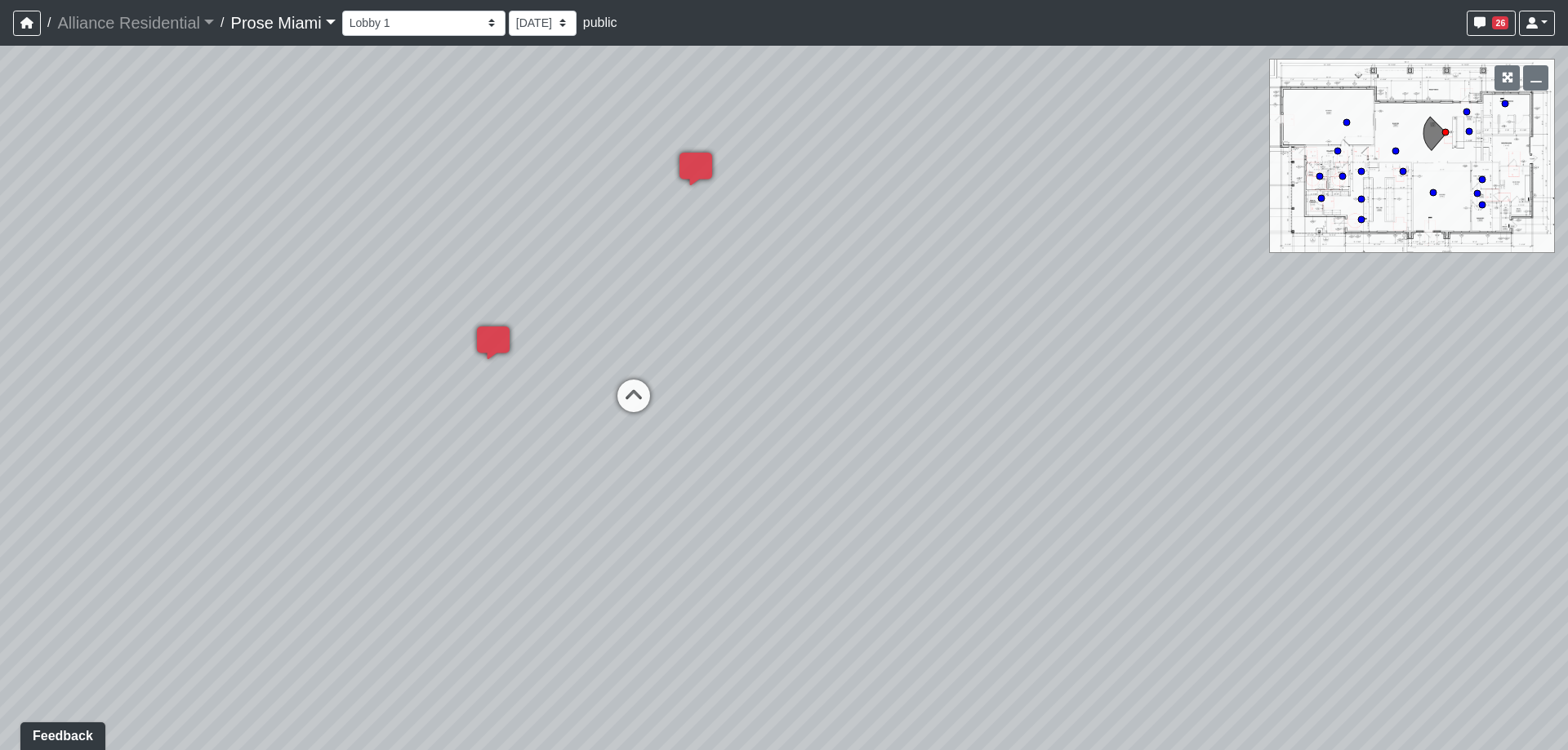
click at [580, 603] on div "Loading... Office Hallway Loading... Lobby 1 Loading... Created by [PERSON_NAME…" at bounding box center [784, 398] width 1568 height 704
drag, startPoint x: 1101, startPoint y: 237, endPoint x: 170, endPoint y: 353, distance: 938.2
click at [166, 356] on div "Loading... Office Hallway Loading... Lobby 1 Loading... Created by [PERSON_NAME…" at bounding box center [784, 398] width 1568 height 704
drag, startPoint x: 515, startPoint y: 274, endPoint x: 19, endPoint y: 231, distance: 497.9
click at [19, 231] on div "Loading... Office Hallway Loading... Lobby 1 Loading... Created by [PERSON_NAME…" at bounding box center [784, 398] width 1568 height 704
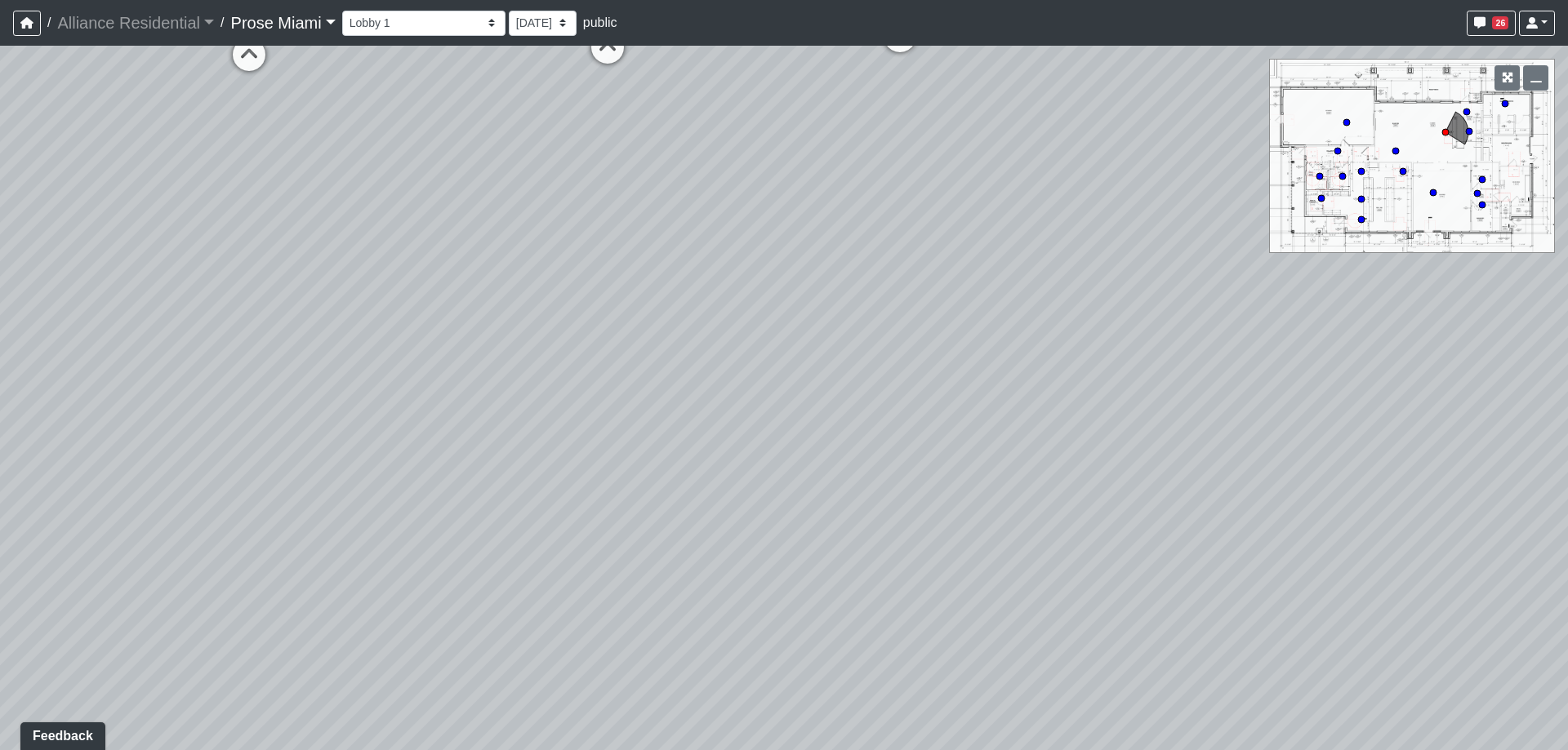
drag, startPoint x: 785, startPoint y: 654, endPoint x: 673, endPoint y: 359, distance: 315.5
click at [673, 359] on div "Loading... Office Hallway Loading... Lobby 1 Loading... Created by [PERSON_NAME…" at bounding box center [784, 398] width 1568 height 704
drag, startPoint x: 635, startPoint y: 262, endPoint x: 681, endPoint y: 483, distance: 225.7
click at [689, 500] on div "Loading... Office Hallway Loading... Lobby 1 Loading... Created by [PERSON_NAME…" at bounding box center [784, 398] width 1568 height 704
drag, startPoint x: 523, startPoint y: 309, endPoint x: 706, endPoint y: 383, distance: 197.4
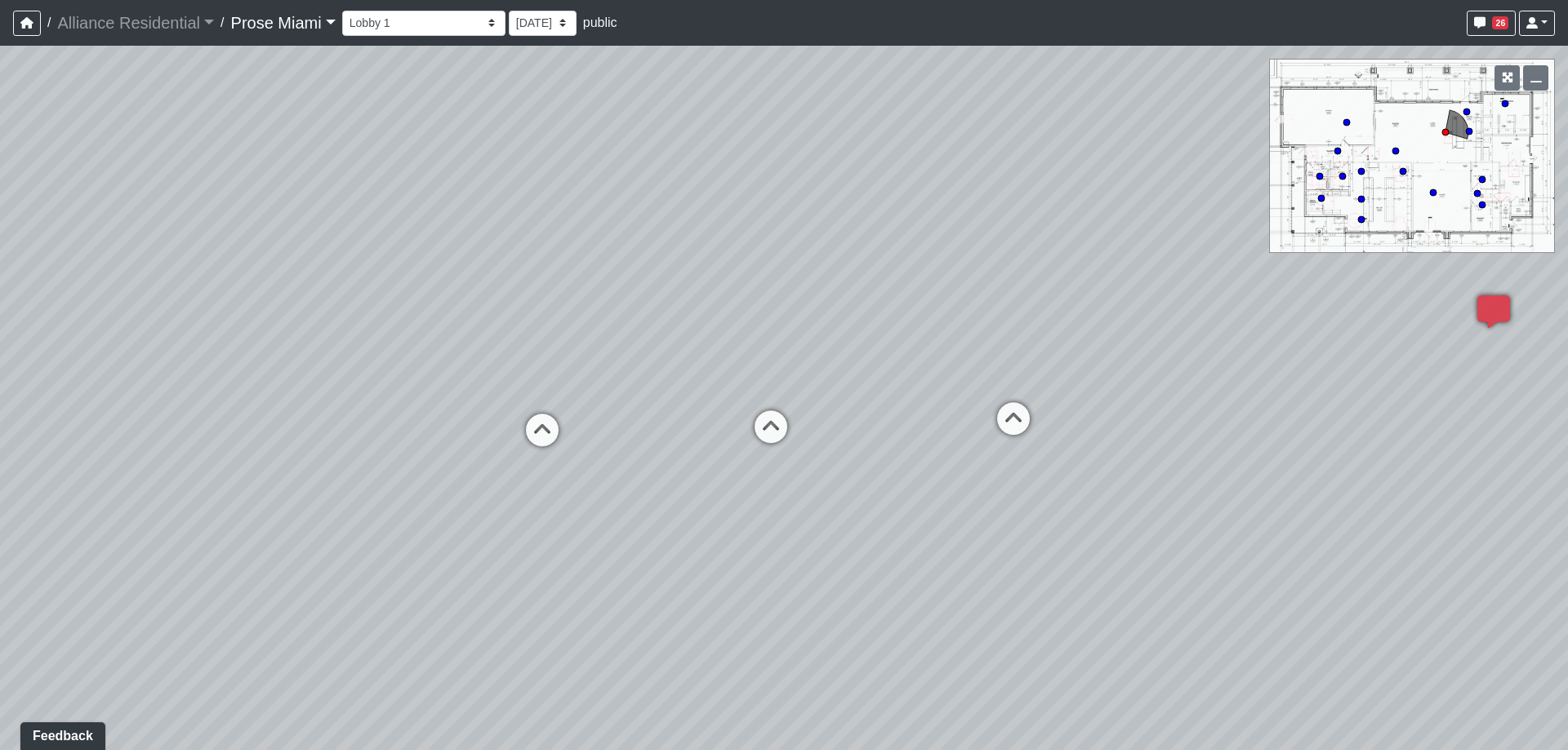
click at [706, 383] on div "Loading... Office Hallway Loading... Lobby 1 Loading... Created by [PERSON_NAME…" at bounding box center [784, 398] width 1568 height 704
click at [767, 424] on icon at bounding box center [771, 435] width 49 height 49
drag, startPoint x: 998, startPoint y: 121, endPoint x: 548, endPoint y: 311, distance: 488.5
click at [321, 158] on div "Loading... Office Hallway Loading... Lobby 1 Loading... Created by [PERSON_NAME…" at bounding box center [784, 398] width 1568 height 704
drag, startPoint x: 848, startPoint y: 452, endPoint x: 768, endPoint y: 285, distance: 185.2
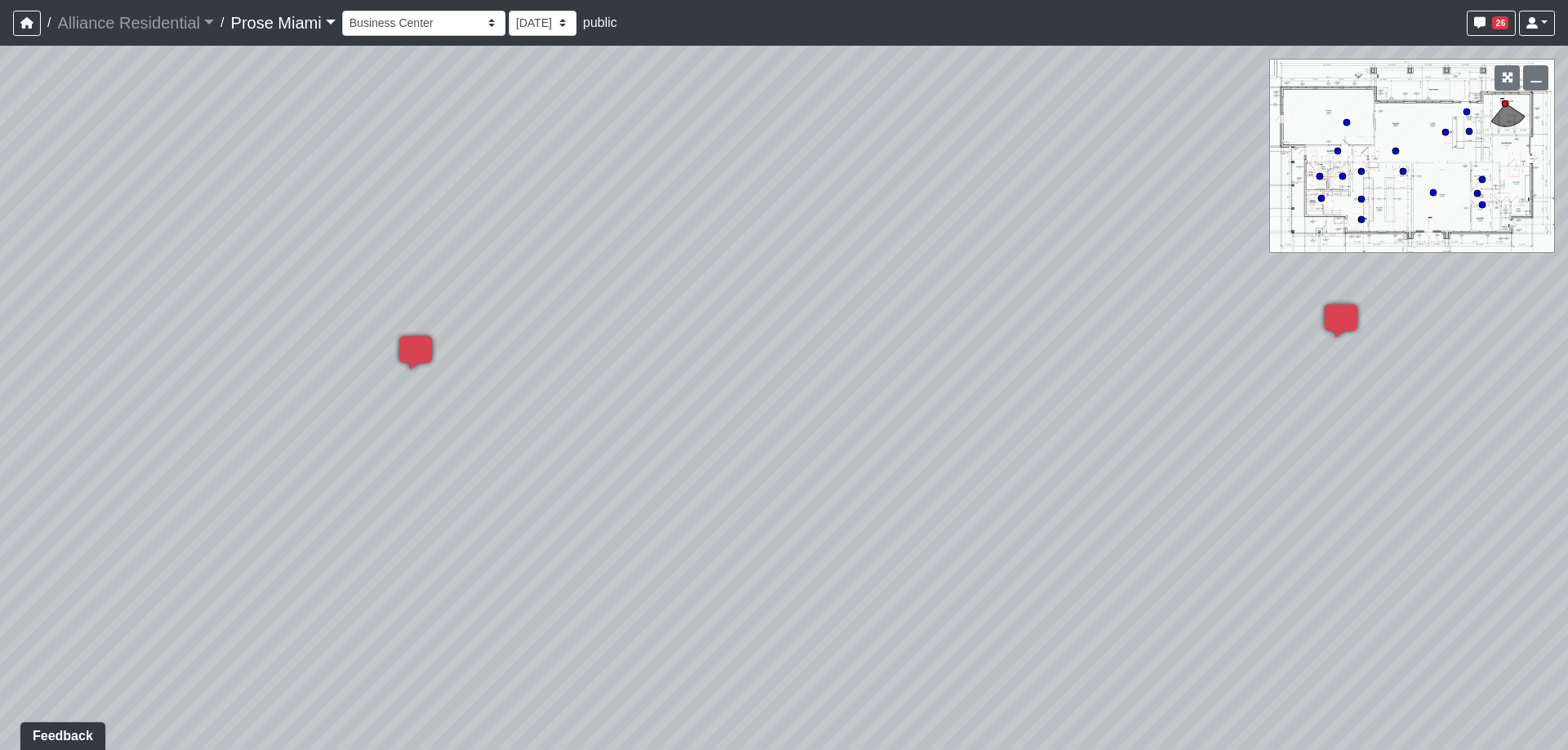
click at [59, 306] on div "Loading... Office Hallway Loading... Lobby 1 Loading... Created by [PERSON_NAME…" at bounding box center [784, 398] width 1568 height 704
drag, startPoint x: 921, startPoint y: 282, endPoint x: 194, endPoint y: 310, distance: 727.5
click at [0, 313] on div "Loading... Office Hallway Loading... Lobby 1 Loading... Created by [PERSON_NAME…" at bounding box center [784, 398] width 1568 height 704
click at [942, 430] on icon at bounding box center [941, 429] width 49 height 49
select select "clubhouse-lobby-1"
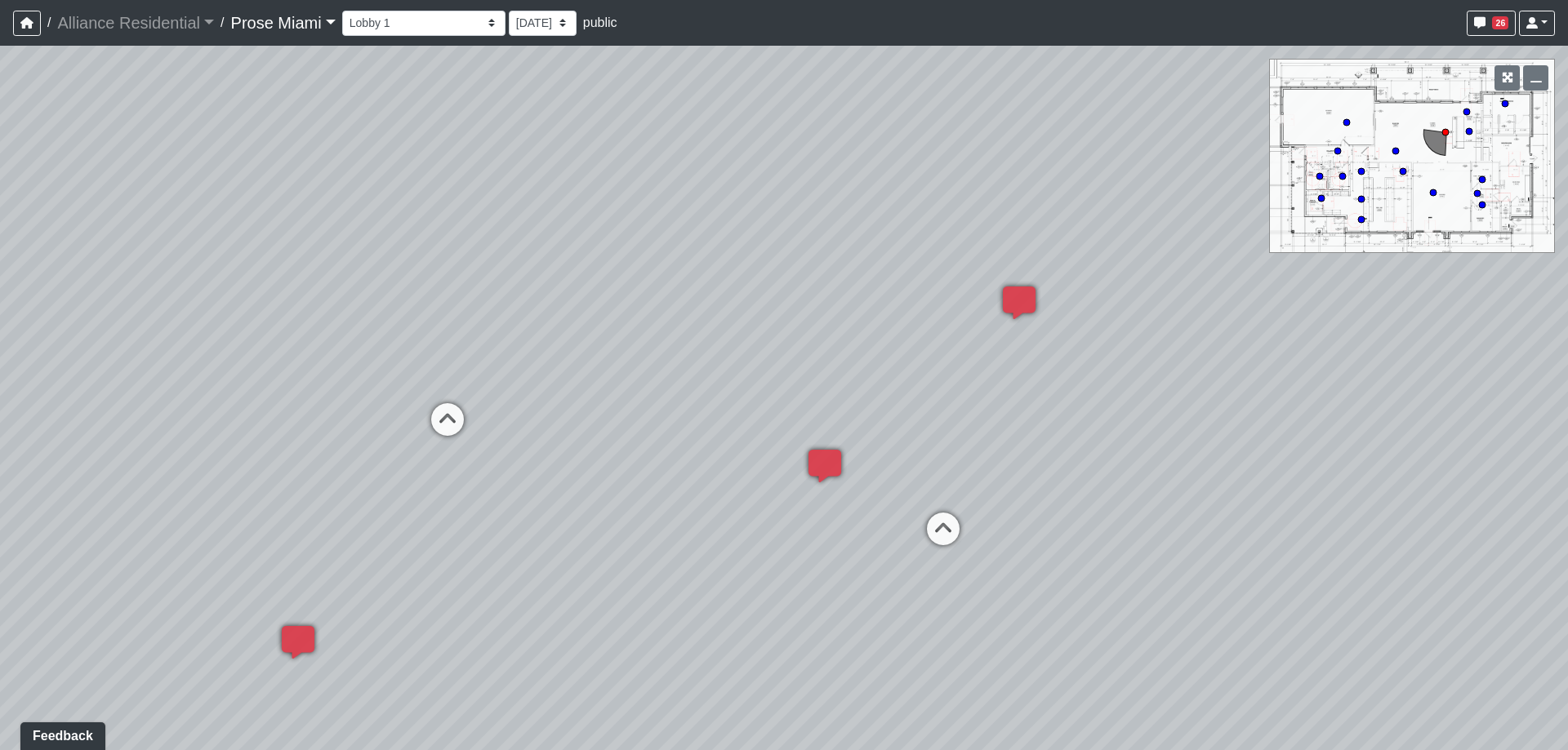
drag, startPoint x: 1083, startPoint y: 292, endPoint x: 1384, endPoint y: 440, distance: 335.4
click at [1384, 440] on div "Loading... Office Hallway Loading... Lobby 1 Loading... Created by [PERSON_NAME…" at bounding box center [784, 398] width 1568 height 704
